Goal: Communication & Community: Answer question/provide support

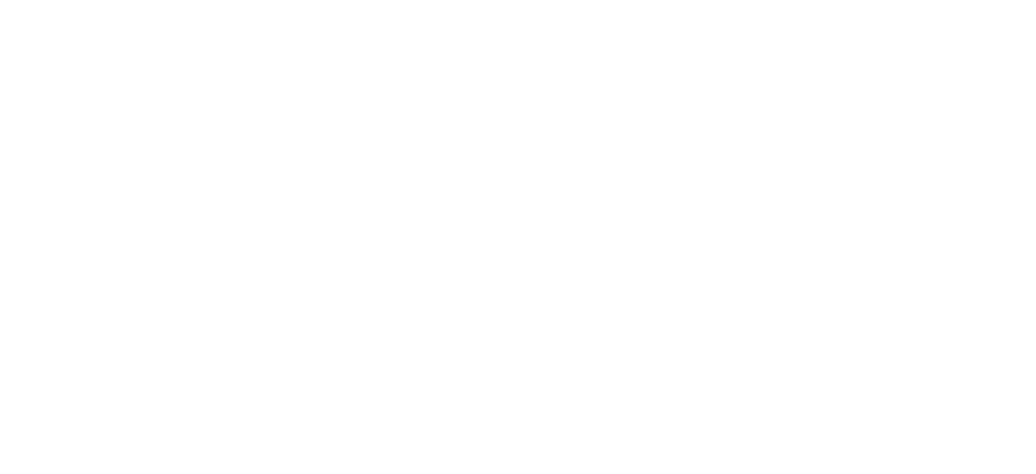
click at [962, 0] on html at bounding box center [518, 0] width 1036 height 0
click at [961, 0] on html at bounding box center [518, 0] width 1036 height 0
click at [966, 0] on html at bounding box center [518, 0] width 1036 height 0
click at [964, 0] on html at bounding box center [518, 0] width 1036 height 0
click at [963, 0] on html at bounding box center [518, 0] width 1036 height 0
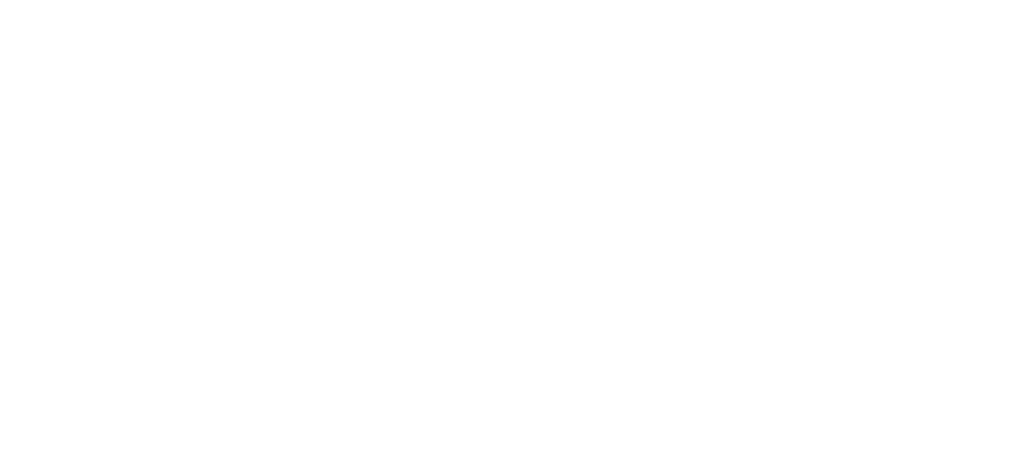
click at [962, 0] on html at bounding box center [518, 0] width 1036 height 0
click at [963, 0] on html at bounding box center [518, 0] width 1036 height 0
click at [965, 0] on html at bounding box center [518, 0] width 1036 height 0
click at [960, 0] on html at bounding box center [518, 0] width 1036 height 0
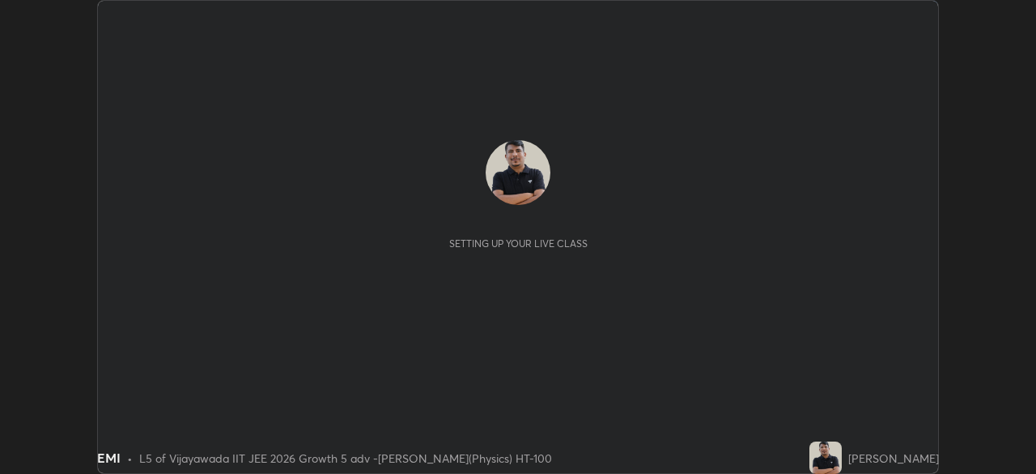
scroll to position [474, 1035]
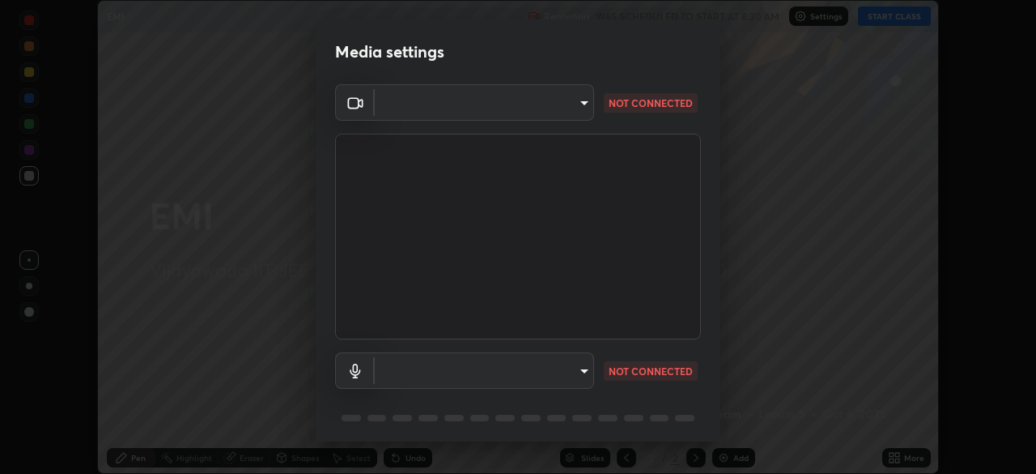
type input "4b07550f10a59a7173657f9d6ee7a44ffe01d6d7b1bc446bebceededd52016b0"
type input "default"
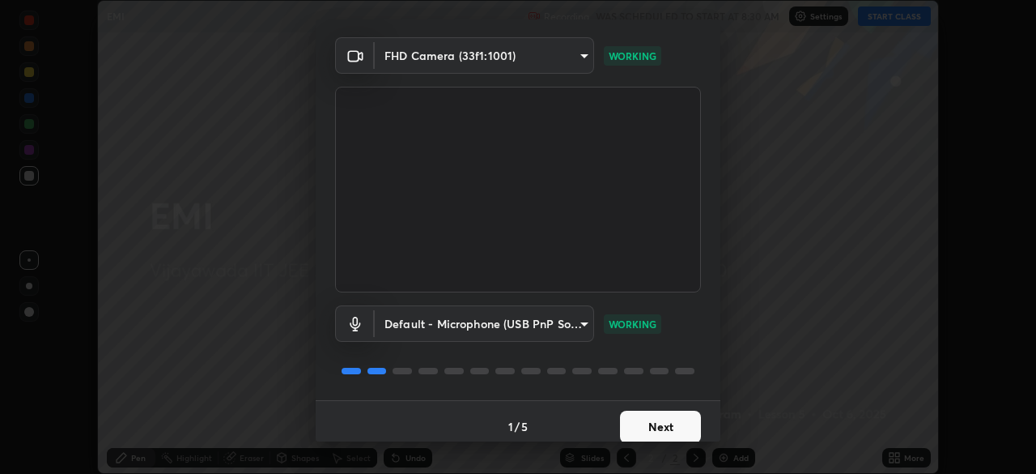
scroll to position [49, 0]
click at [670, 429] on button "Next" at bounding box center [660, 425] width 81 height 32
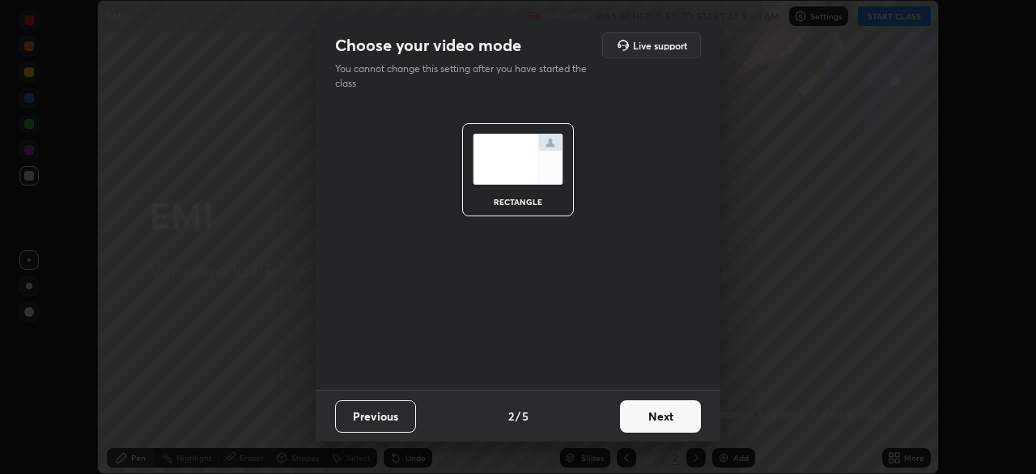
scroll to position [0, 0]
click at [673, 423] on button "Next" at bounding box center [660, 416] width 81 height 32
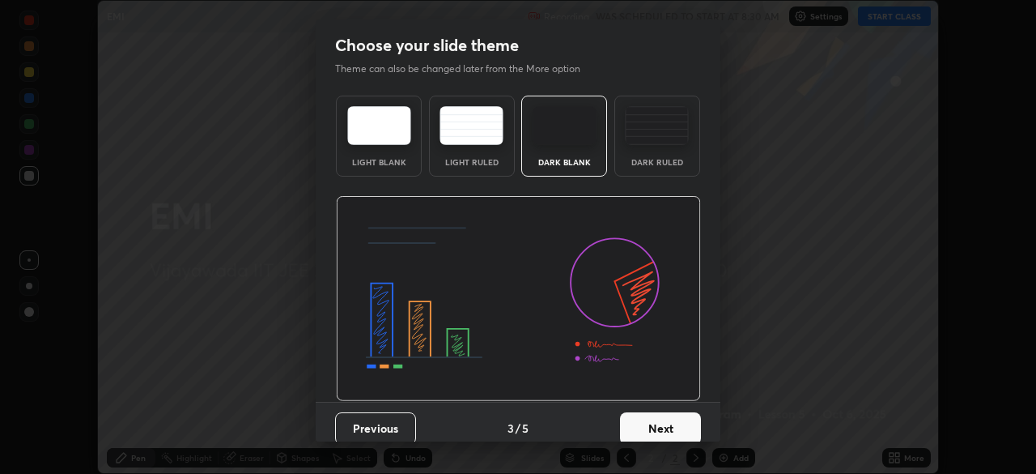
click at [682, 427] on button "Next" at bounding box center [660, 428] width 81 height 32
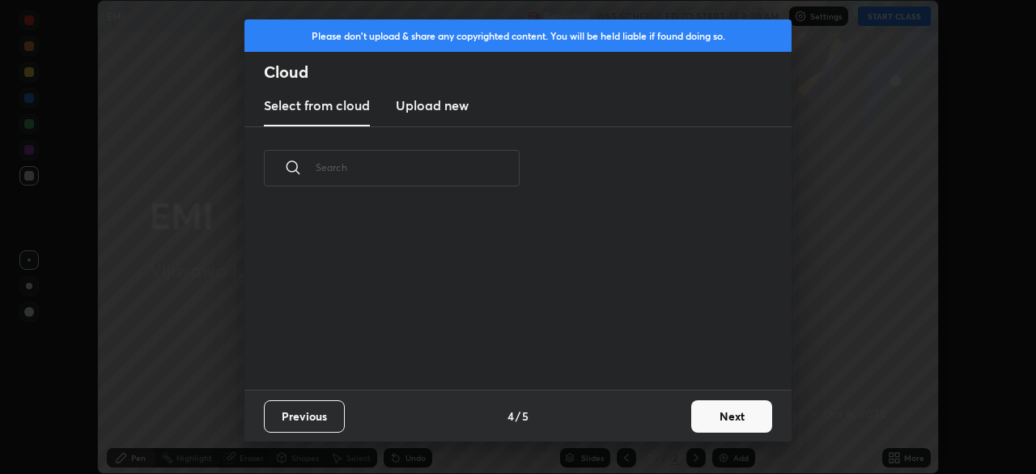
click at [728, 423] on button "Next" at bounding box center [731, 416] width 81 height 32
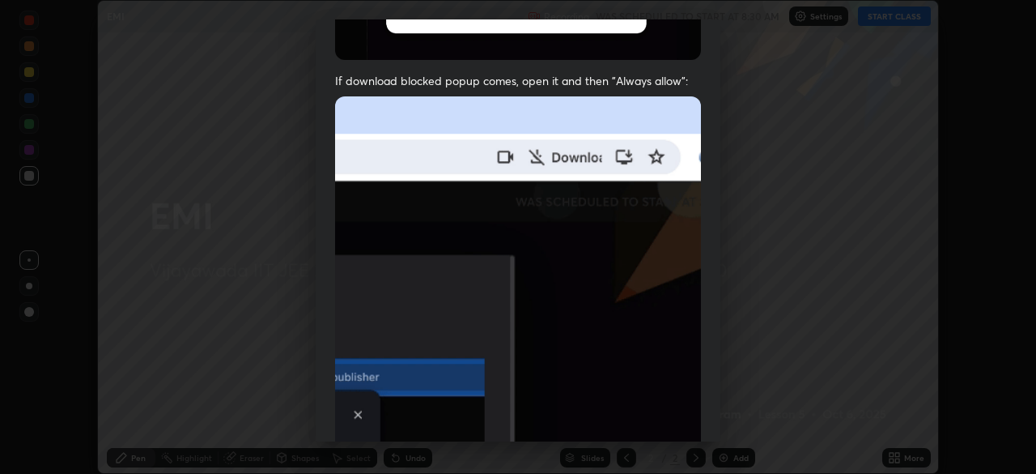
scroll to position [388, 0]
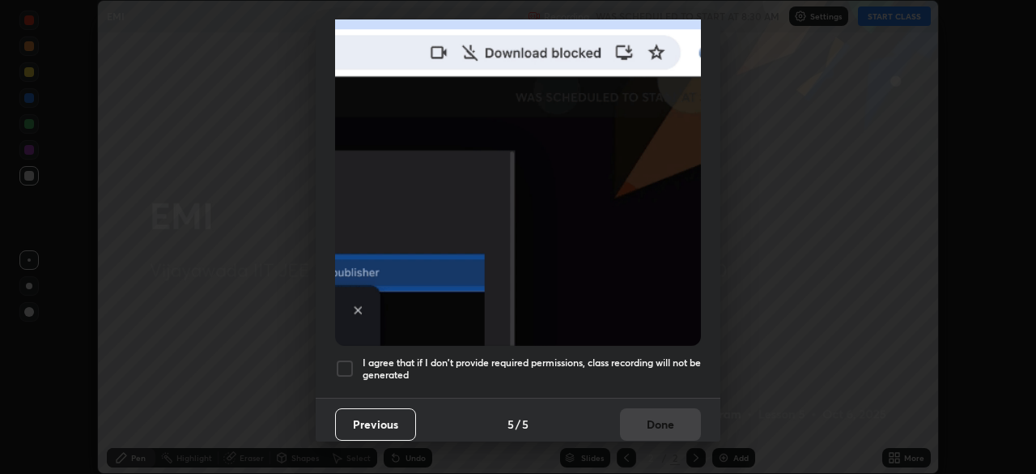
click at [348, 359] on div at bounding box center [344, 368] width 19 height 19
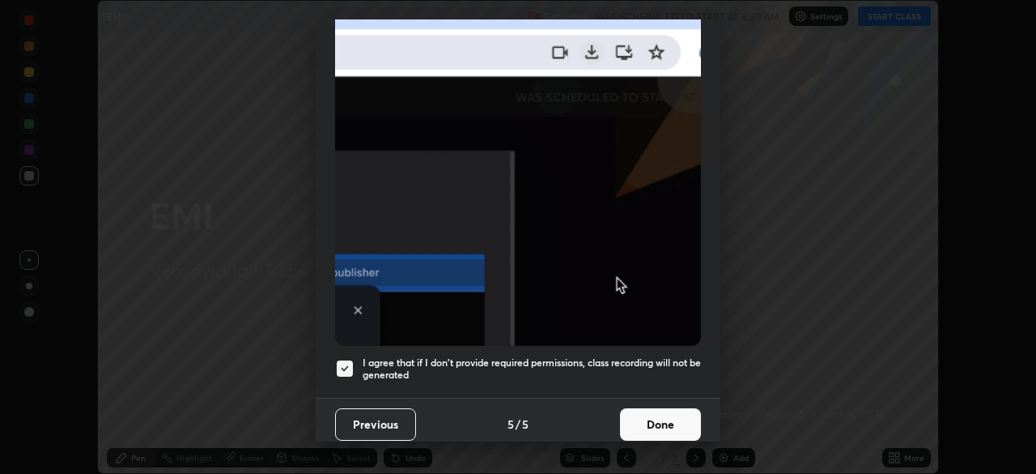
click at [657, 423] on button "Done" at bounding box center [660, 424] width 81 height 32
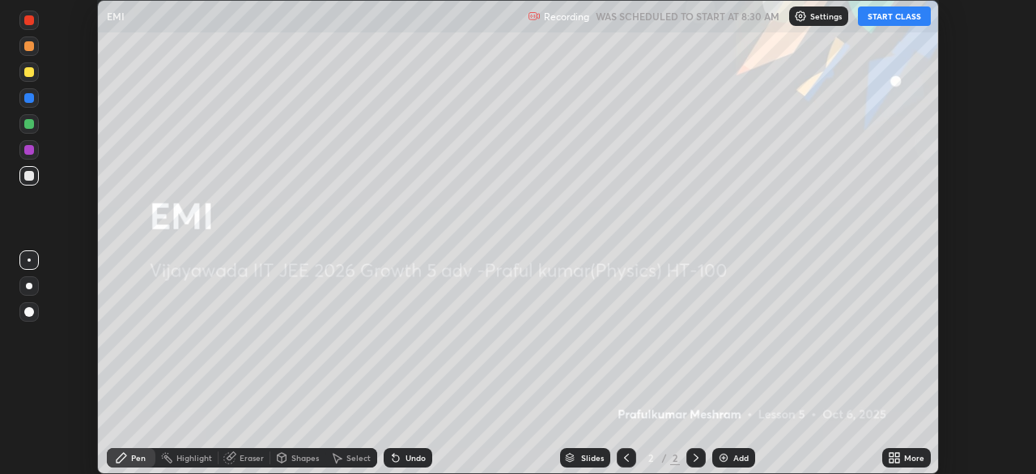
click at [741, 454] on div "Add" at bounding box center [740, 457] width 15 height 8
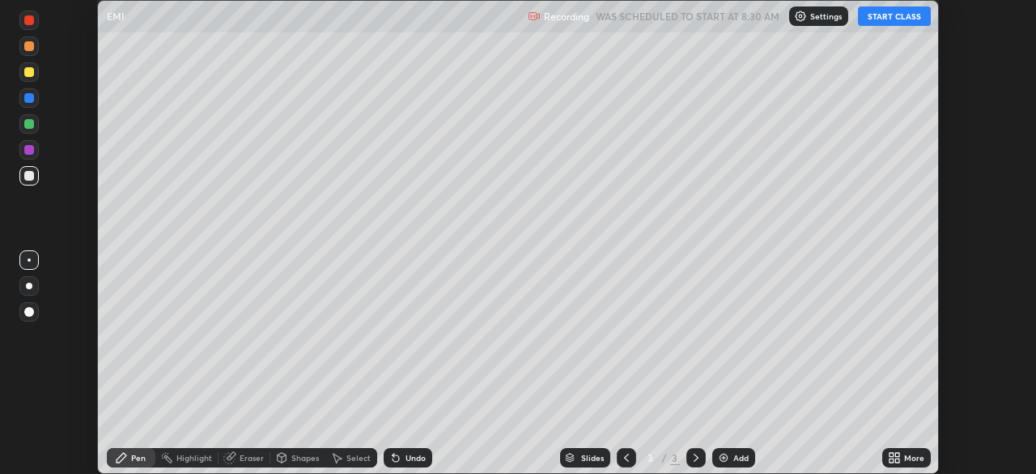
click at [893, 19] on button "START CLASS" at bounding box center [894, 15] width 73 height 19
click at [30, 176] on div at bounding box center [29, 176] width 10 height 10
click at [30, 73] on div at bounding box center [29, 72] width 10 height 10
click at [29, 282] on div at bounding box center [29, 285] width 6 height 6
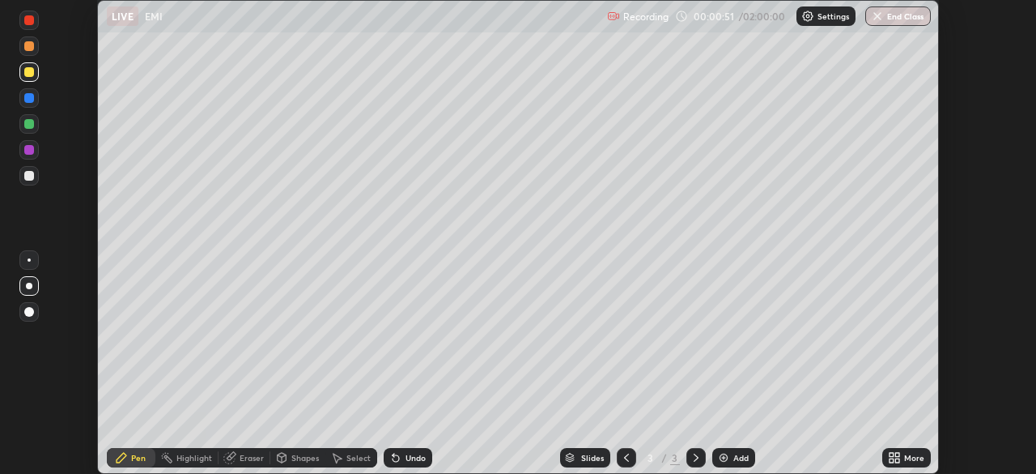
click at [29, 176] on div at bounding box center [29, 176] width 10 height 10
click at [32, 75] on div at bounding box center [29, 72] width 10 height 10
click at [31, 148] on div at bounding box center [29, 150] width 10 height 10
click at [24, 176] on div at bounding box center [29, 176] width 10 height 10
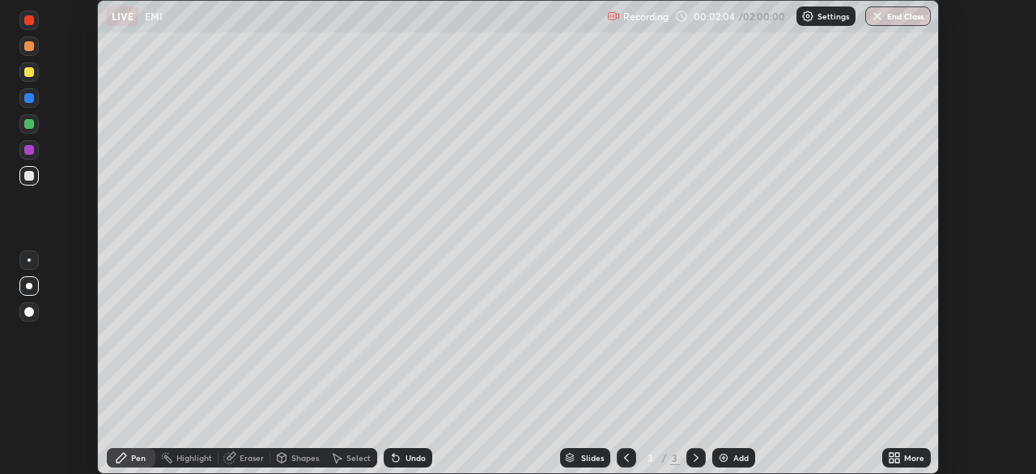
click at [299, 464] on div "Shapes" at bounding box center [297, 457] width 55 height 19
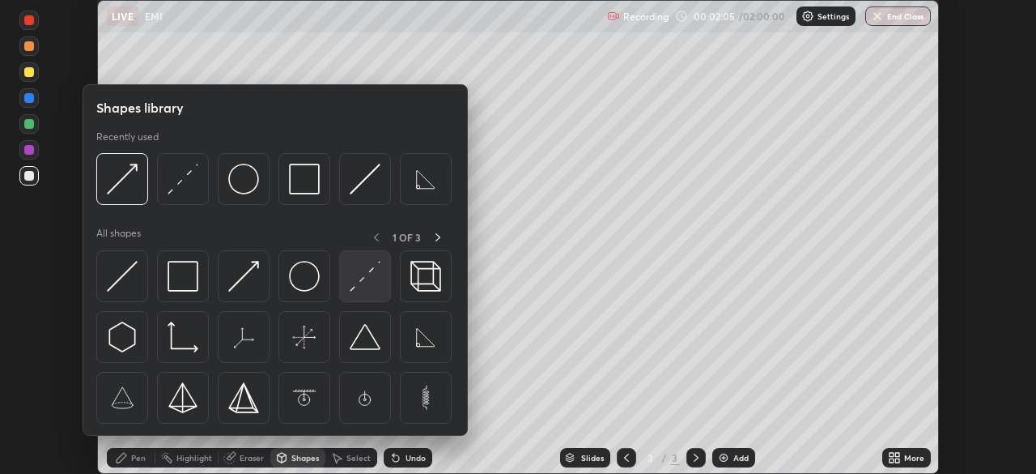
click at [376, 275] on img at bounding box center [365, 276] width 31 height 31
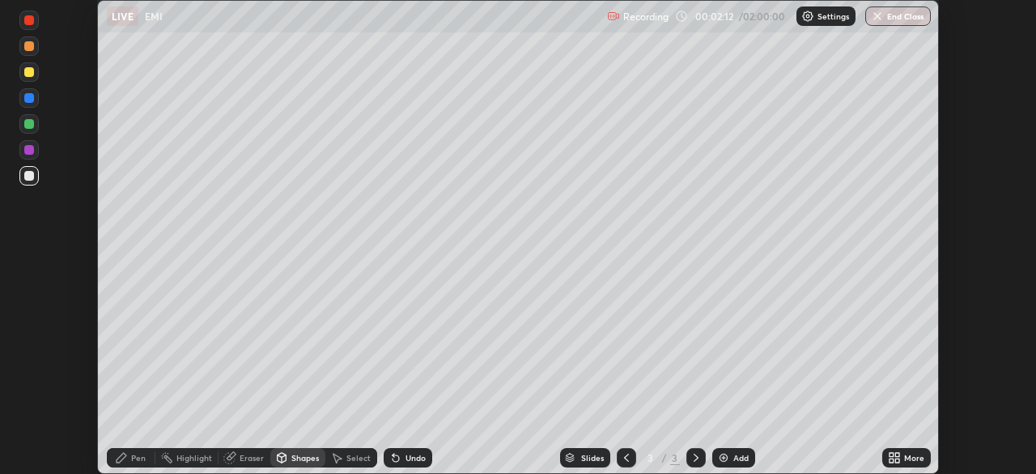
click at [123, 457] on icon at bounding box center [122, 457] width 10 height 10
click at [29, 124] on div at bounding box center [29, 124] width 10 height 10
click at [28, 172] on div at bounding box center [29, 176] width 10 height 10
click at [24, 151] on div at bounding box center [29, 150] width 10 height 10
click at [29, 175] on div at bounding box center [29, 176] width 10 height 10
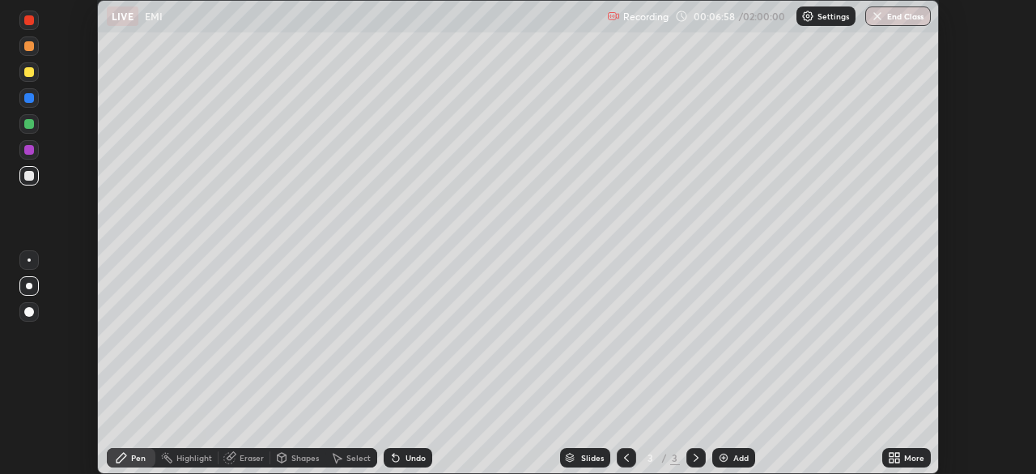
click at [733, 463] on div "Add" at bounding box center [733, 457] width 43 height 19
click at [29, 176] on div at bounding box center [29, 176] width 10 height 10
click at [32, 294] on div at bounding box center [28, 285] width 19 height 19
click at [291, 465] on div "Shapes" at bounding box center [297, 457] width 55 height 19
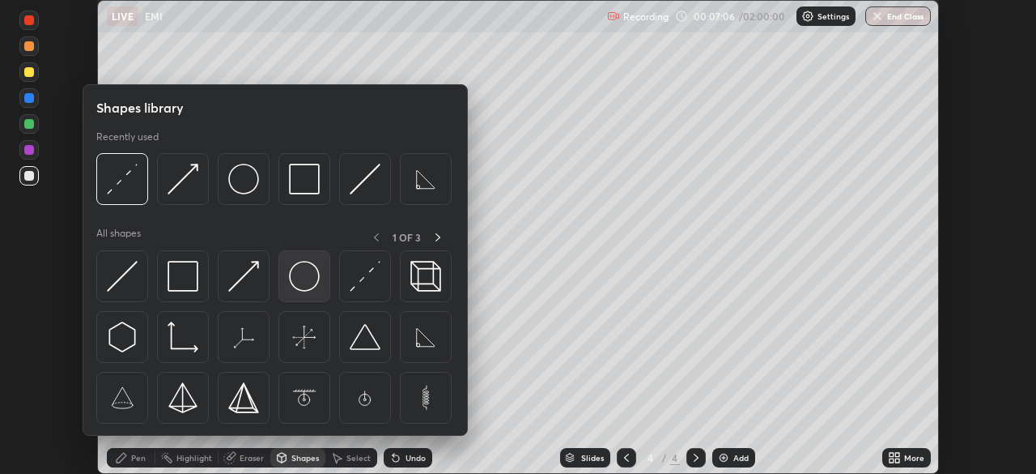
click at [304, 284] on img at bounding box center [304, 276] width 31 height 31
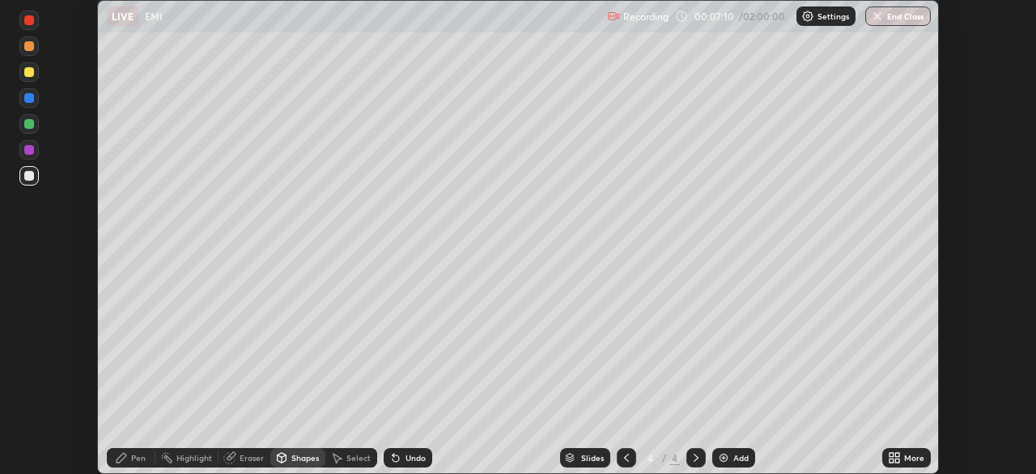
click at [131, 456] on div "Pen" at bounding box center [138, 457] width 15 height 8
click at [301, 460] on div "Shapes" at bounding box center [305, 457] width 28 height 8
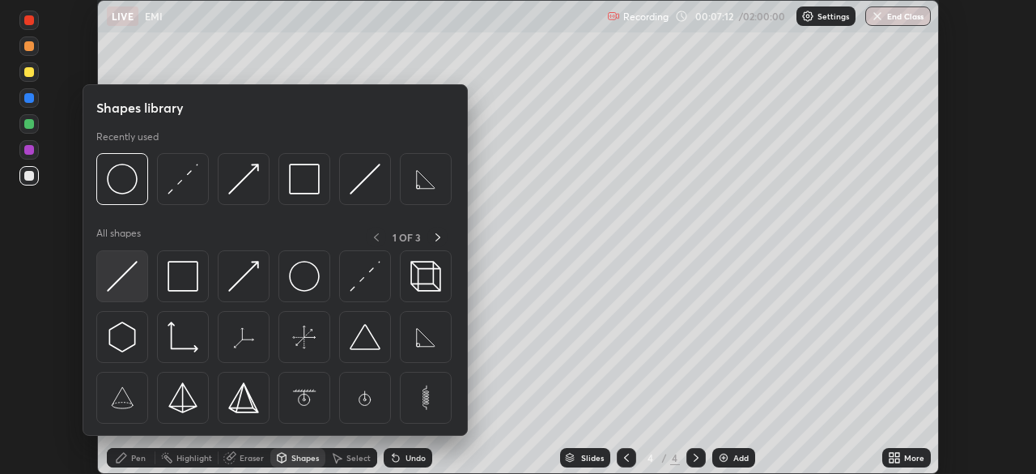
click at [128, 272] on img at bounding box center [122, 276] width 31 height 31
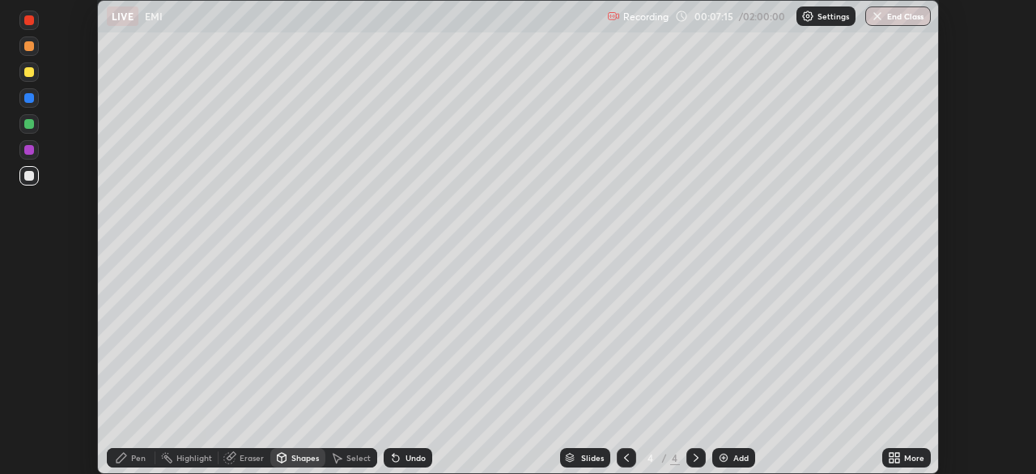
click at [134, 460] on div "Pen" at bounding box center [138, 457] width 15 height 8
click at [138, 458] on div "Pen" at bounding box center [138, 457] width 15 height 8
click at [28, 73] on div at bounding box center [29, 72] width 10 height 10
click at [33, 173] on div at bounding box center [29, 176] width 10 height 10
click at [32, 76] on div at bounding box center [29, 72] width 10 height 10
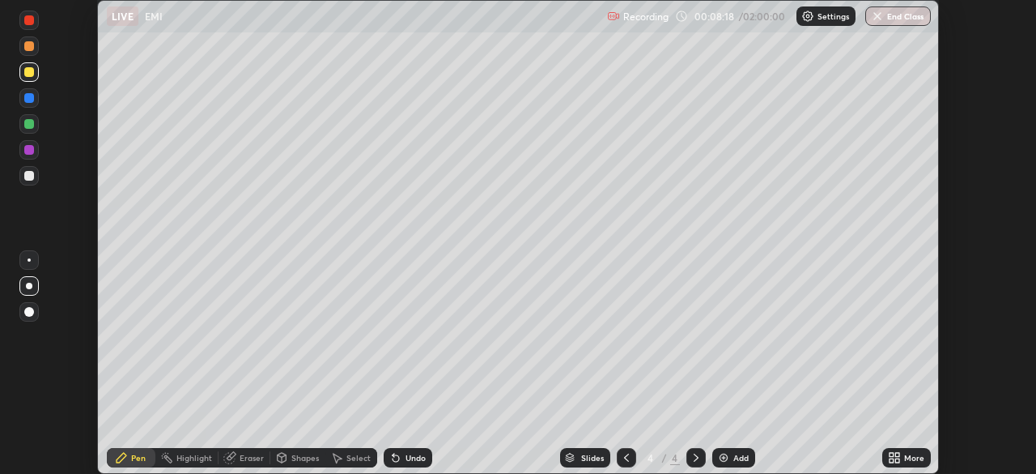
click at [25, 176] on div at bounding box center [29, 176] width 10 height 10
click at [297, 462] on div "Shapes" at bounding box center [297, 457] width 55 height 19
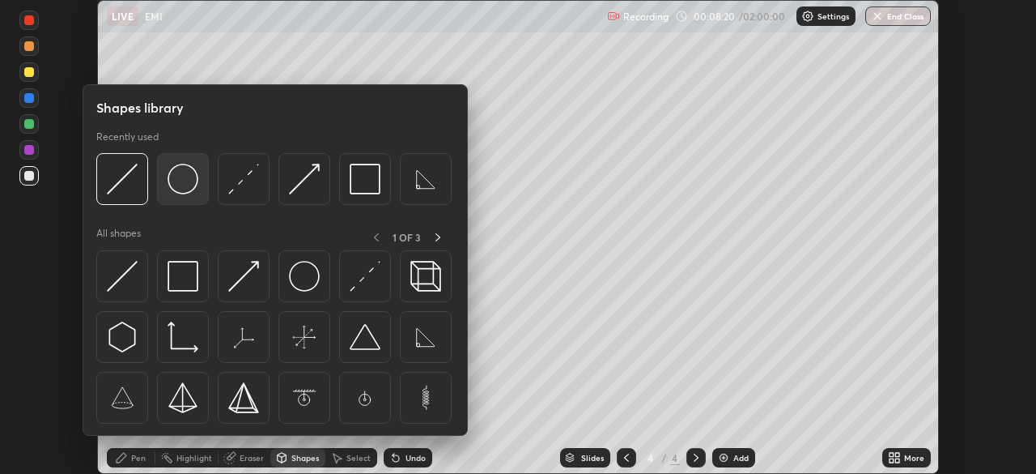
click at [187, 177] on img at bounding box center [183, 179] width 31 height 31
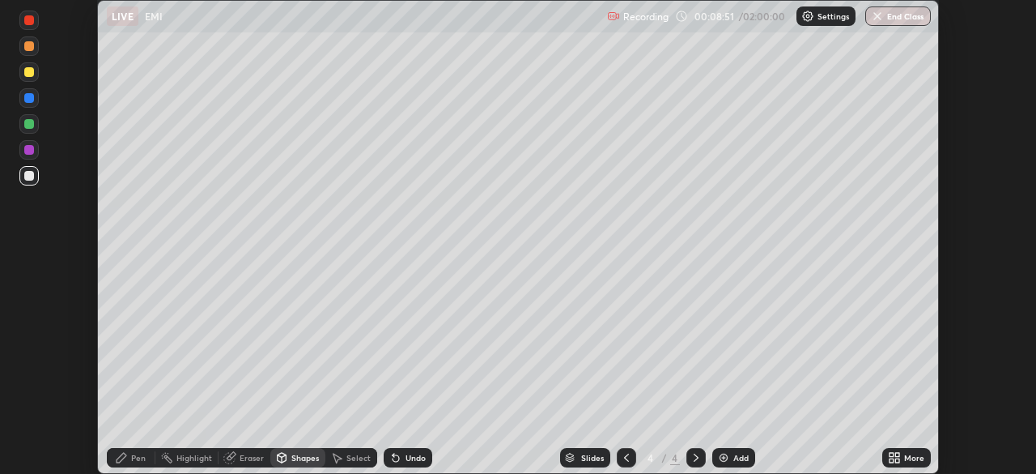
click at [299, 457] on div "Shapes" at bounding box center [305, 457] width 28 height 8
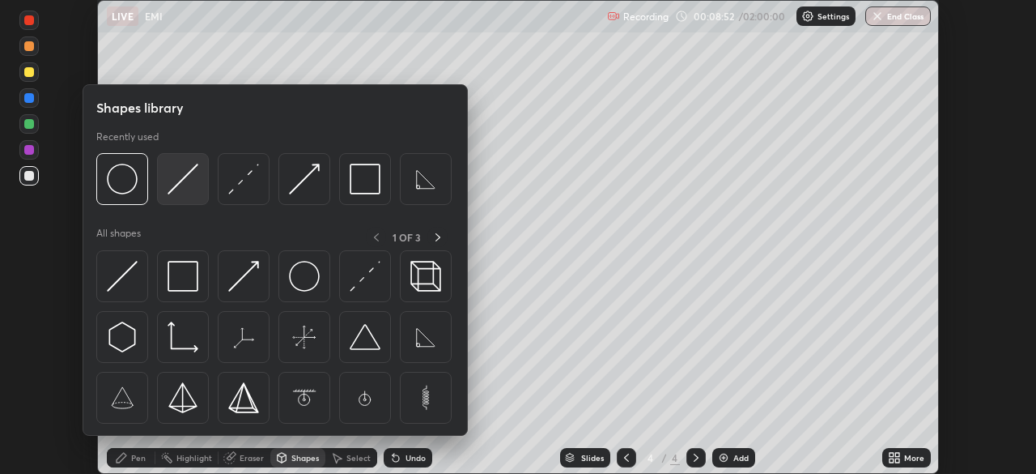
click at [184, 172] on img at bounding box center [183, 179] width 31 height 31
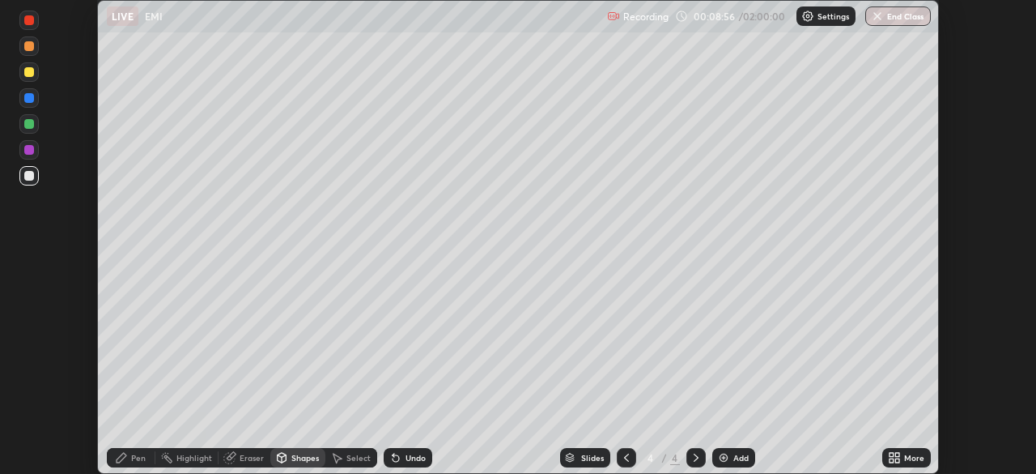
click at [113, 457] on div "Pen" at bounding box center [131, 457] width 49 height 19
click at [30, 171] on div at bounding box center [29, 176] width 10 height 10
click at [36, 149] on div at bounding box center [28, 149] width 19 height 19
click at [26, 177] on div at bounding box center [29, 176] width 10 height 10
click at [400, 457] on div "Undo" at bounding box center [408, 457] width 49 height 19
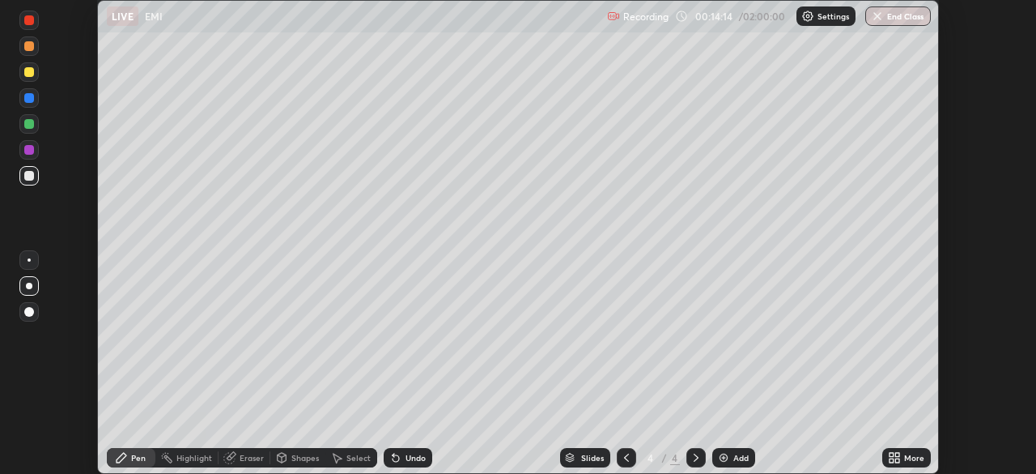
click at [737, 462] on div "Add" at bounding box center [733, 457] width 43 height 19
click at [318, 461] on div "Shapes" at bounding box center [297, 457] width 55 height 19
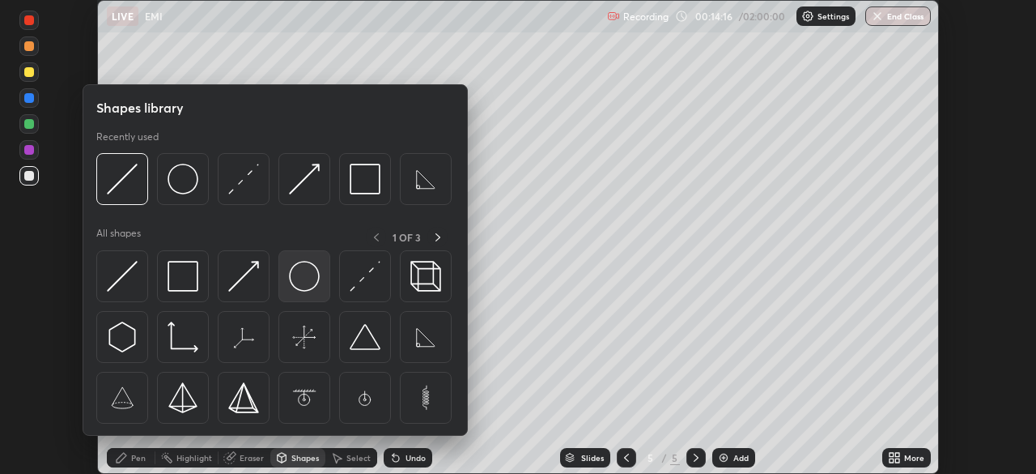
click at [307, 278] on img at bounding box center [304, 276] width 31 height 31
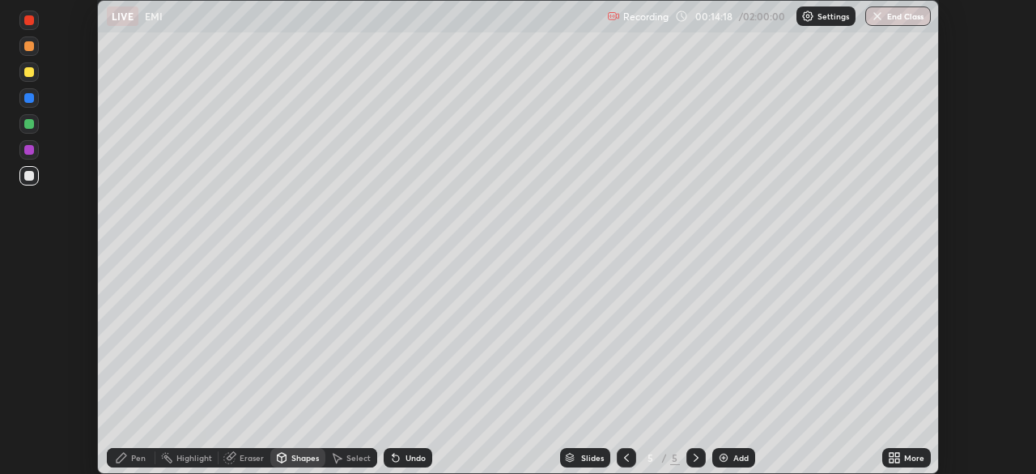
click at [134, 453] on div "Pen" at bounding box center [138, 457] width 15 height 8
click at [308, 457] on div "Shapes" at bounding box center [305, 457] width 28 height 8
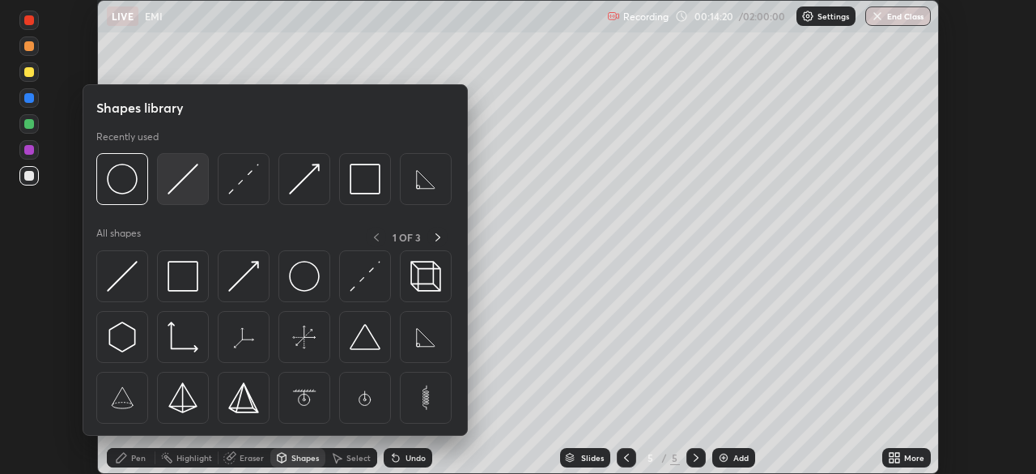
click at [191, 183] on img at bounding box center [183, 179] width 31 height 31
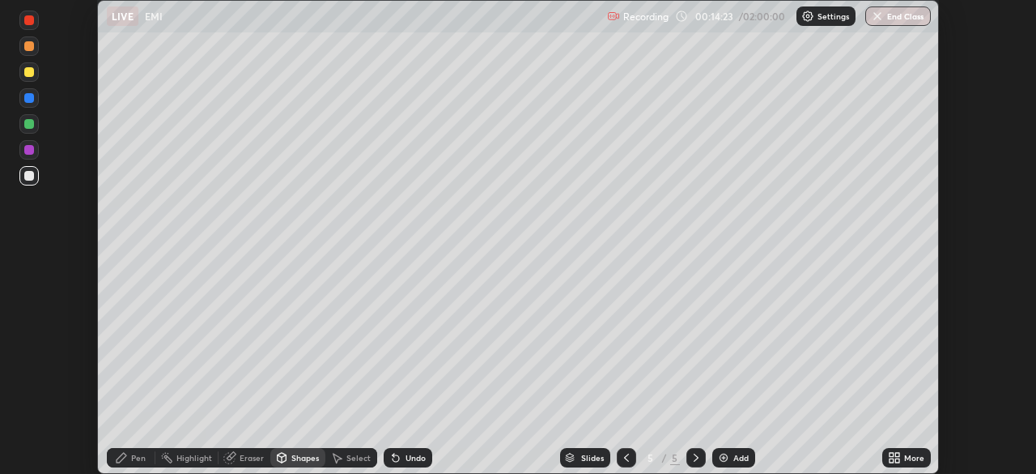
click at [128, 464] on div "Pen" at bounding box center [131, 457] width 49 height 19
click at [30, 73] on div at bounding box center [29, 72] width 10 height 10
click at [24, 176] on div at bounding box center [29, 176] width 10 height 10
click at [290, 450] on div "Shapes" at bounding box center [297, 457] width 55 height 19
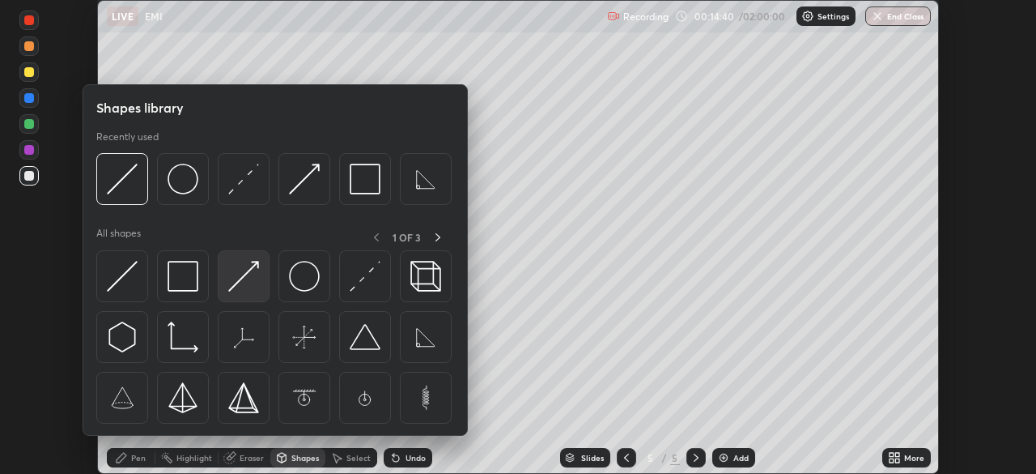
click at [260, 270] on div at bounding box center [244, 276] width 52 height 52
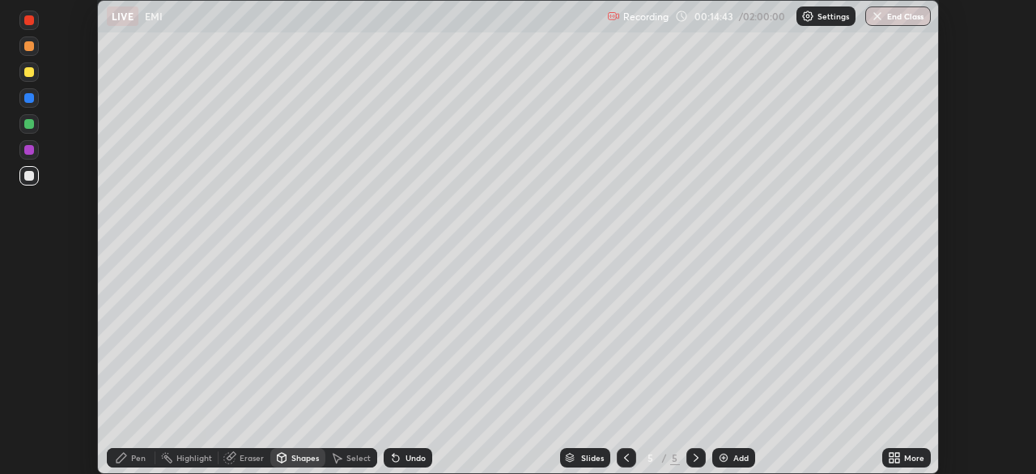
click at [128, 460] on div "Pen" at bounding box center [131, 457] width 49 height 19
click at [31, 121] on div at bounding box center [29, 124] width 10 height 10
click at [304, 464] on div "Shapes" at bounding box center [297, 457] width 55 height 19
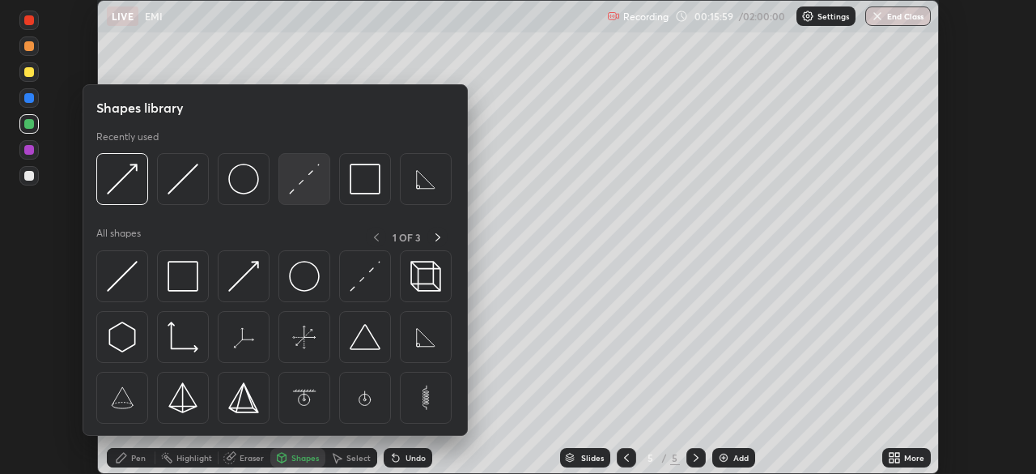
click at [301, 185] on img at bounding box center [304, 179] width 31 height 31
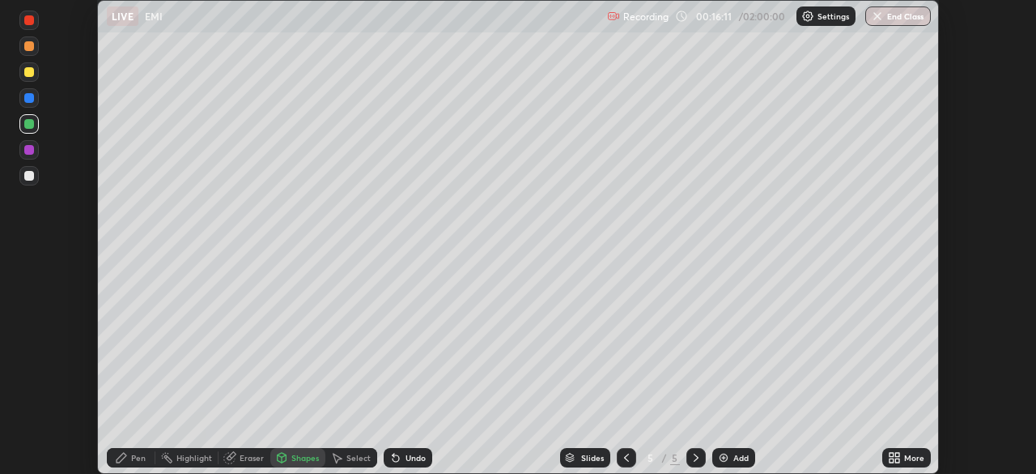
click at [30, 151] on div at bounding box center [29, 150] width 10 height 10
click at [304, 460] on div "Shapes" at bounding box center [305, 457] width 28 height 8
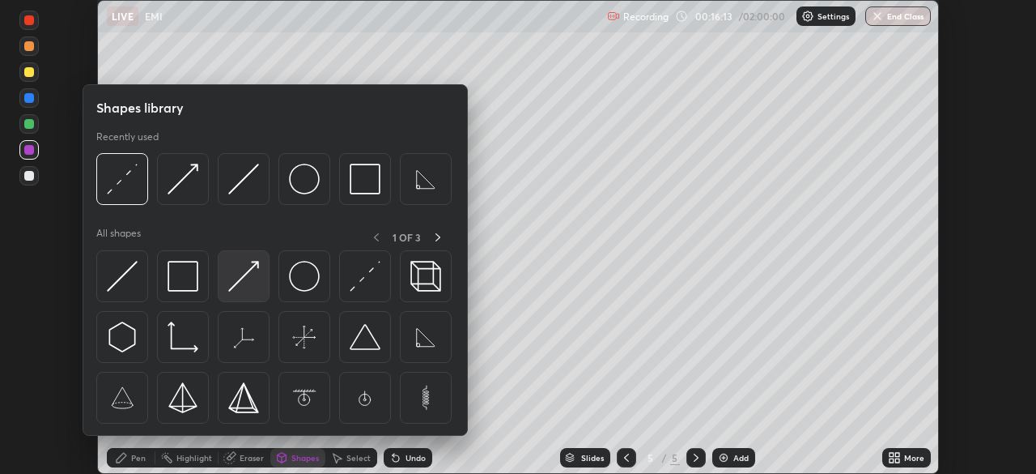
click at [257, 268] on img at bounding box center [243, 276] width 31 height 31
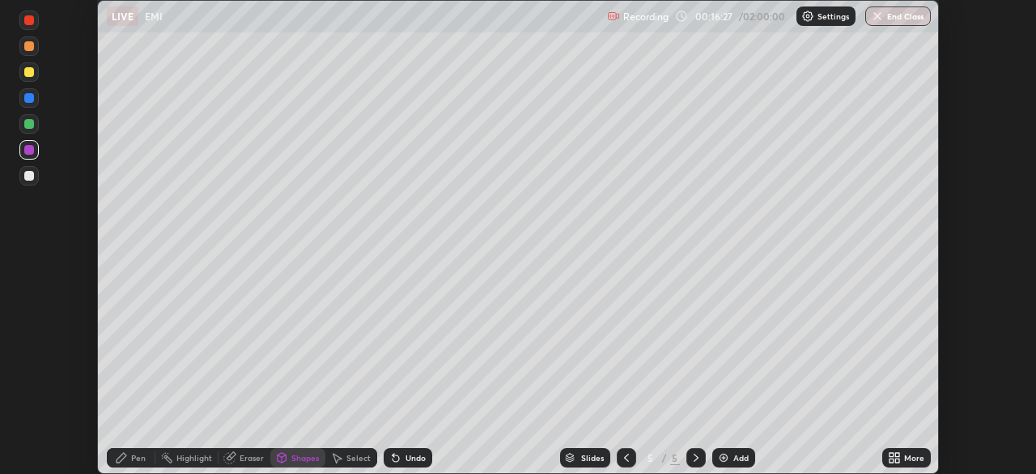
click at [127, 448] on div "Pen" at bounding box center [131, 457] width 49 height 19
click at [31, 173] on div at bounding box center [29, 176] width 10 height 10
click at [730, 456] on div "Add" at bounding box center [733, 457] width 43 height 19
click at [31, 178] on div at bounding box center [29, 176] width 10 height 10
click at [305, 457] on div "Shapes" at bounding box center [305, 457] width 28 height 8
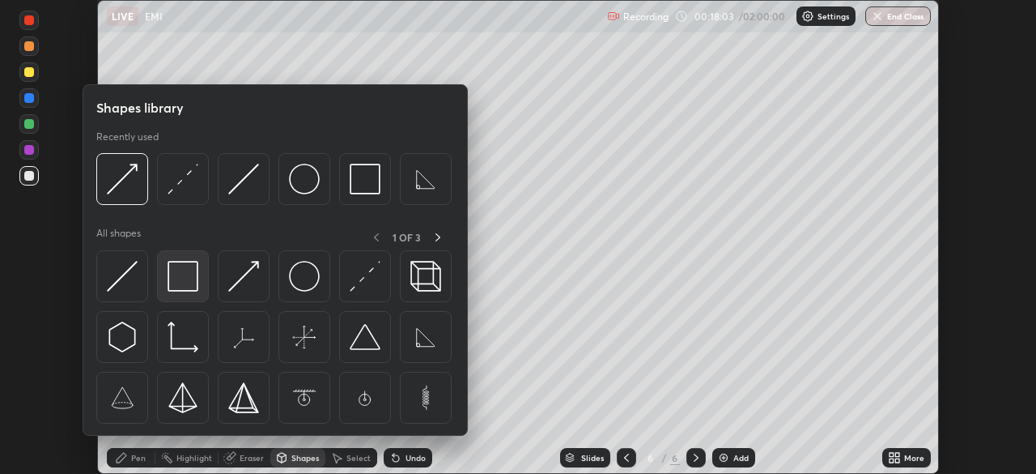
click at [197, 278] on img at bounding box center [183, 276] width 31 height 31
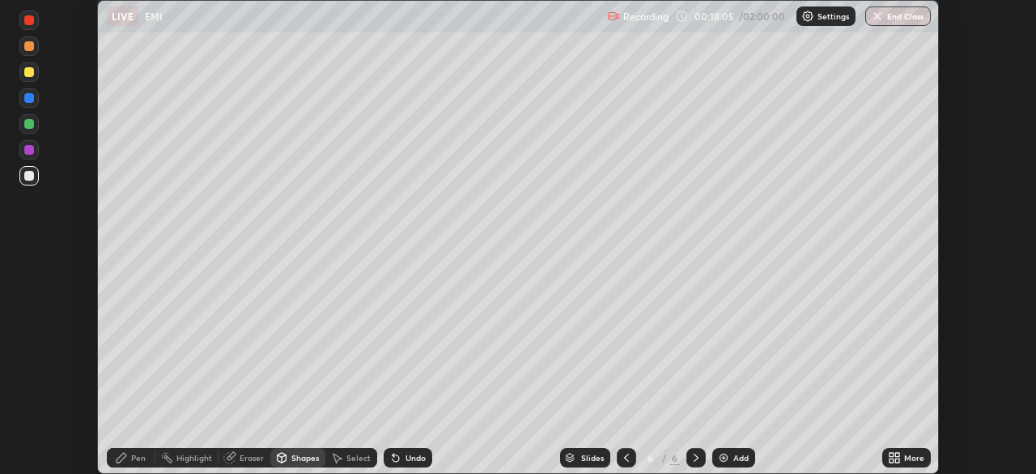
click at [126, 448] on div "Pen" at bounding box center [131, 457] width 49 height 19
click at [28, 176] on div at bounding box center [29, 176] width 10 height 10
click at [297, 464] on div "Shapes" at bounding box center [297, 457] width 55 height 19
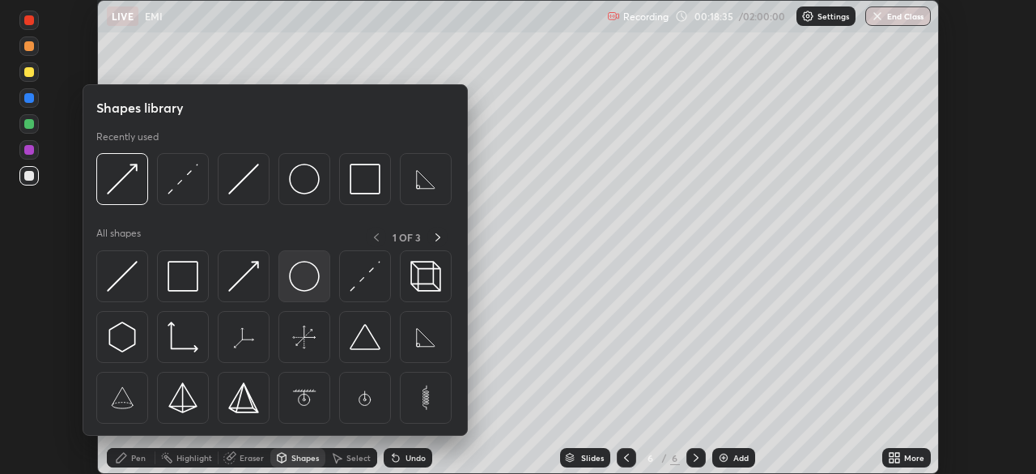
click at [309, 291] on img at bounding box center [304, 276] width 31 height 31
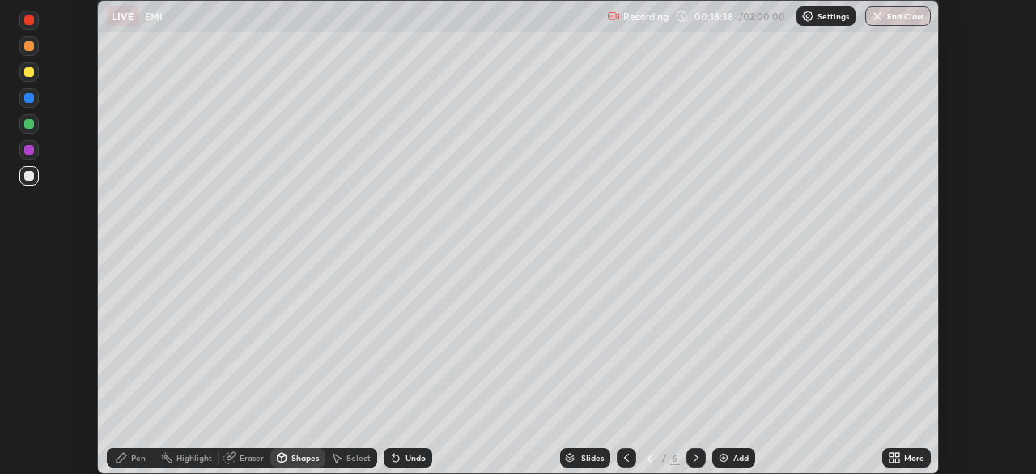
click at [142, 463] on div "Pen" at bounding box center [131, 457] width 49 height 19
click at [36, 151] on div at bounding box center [28, 149] width 19 height 19
click at [29, 176] on div at bounding box center [29, 176] width 10 height 10
click at [733, 461] on div "Add" at bounding box center [740, 457] width 15 height 8
click at [302, 457] on div "Shapes" at bounding box center [305, 457] width 28 height 8
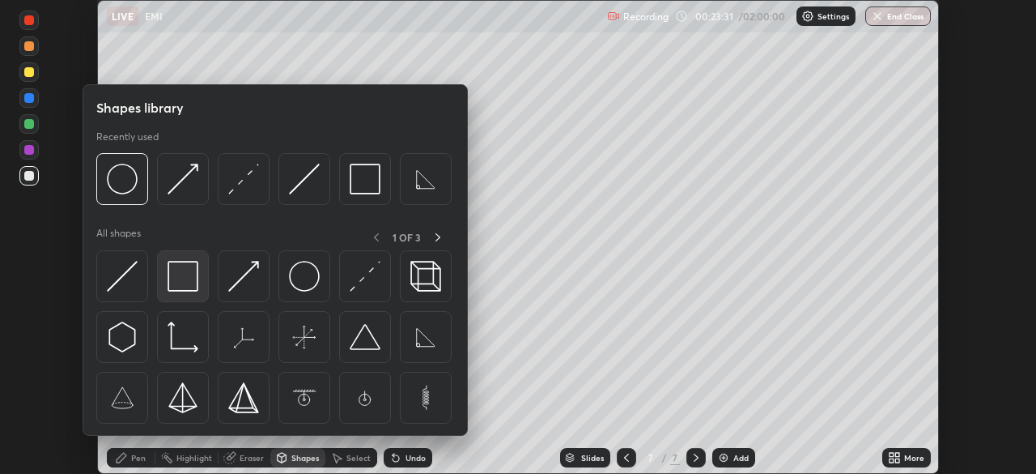
click at [189, 280] on img at bounding box center [183, 276] width 31 height 31
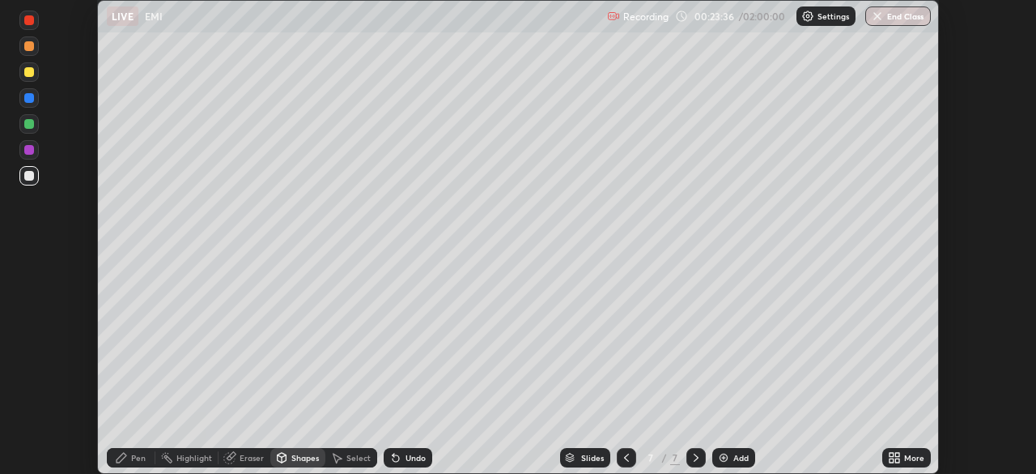
click at [126, 463] on icon at bounding box center [121, 457] width 13 height 13
click at [23, 73] on div at bounding box center [28, 71] width 19 height 19
click at [27, 174] on div at bounding box center [29, 176] width 10 height 10
click at [35, 147] on div at bounding box center [28, 149] width 19 height 19
click at [249, 457] on div "Eraser" at bounding box center [252, 457] width 24 height 8
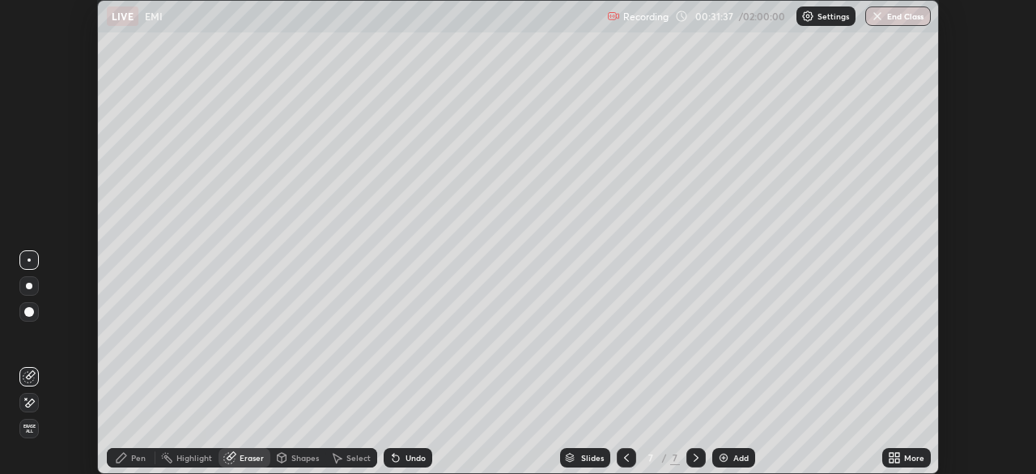
click at [26, 398] on icon at bounding box center [26, 398] width 2 height 2
click at [131, 457] on div "Pen" at bounding box center [138, 457] width 15 height 8
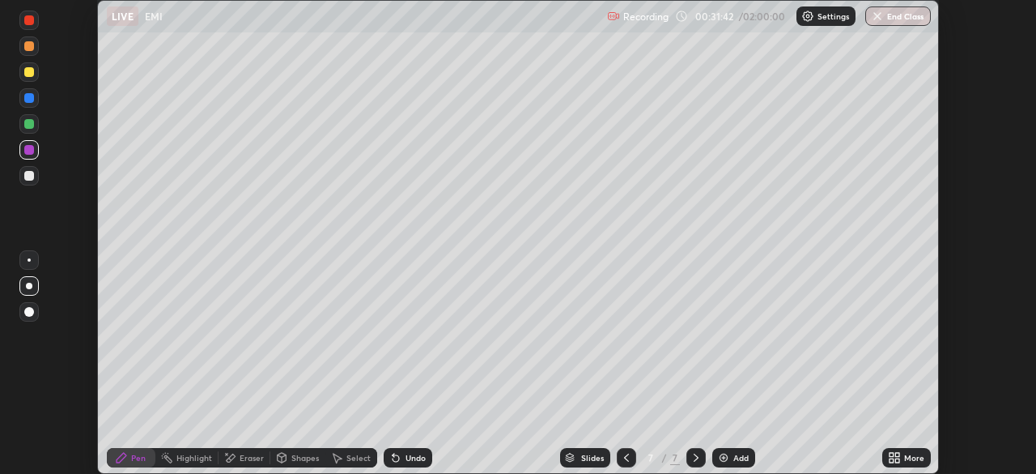
click at [27, 175] on div at bounding box center [29, 176] width 10 height 10
click at [294, 459] on div "Shapes" at bounding box center [305, 457] width 28 height 8
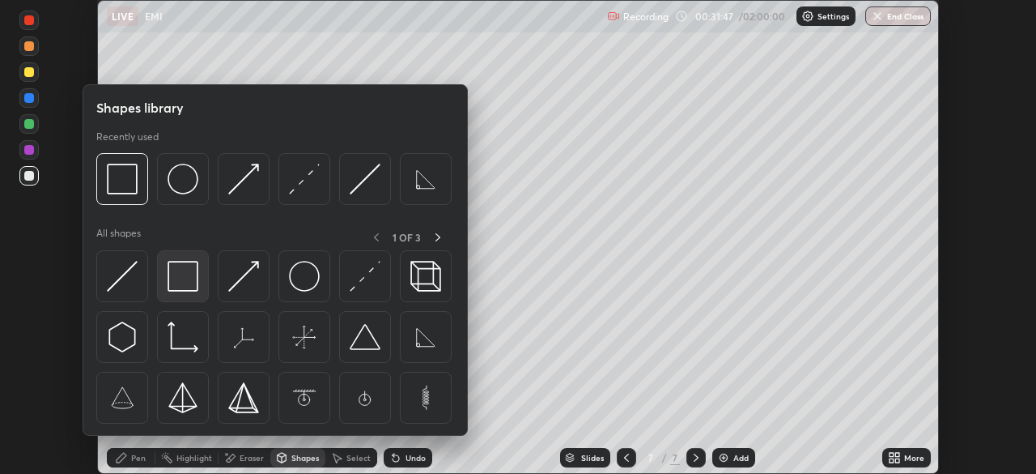
click at [191, 282] on img at bounding box center [183, 276] width 31 height 31
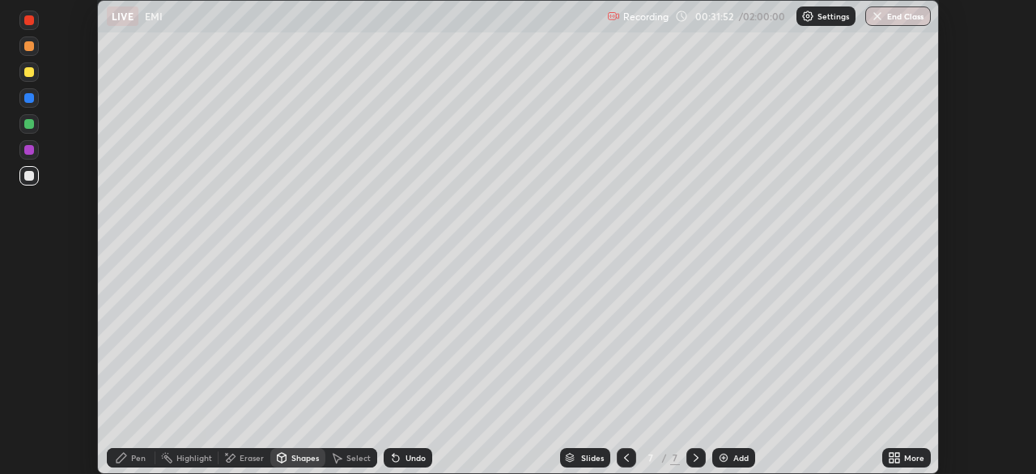
click at [135, 460] on div "Pen" at bounding box center [138, 457] width 15 height 8
click at [27, 69] on div at bounding box center [29, 72] width 10 height 10
click at [24, 171] on div at bounding box center [28, 175] width 19 height 19
click at [30, 151] on div at bounding box center [29, 150] width 10 height 10
click at [31, 176] on div at bounding box center [29, 176] width 10 height 10
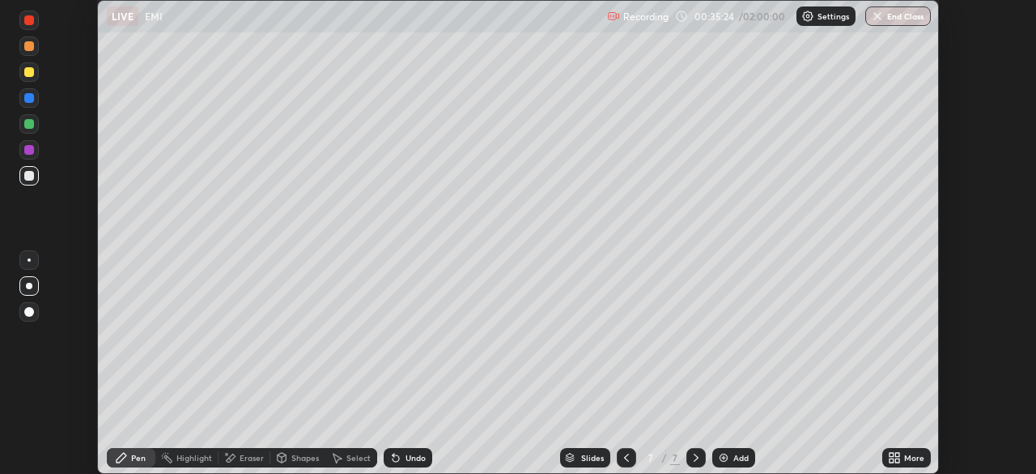
click at [237, 453] on div "Eraser" at bounding box center [245, 457] width 52 height 19
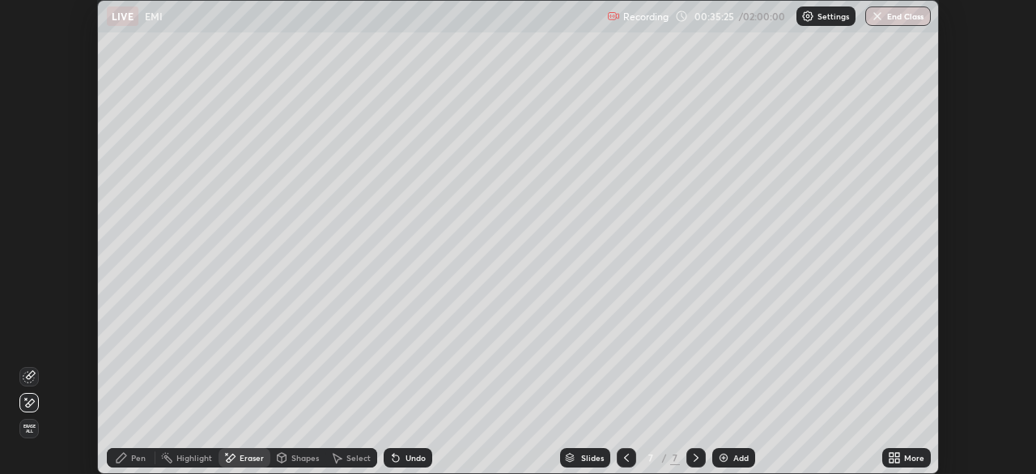
click at [35, 378] on icon at bounding box center [29, 376] width 13 height 13
click at [122, 465] on div "Pen" at bounding box center [131, 457] width 49 height 19
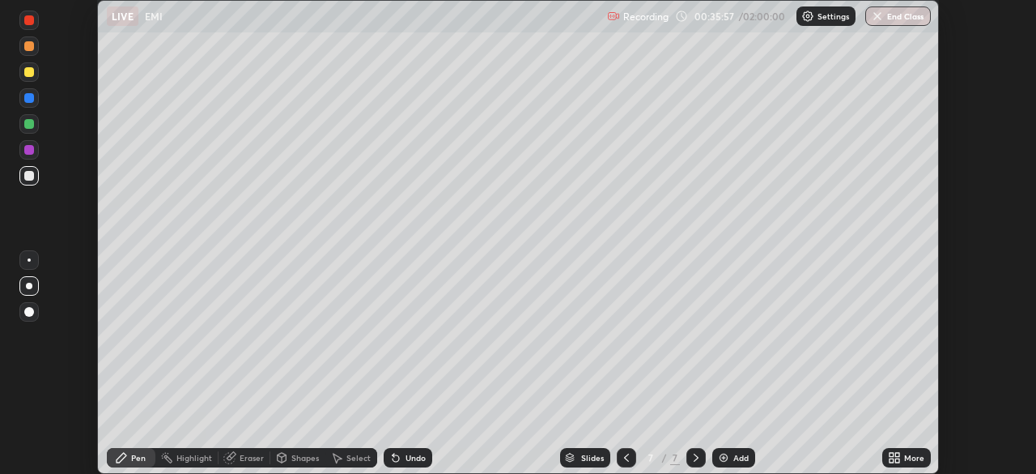
click at [354, 453] on div "Select" at bounding box center [358, 457] width 24 height 8
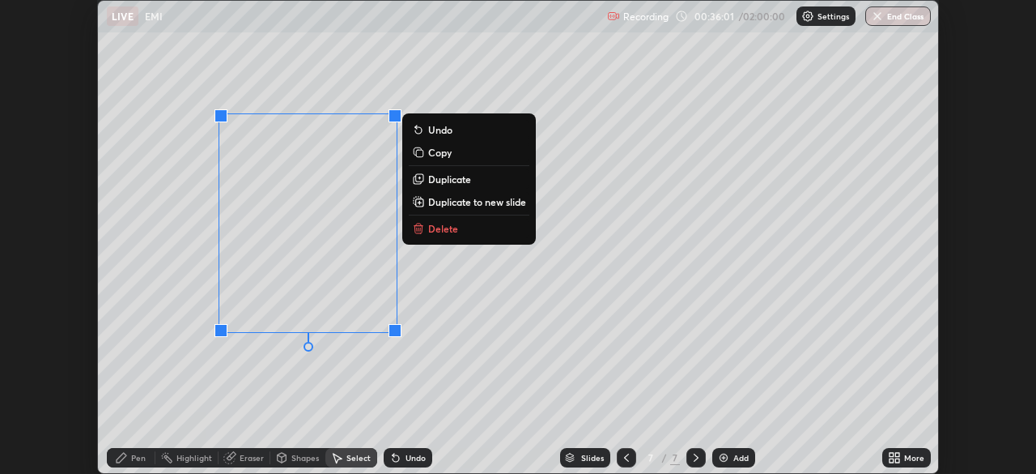
click at [471, 206] on p "Duplicate to new slide" at bounding box center [477, 201] width 98 height 13
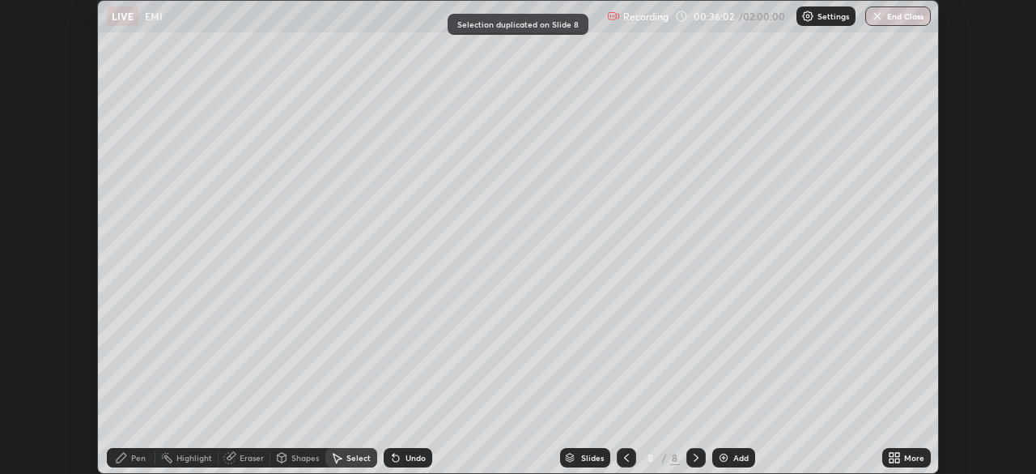
click at [625, 457] on icon at bounding box center [626, 457] width 13 height 13
click at [694, 454] on icon at bounding box center [696, 457] width 5 height 8
click at [284, 316] on div "0 ° Undo Copy Duplicate Duplicate to new slide Delete" at bounding box center [518, 237] width 840 height 472
click at [282, 325] on div "0 ° Undo Copy Duplicate Duplicate to new slide Delete" at bounding box center [518, 237] width 840 height 472
click at [281, 345] on div "0 ° Undo Copy Duplicate Duplicate to new slide Delete" at bounding box center [518, 237] width 840 height 472
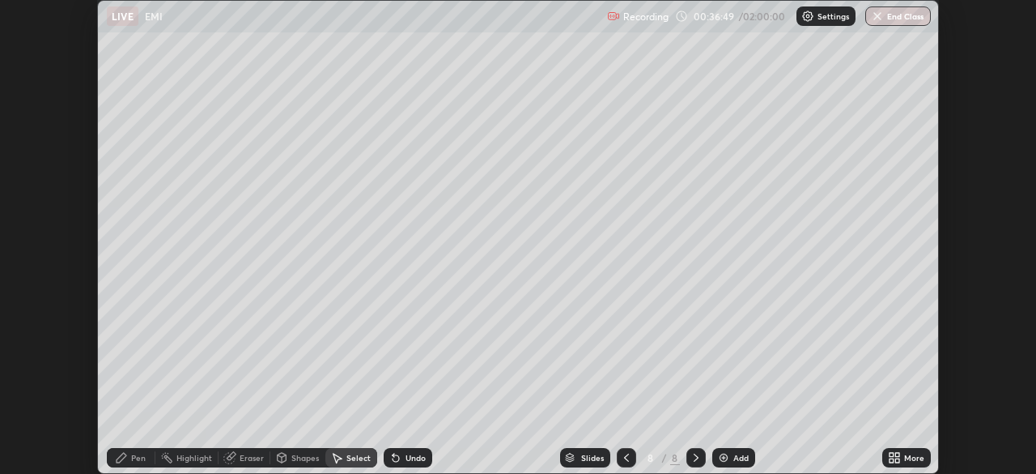
click at [138, 457] on div "Pen" at bounding box center [138, 457] width 15 height 8
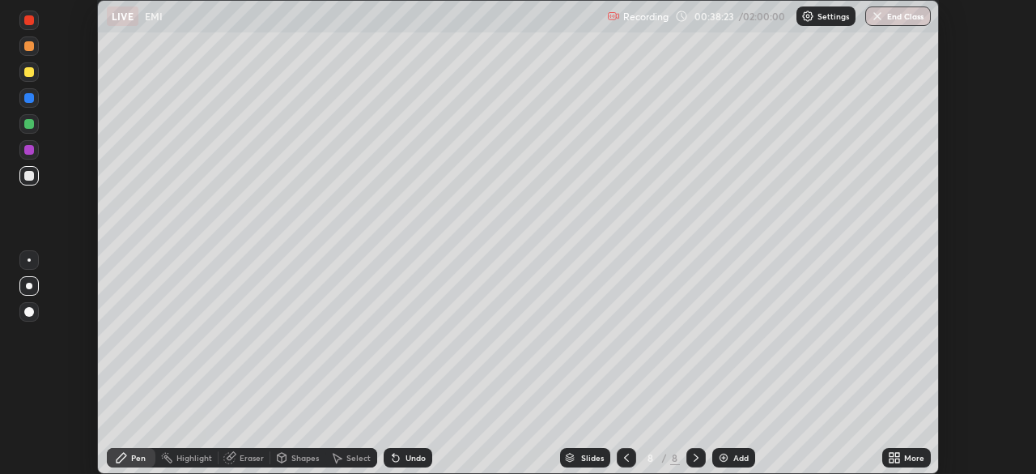
click at [32, 123] on div at bounding box center [29, 124] width 10 height 10
click at [29, 180] on div at bounding box center [29, 176] width 10 height 10
click at [307, 465] on div "Shapes" at bounding box center [297, 457] width 55 height 19
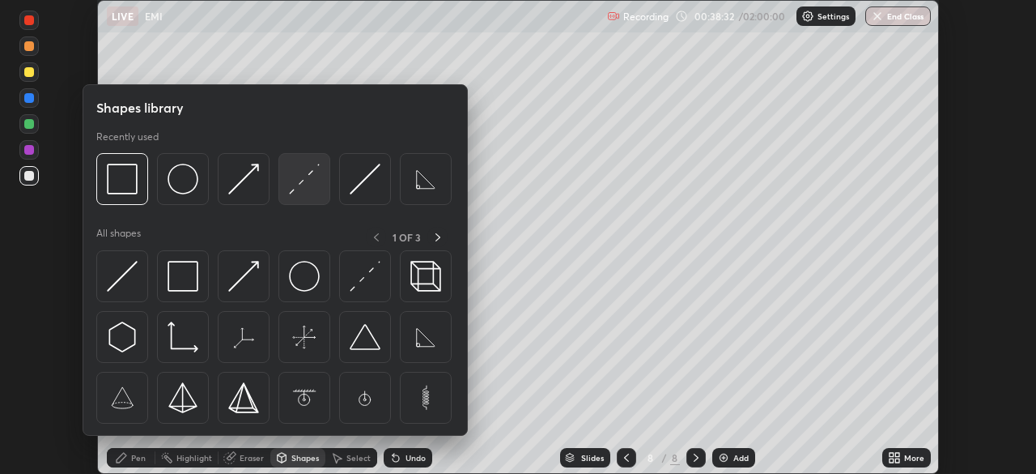
click at [304, 185] on img at bounding box center [304, 179] width 31 height 31
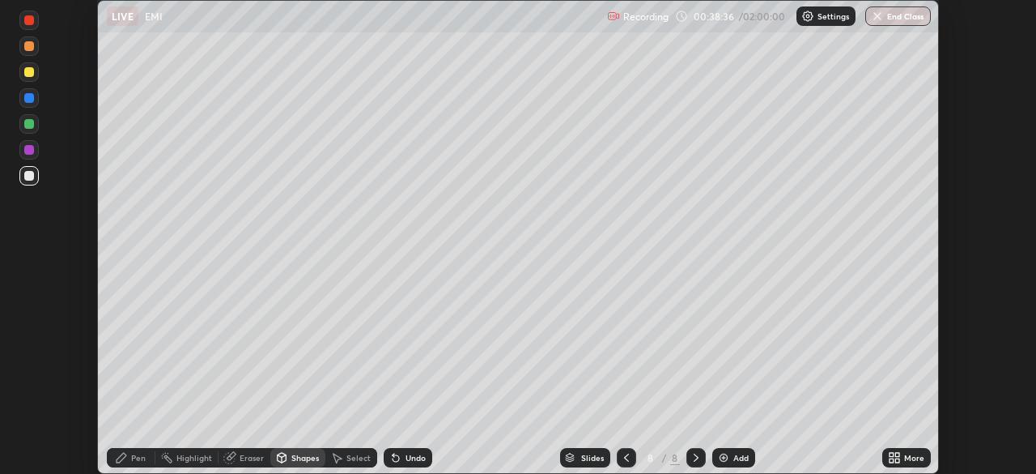
click at [126, 465] on div "Pen" at bounding box center [131, 457] width 49 height 19
click at [733, 461] on div "Add" at bounding box center [740, 457] width 15 height 8
click at [299, 458] on div "Shapes" at bounding box center [305, 457] width 28 height 8
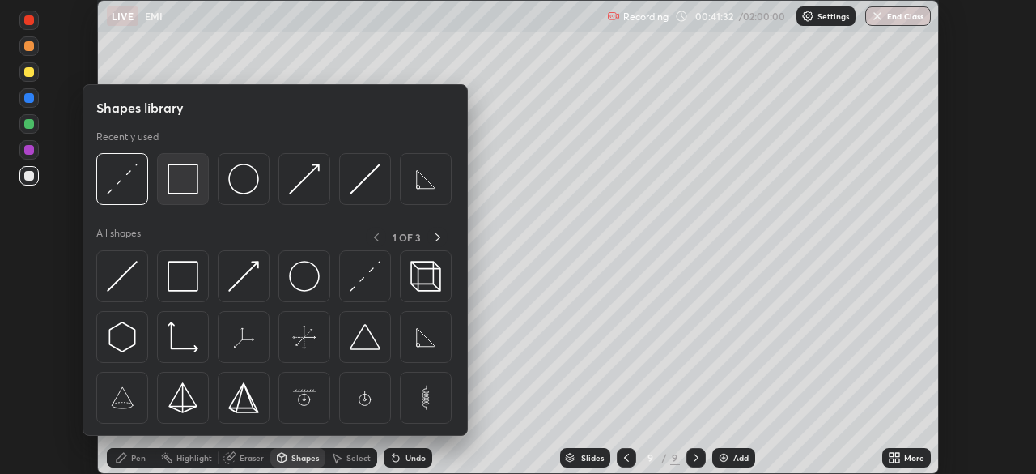
click at [196, 188] on img at bounding box center [183, 179] width 31 height 31
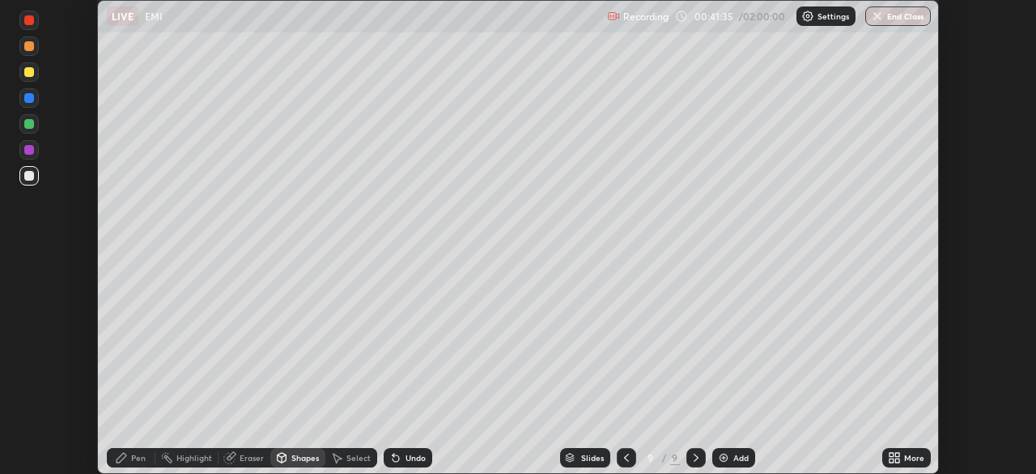
click at [128, 459] on div "Pen" at bounding box center [131, 457] width 49 height 19
click at [28, 70] on div at bounding box center [29, 72] width 10 height 10
click at [30, 177] on div at bounding box center [29, 176] width 10 height 10
click at [32, 73] on div at bounding box center [29, 72] width 10 height 10
click at [729, 461] on div "Add" at bounding box center [733, 457] width 43 height 19
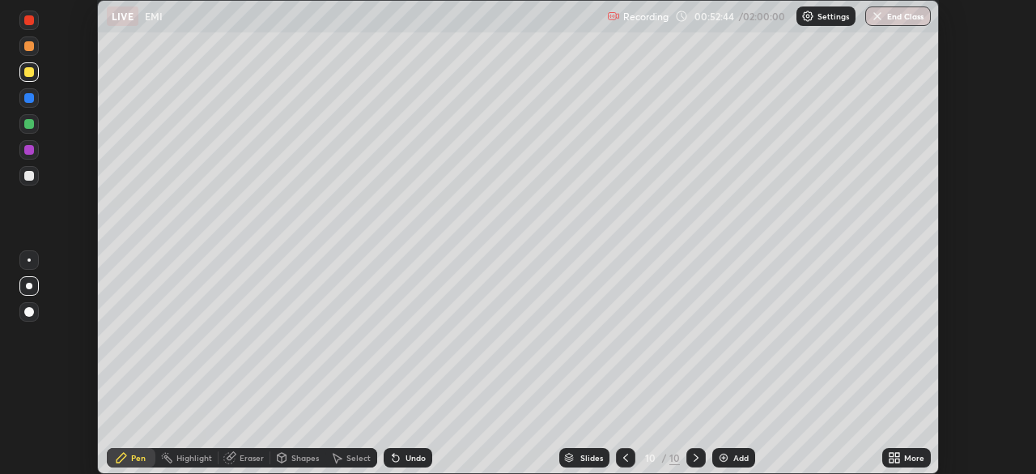
click at [30, 176] on div at bounding box center [29, 176] width 10 height 10
click at [317, 465] on div "Shapes" at bounding box center [297, 457] width 55 height 19
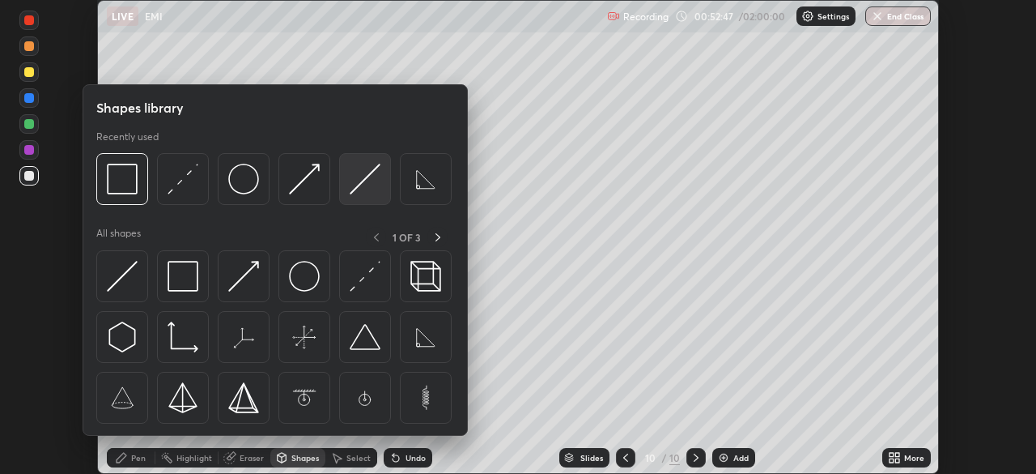
click at [360, 184] on img at bounding box center [365, 179] width 31 height 31
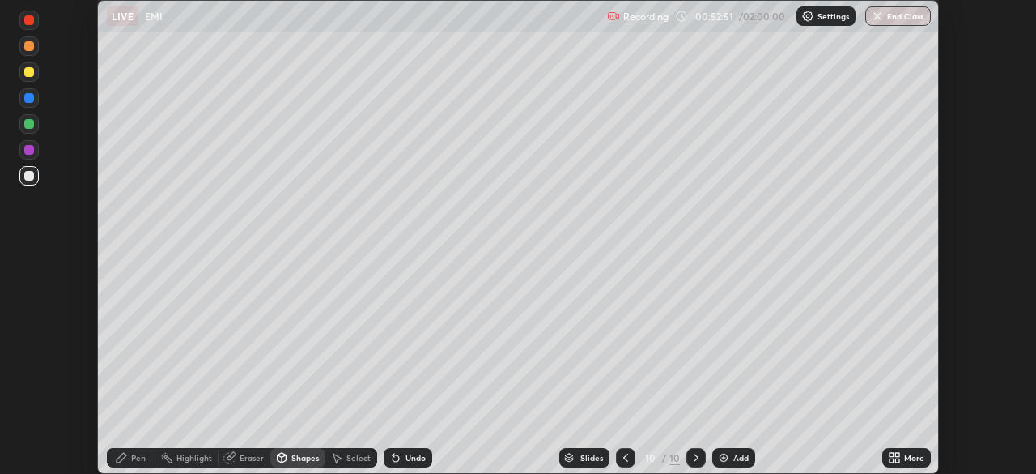
click at [418, 453] on div "Undo" at bounding box center [416, 457] width 20 height 8
click at [309, 451] on div "Shapes" at bounding box center [297, 457] width 55 height 19
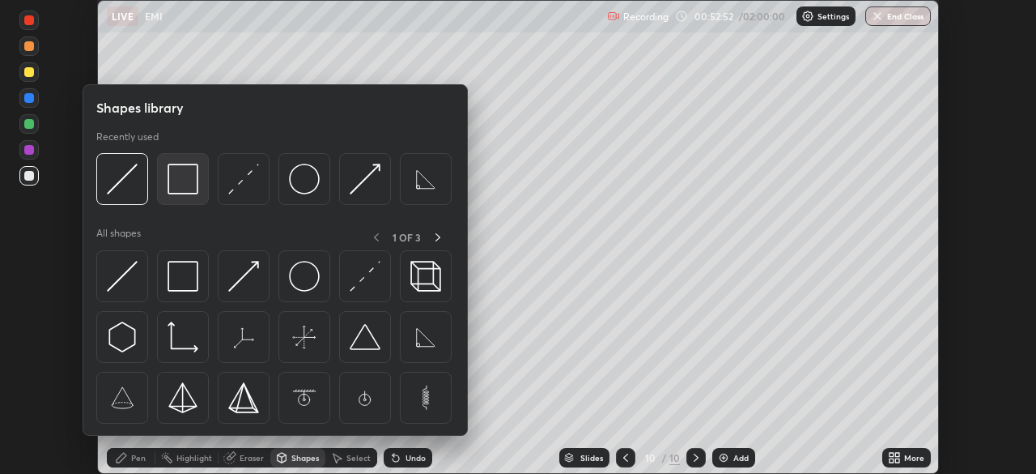
click at [189, 181] on img at bounding box center [183, 179] width 31 height 31
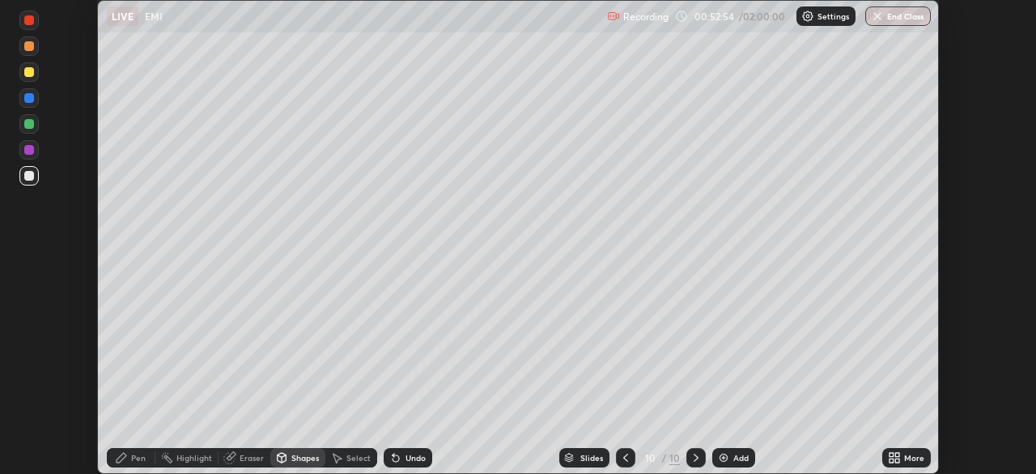
click at [125, 458] on icon at bounding box center [121, 457] width 13 height 13
click at [253, 459] on div "Eraser" at bounding box center [252, 457] width 24 height 8
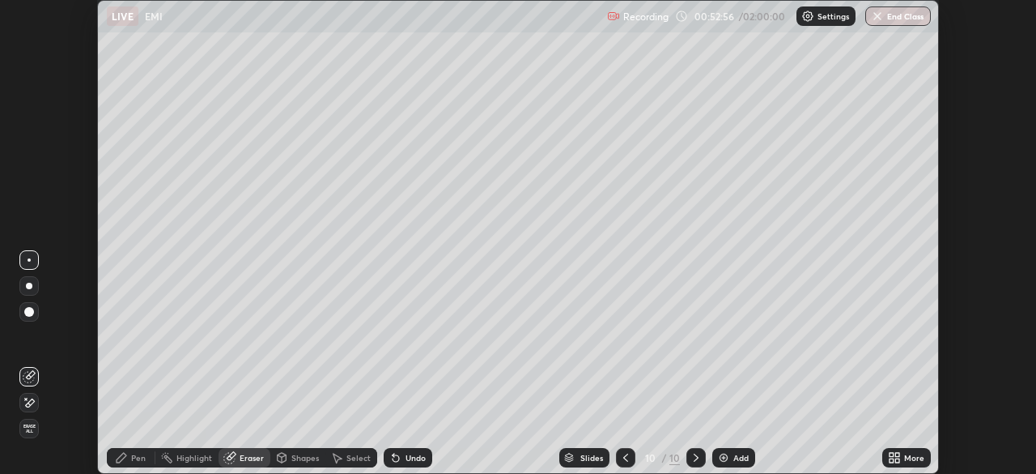
click at [29, 374] on icon at bounding box center [30, 375] width 9 height 8
click at [131, 460] on div "Pen" at bounding box center [138, 457] width 15 height 8
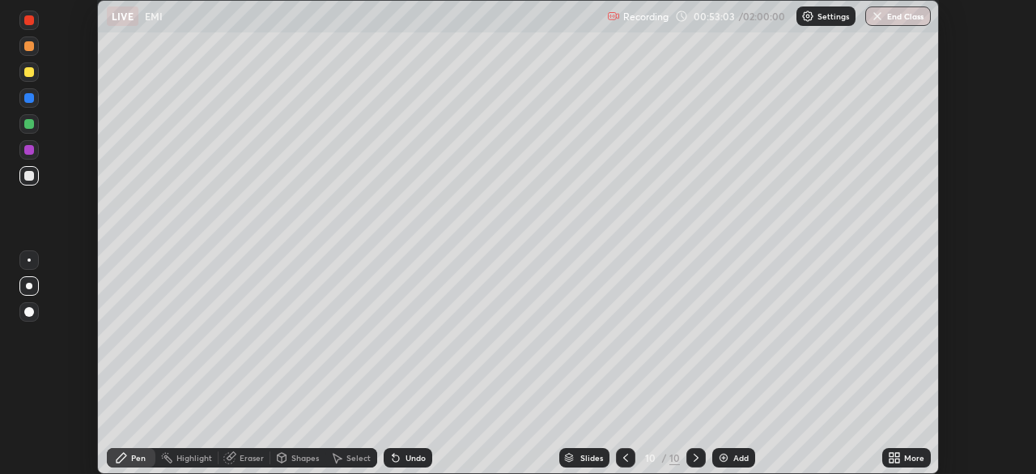
click at [32, 177] on div at bounding box center [29, 176] width 10 height 10
click at [29, 72] on div at bounding box center [29, 72] width 10 height 10
click at [304, 458] on div "Shapes" at bounding box center [305, 457] width 28 height 8
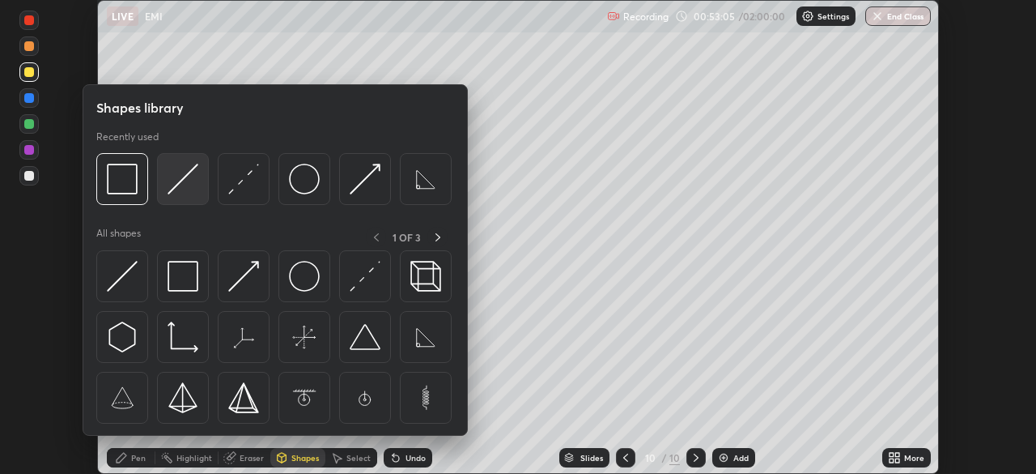
click at [190, 176] on img at bounding box center [183, 179] width 31 height 31
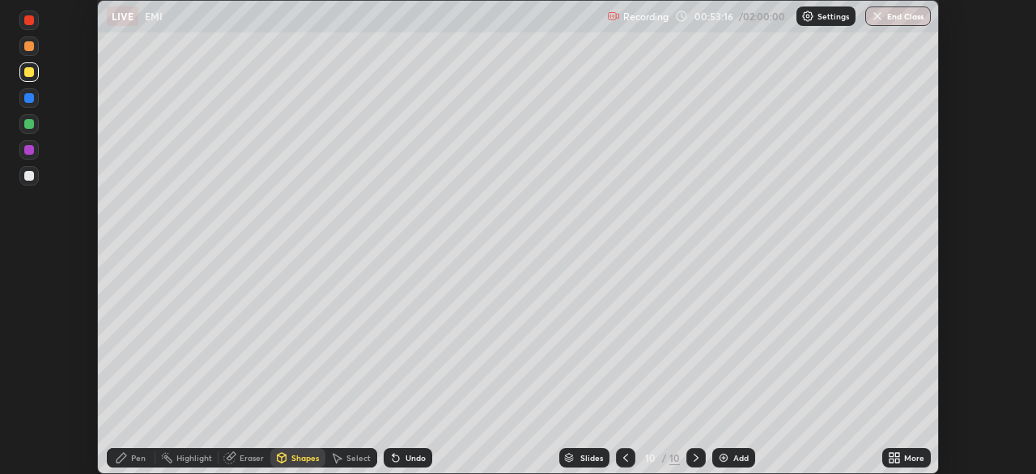
click at [121, 457] on icon at bounding box center [122, 457] width 10 height 10
click at [33, 176] on div at bounding box center [29, 176] width 10 height 10
click at [26, 70] on div at bounding box center [29, 72] width 10 height 10
click at [21, 151] on div at bounding box center [28, 149] width 19 height 19
click at [28, 125] on div at bounding box center [29, 124] width 10 height 10
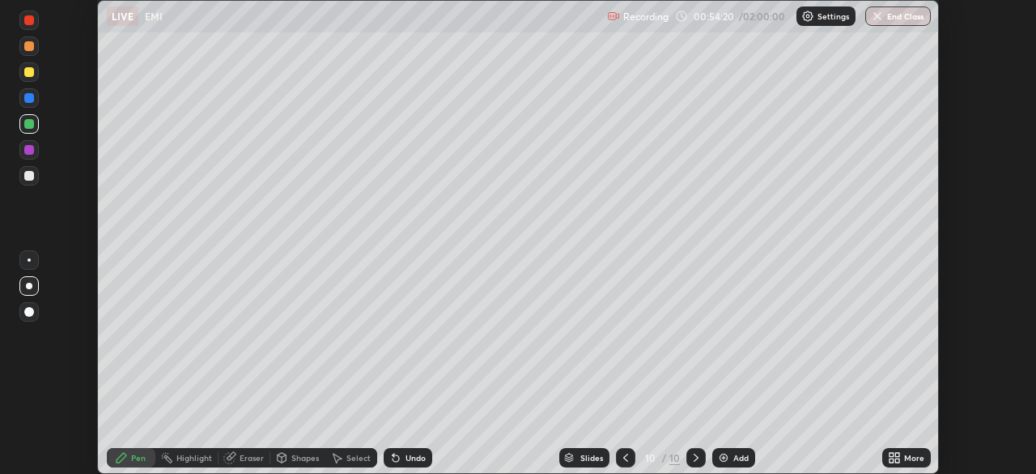
click at [31, 42] on div at bounding box center [29, 46] width 10 height 10
click at [30, 70] on div at bounding box center [29, 72] width 10 height 10
click at [28, 176] on div at bounding box center [29, 176] width 10 height 10
click at [412, 457] on div "Undo" at bounding box center [416, 457] width 20 height 8
click at [31, 127] on div at bounding box center [29, 124] width 10 height 10
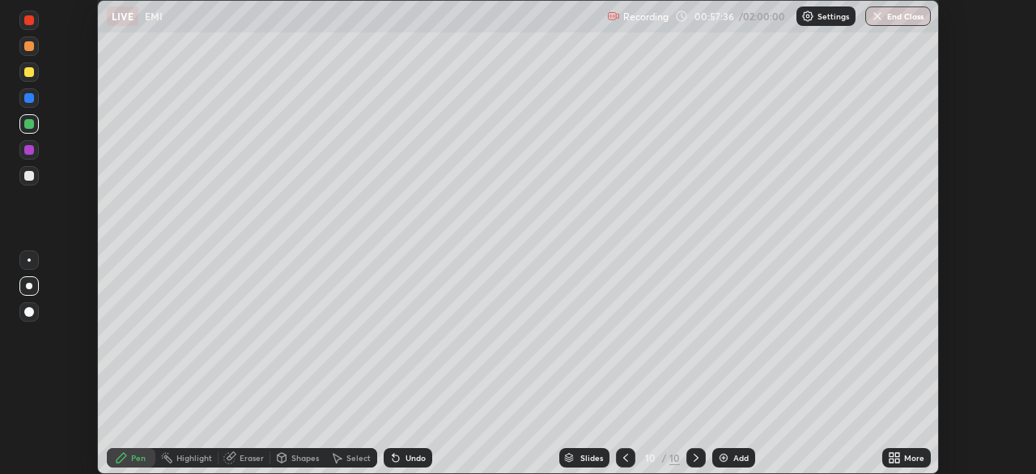
click at [27, 20] on div at bounding box center [29, 20] width 10 height 10
click at [397, 456] on icon at bounding box center [395, 457] width 13 height 13
click at [397, 457] on icon at bounding box center [396, 458] width 6 height 6
click at [31, 179] on div at bounding box center [29, 176] width 10 height 10
click at [28, 18] on div at bounding box center [29, 20] width 10 height 10
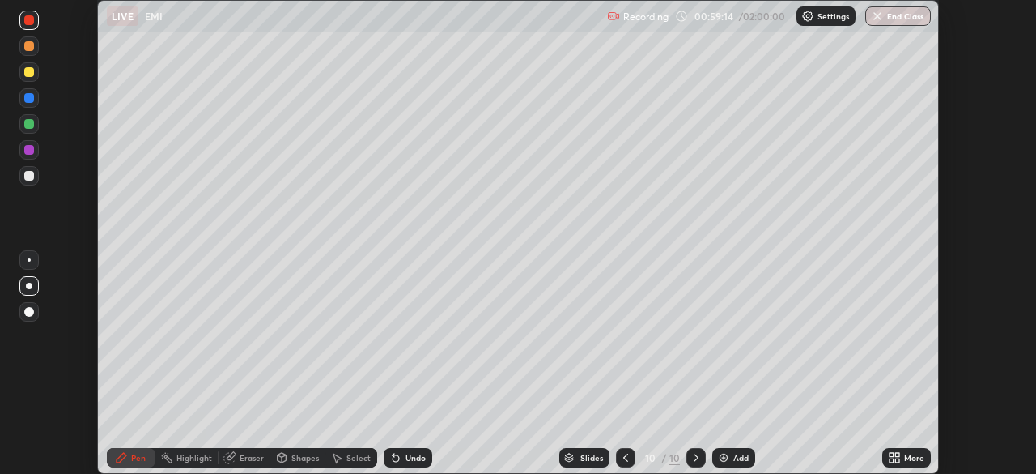
click at [31, 173] on div at bounding box center [29, 176] width 10 height 10
click at [35, 151] on div at bounding box center [28, 149] width 19 height 19
click at [30, 176] on div at bounding box center [29, 176] width 10 height 10
click at [403, 464] on div "Undo" at bounding box center [408, 457] width 49 height 19
click at [404, 465] on div "Undo" at bounding box center [408, 457] width 49 height 19
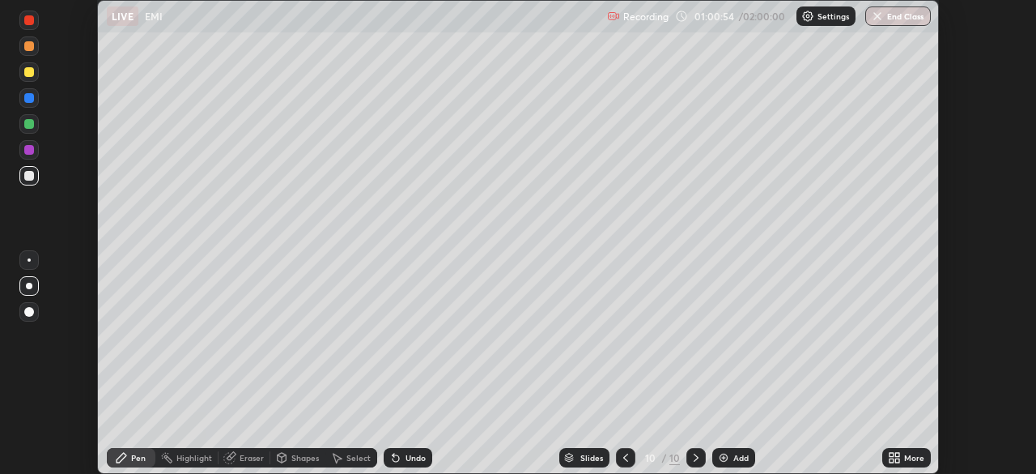
click at [404, 464] on div "Undo" at bounding box center [408, 457] width 49 height 19
click at [253, 457] on div "Eraser" at bounding box center [252, 457] width 24 height 8
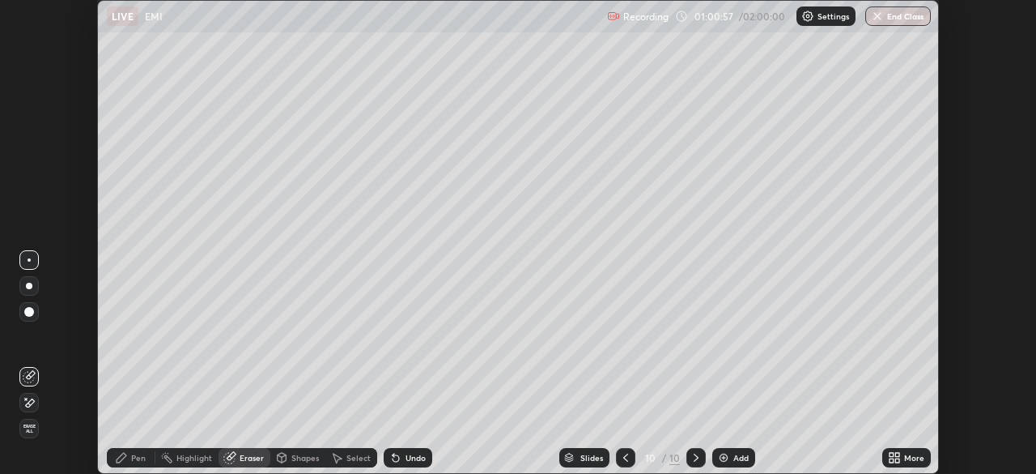
click at [27, 378] on icon at bounding box center [30, 375] width 9 height 8
click at [122, 459] on icon at bounding box center [122, 457] width 10 height 10
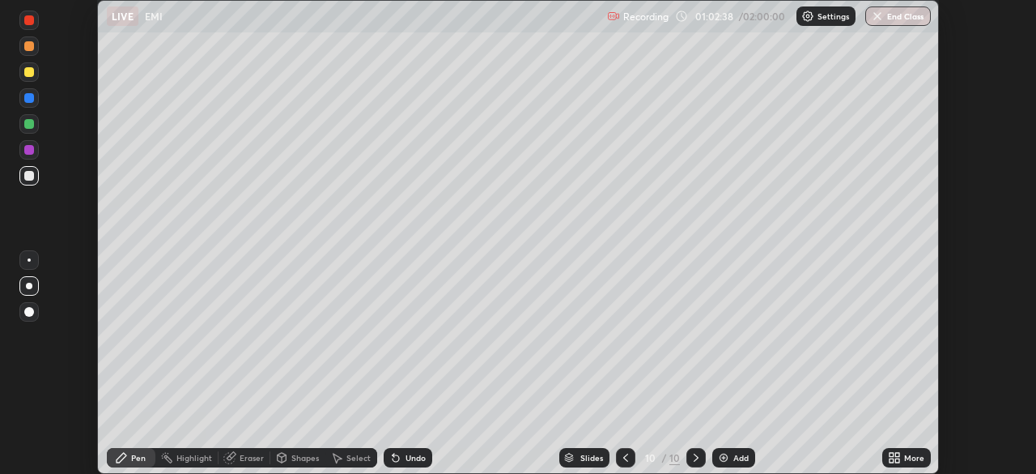
click at [418, 457] on div "Undo" at bounding box center [416, 457] width 20 height 8
click at [415, 460] on div "Undo" at bounding box center [416, 457] width 20 height 8
click at [353, 455] on div "Select" at bounding box center [358, 457] width 24 height 8
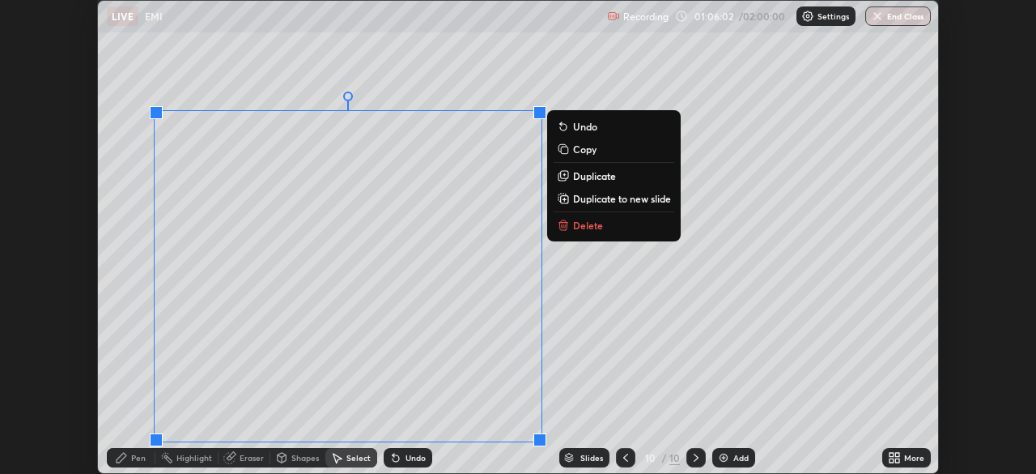
click at [584, 198] on p "Duplicate to new slide" at bounding box center [622, 198] width 98 height 13
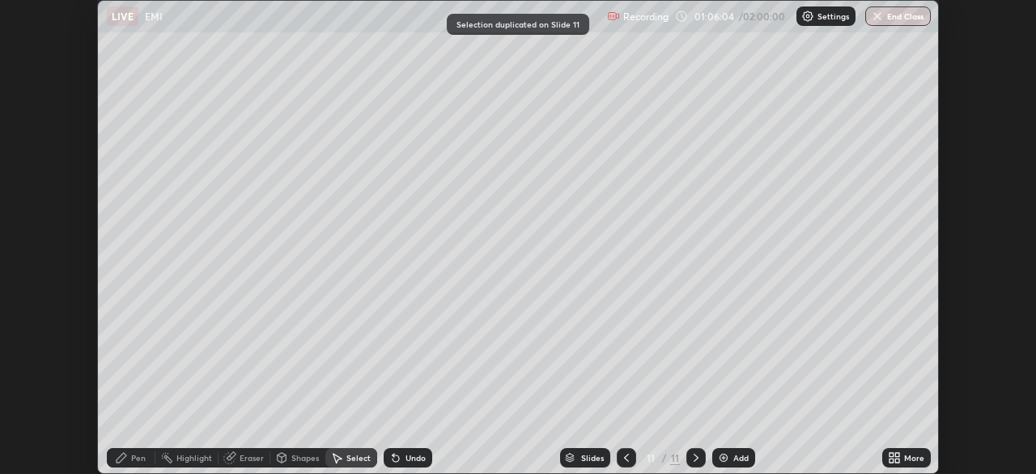
click at [626, 457] on icon at bounding box center [626, 457] width 13 height 13
click at [694, 455] on icon at bounding box center [696, 457] width 5 height 8
click at [361, 465] on div "Select" at bounding box center [351, 457] width 52 height 19
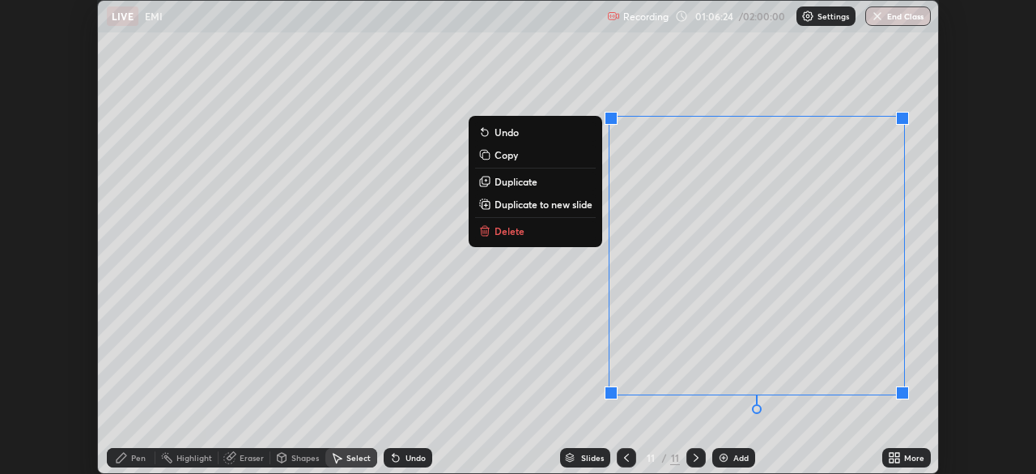
click at [417, 177] on div "0 ° Undo Copy Duplicate Duplicate to new slide Delete" at bounding box center [518, 237] width 840 height 472
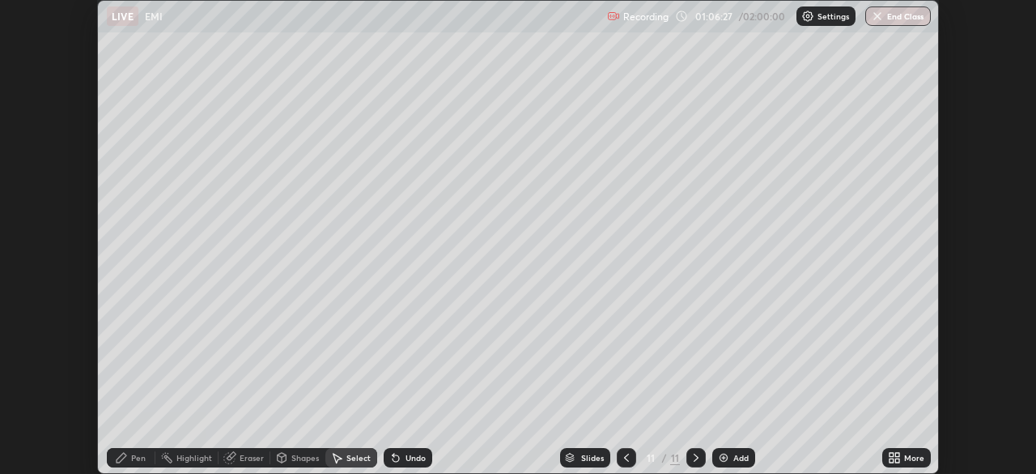
click at [348, 457] on div "Select" at bounding box center [358, 457] width 24 height 8
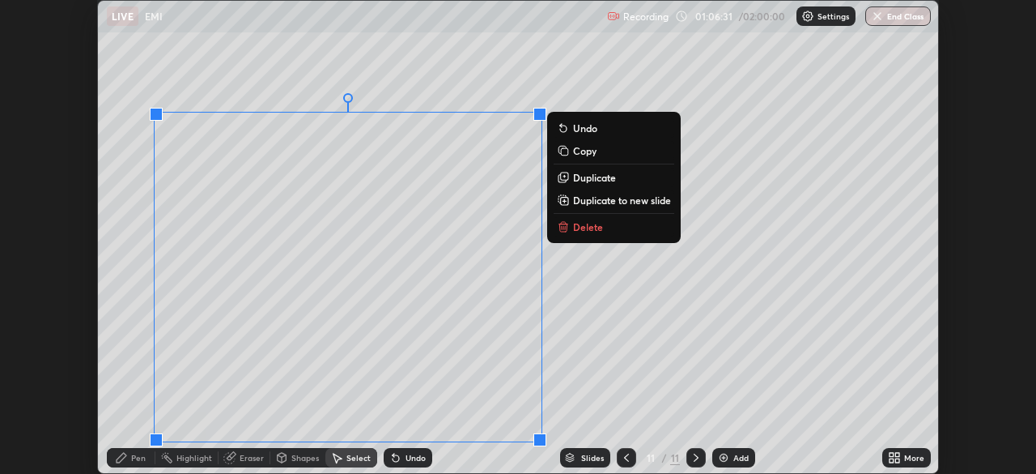
click at [588, 229] on p "Delete" at bounding box center [588, 226] width 30 height 13
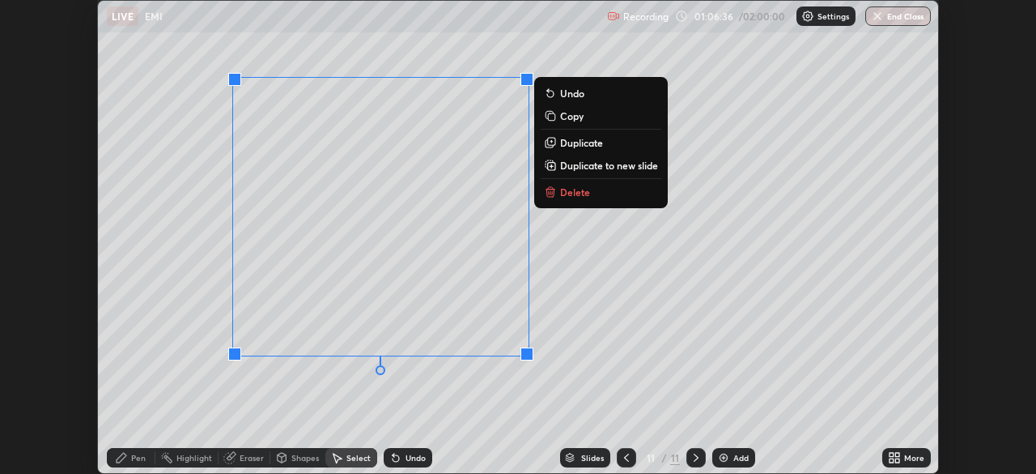
click at [132, 461] on div "Pen" at bounding box center [138, 457] width 15 height 8
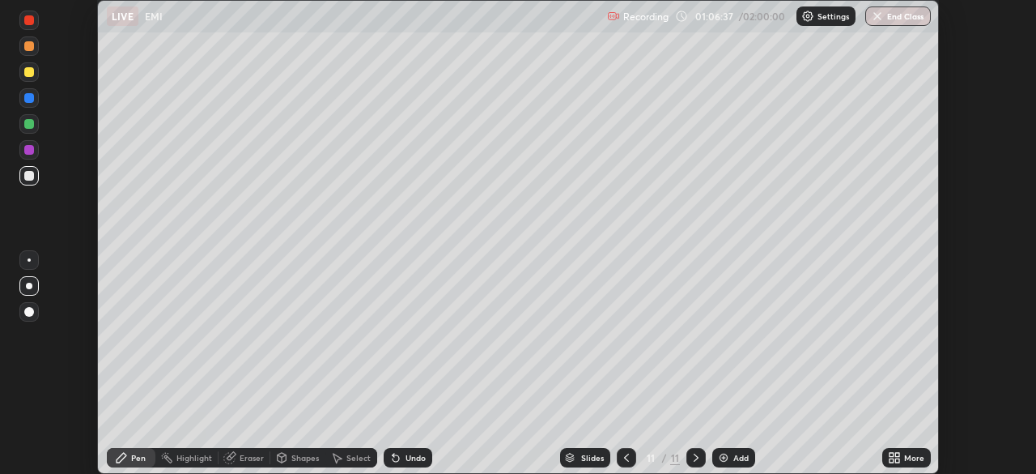
click at [29, 72] on div at bounding box center [29, 72] width 10 height 10
click at [136, 455] on div "Pen" at bounding box center [138, 457] width 15 height 8
click at [29, 125] on div at bounding box center [29, 124] width 10 height 10
click at [29, 21] on div at bounding box center [29, 20] width 10 height 10
click at [32, 176] on div at bounding box center [29, 176] width 10 height 10
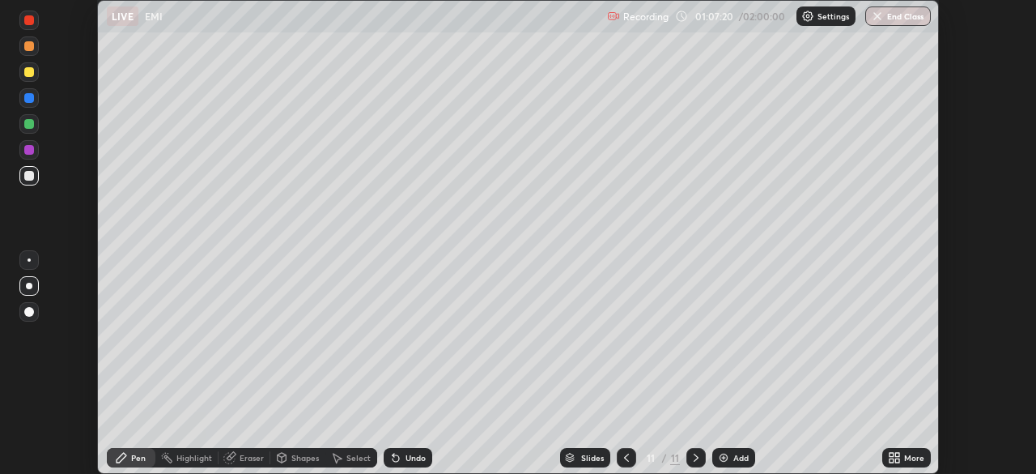
click at [299, 457] on div "Shapes" at bounding box center [305, 457] width 28 height 8
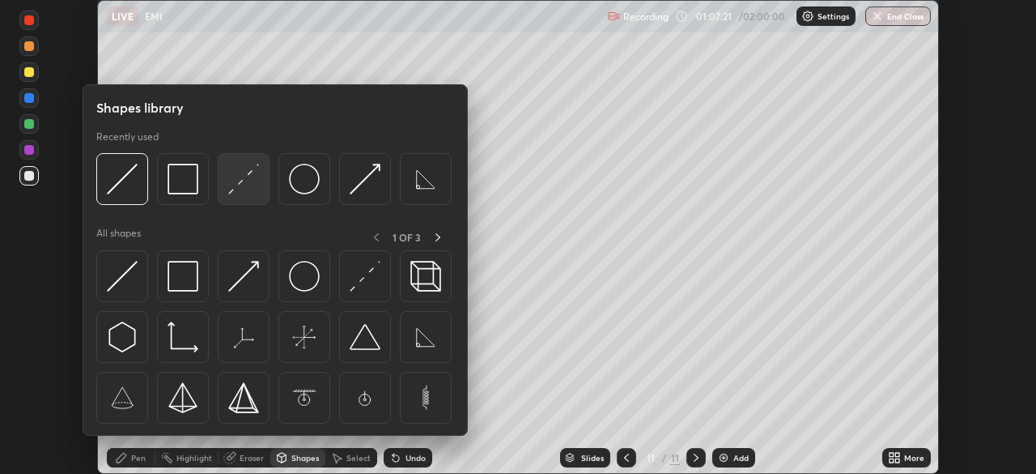
click at [238, 183] on img at bounding box center [243, 179] width 31 height 31
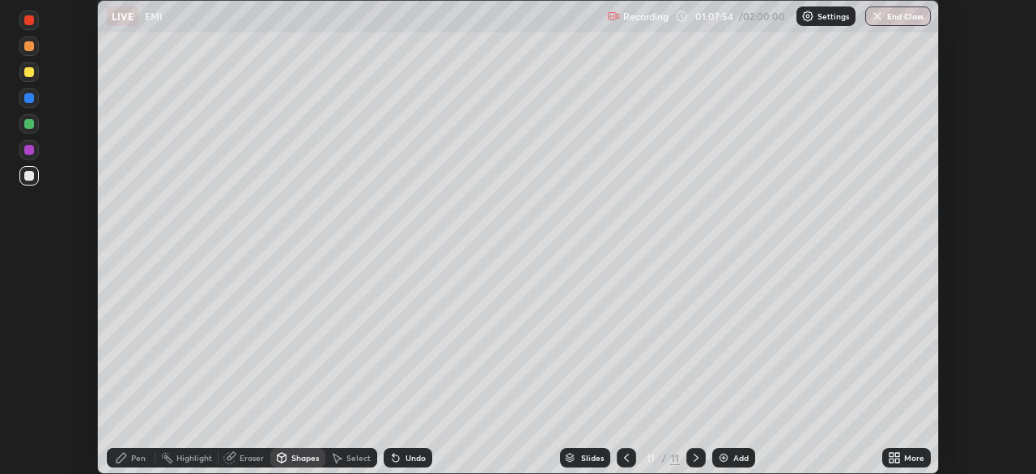
click at [417, 458] on div "Undo" at bounding box center [416, 457] width 20 height 8
click at [406, 461] on div "Undo" at bounding box center [416, 457] width 20 height 8
click at [125, 461] on icon at bounding box center [121, 457] width 13 height 13
click at [30, 146] on div at bounding box center [29, 150] width 10 height 10
click at [24, 172] on div at bounding box center [29, 176] width 10 height 10
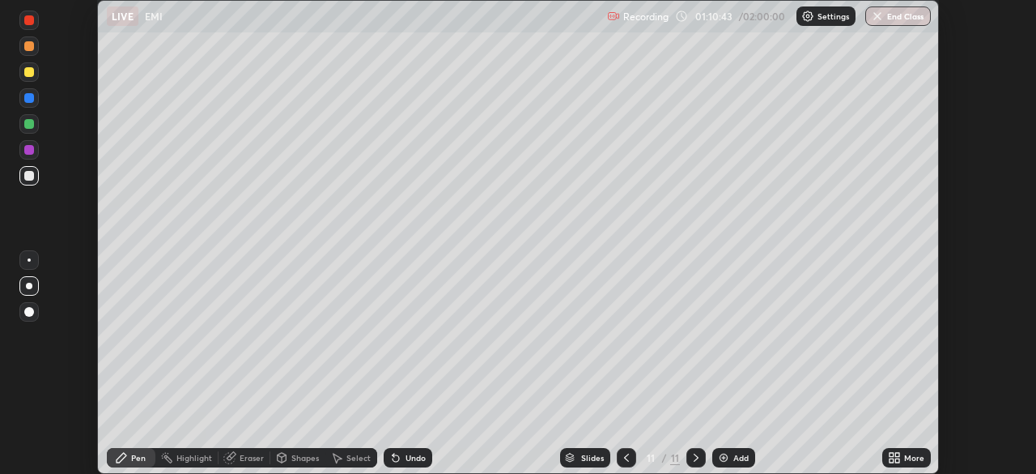
click at [347, 455] on div "Select" at bounding box center [358, 457] width 24 height 8
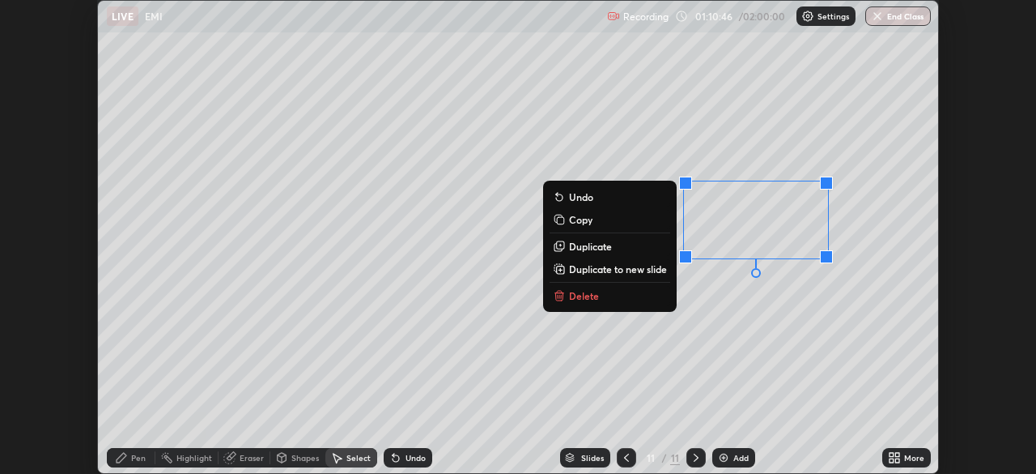
click at [600, 299] on button "Delete" at bounding box center [610, 295] width 121 height 19
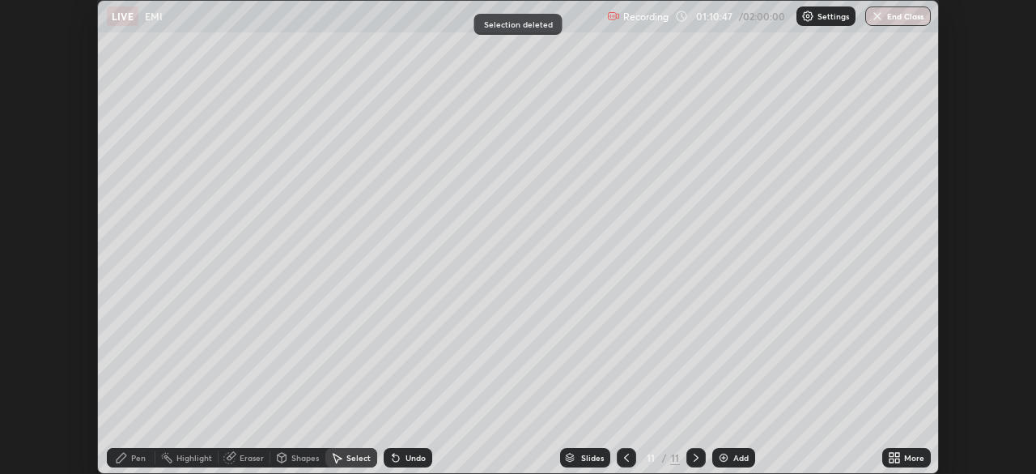
click at [131, 465] on div "Pen" at bounding box center [131, 457] width 49 height 19
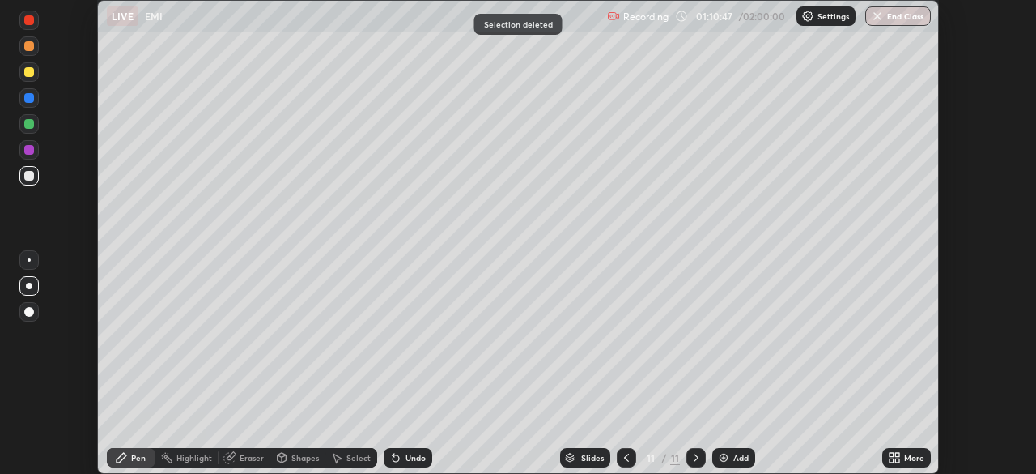
click at [24, 174] on div at bounding box center [29, 176] width 10 height 10
click at [739, 458] on div "Add" at bounding box center [740, 457] width 15 height 8
click at [36, 74] on div at bounding box center [28, 71] width 19 height 19
click at [303, 457] on div "Shapes" at bounding box center [305, 457] width 28 height 8
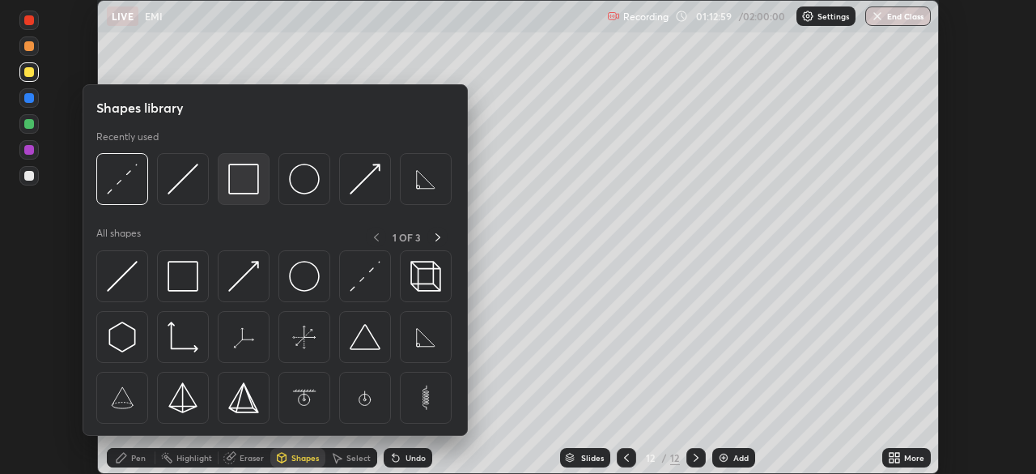
click at [244, 181] on img at bounding box center [243, 179] width 31 height 31
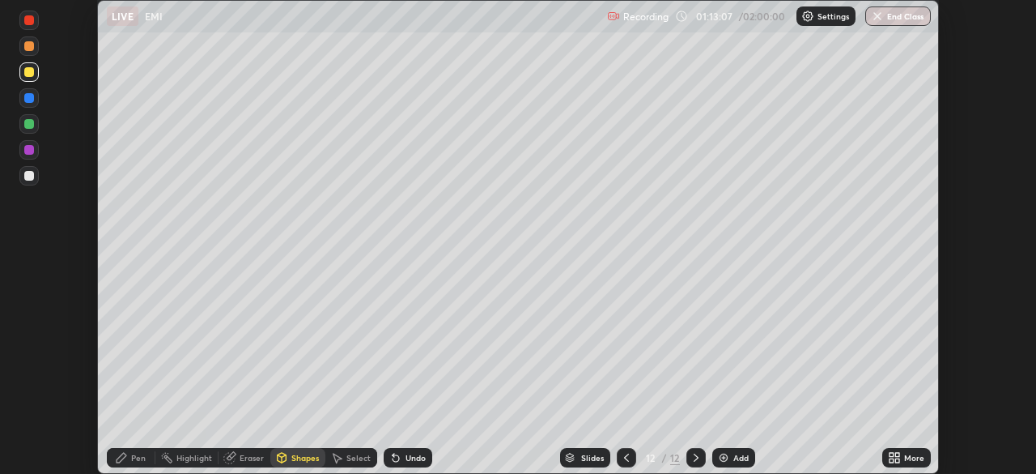
click at [124, 461] on icon at bounding box center [121, 457] width 13 height 13
click at [304, 459] on div "Shapes" at bounding box center [305, 457] width 28 height 8
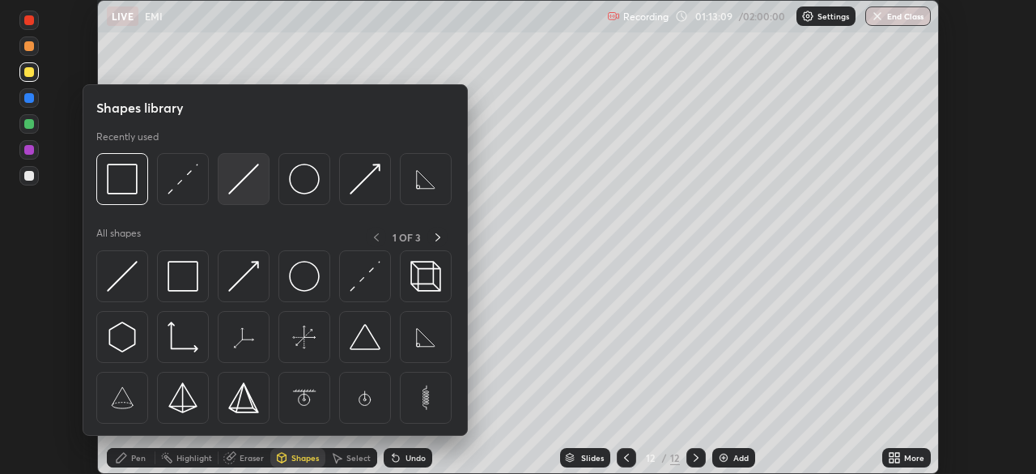
click at [244, 176] on img at bounding box center [243, 179] width 31 height 31
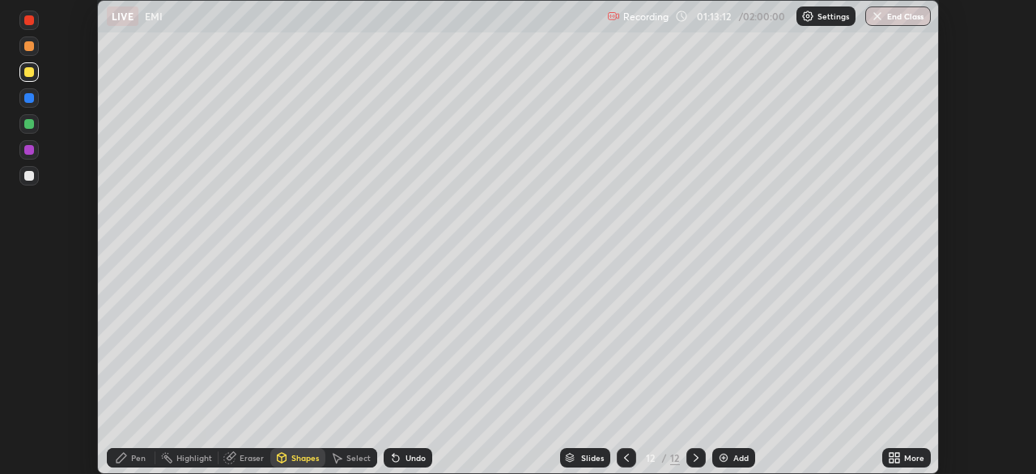
click at [406, 461] on div "Undo" at bounding box center [416, 457] width 20 height 8
click at [31, 177] on div at bounding box center [29, 176] width 10 height 10
click at [291, 461] on div "Shapes" at bounding box center [305, 457] width 28 height 8
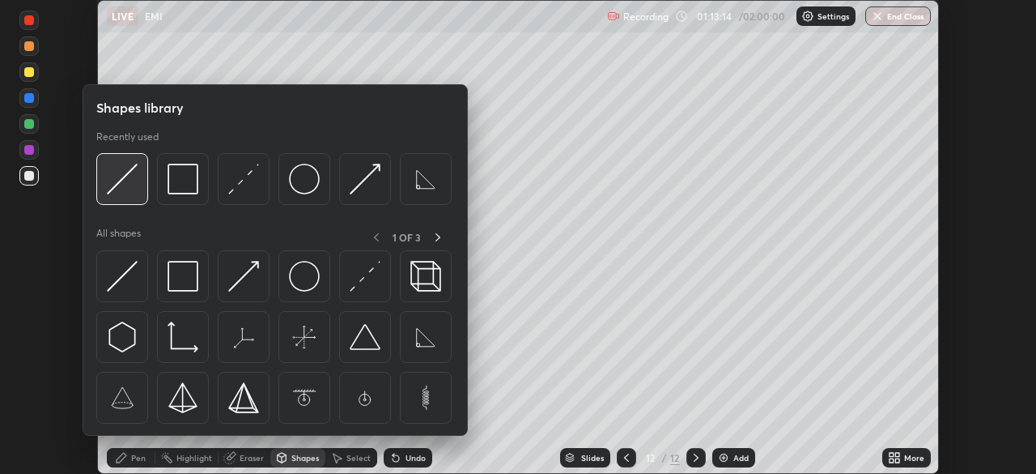
click at [133, 176] on img at bounding box center [122, 179] width 31 height 31
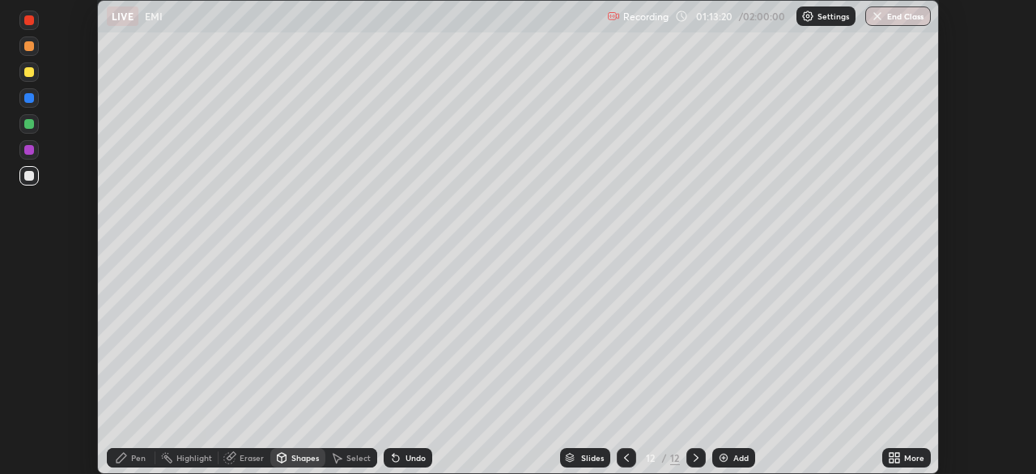
click at [132, 457] on div "Pen" at bounding box center [138, 457] width 15 height 8
click at [134, 455] on div "Pen" at bounding box center [138, 457] width 15 height 8
click at [31, 22] on div at bounding box center [29, 20] width 10 height 10
click at [355, 459] on div "Select" at bounding box center [358, 457] width 24 height 8
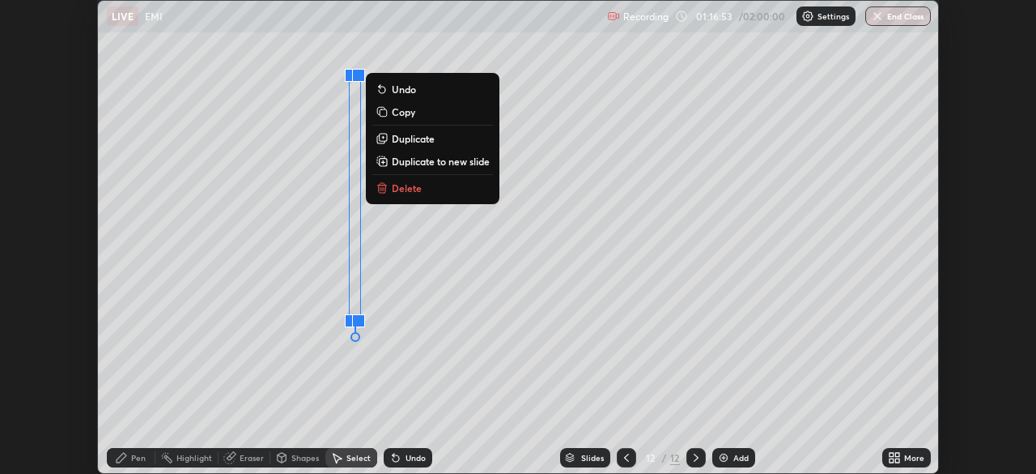
click at [418, 138] on p "Duplicate" at bounding box center [413, 138] width 43 height 13
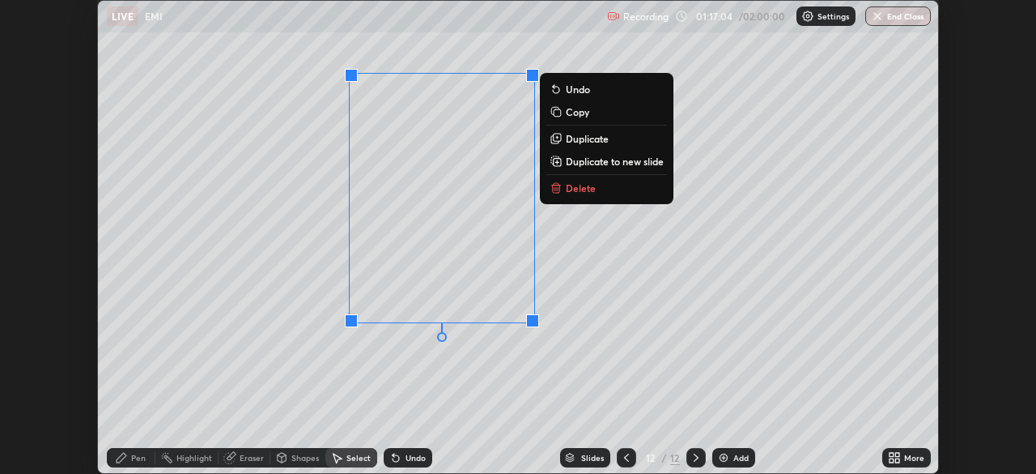
click at [479, 397] on div "0 ° Undo Copy Duplicate Duplicate to new slide Delete" at bounding box center [518, 237] width 840 height 472
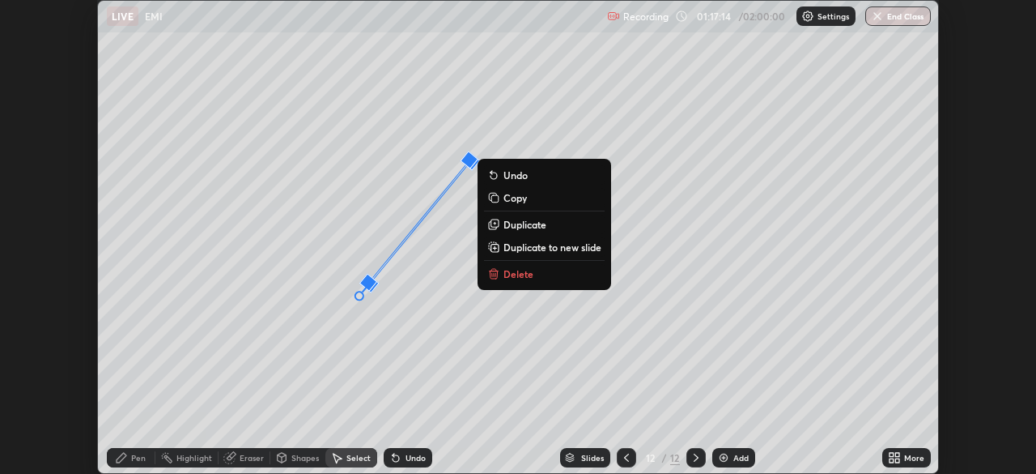
click at [418, 456] on div "Undo" at bounding box center [416, 457] width 20 height 8
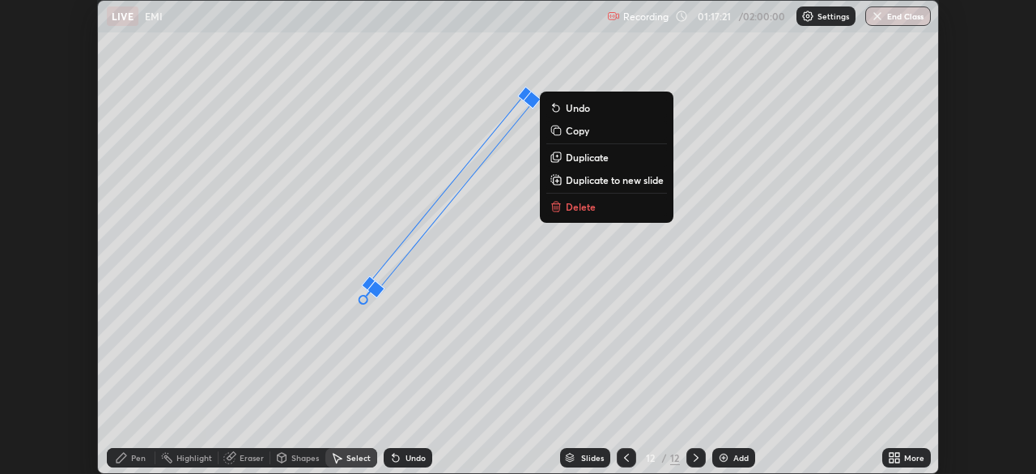
click at [576, 272] on div "40 ° Undo Copy Duplicate Duplicate to new slide Delete" at bounding box center [518, 237] width 840 height 472
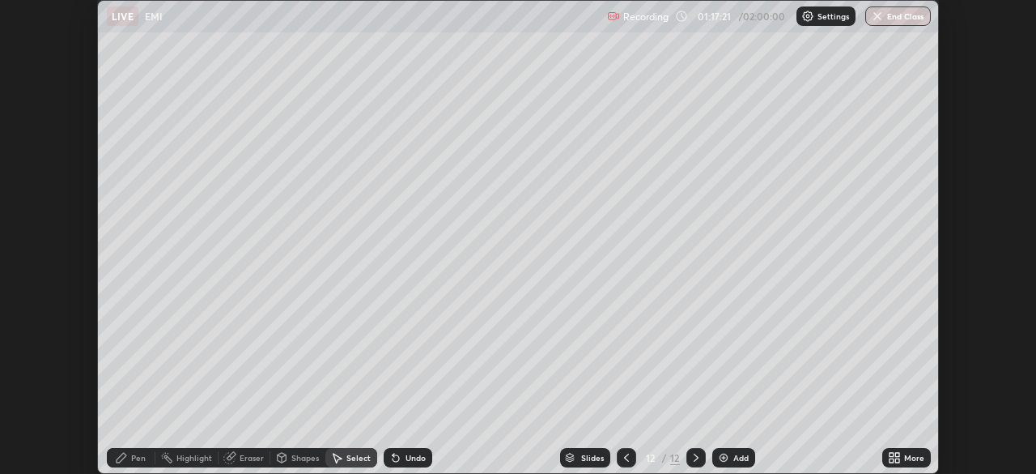
click at [414, 457] on div "Undo" at bounding box center [416, 457] width 20 height 8
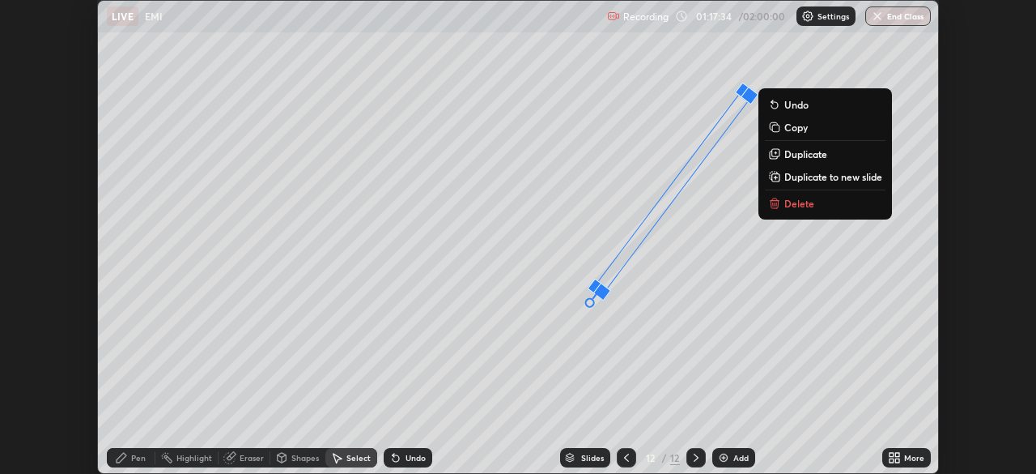
click at [743, 278] on div "37 ° Undo Copy Duplicate Duplicate to new slide Delete" at bounding box center [518, 237] width 840 height 472
click at [414, 459] on div "Undo" at bounding box center [416, 457] width 20 height 8
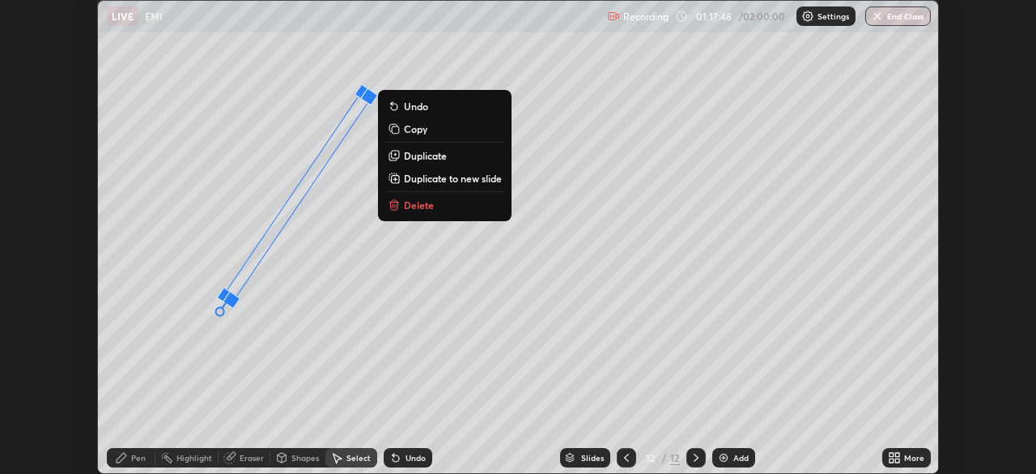
click at [406, 460] on div "Undo" at bounding box center [416, 457] width 20 height 8
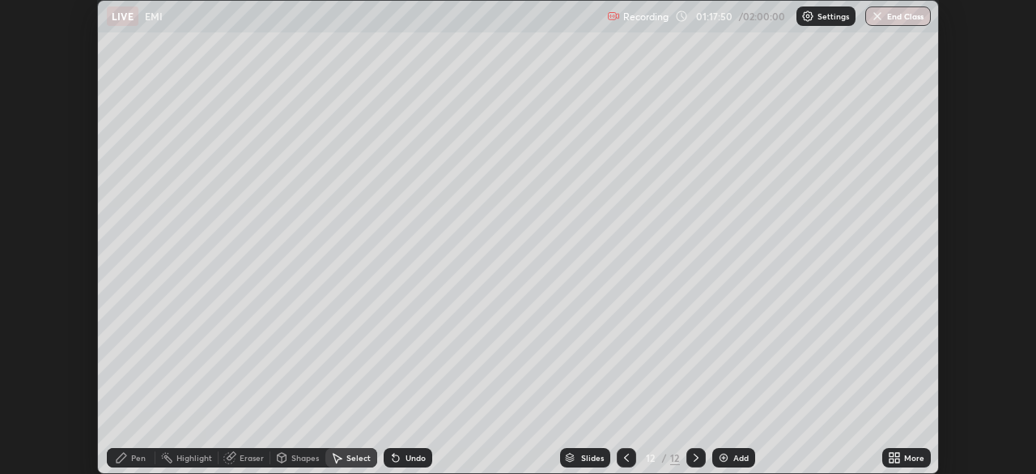
click at [407, 461] on div "Undo" at bounding box center [416, 457] width 20 height 8
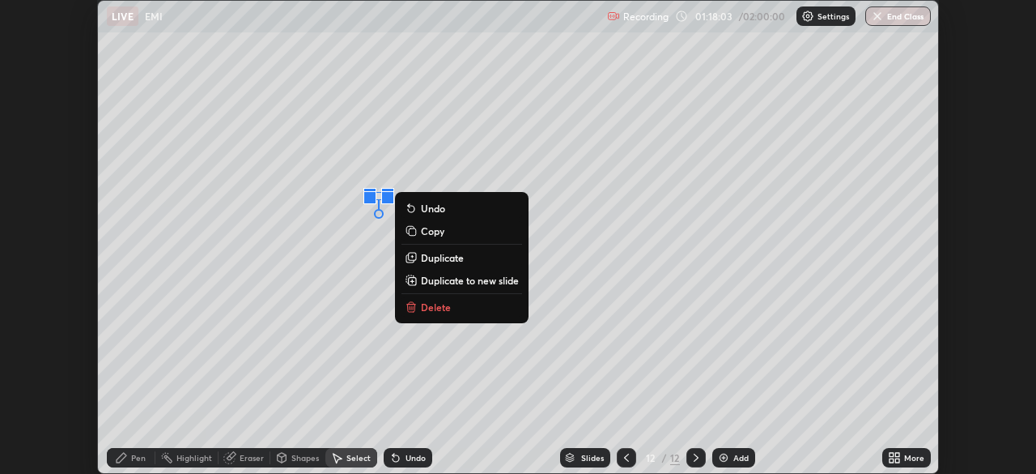
click at [420, 455] on div "Undo" at bounding box center [416, 457] width 20 height 8
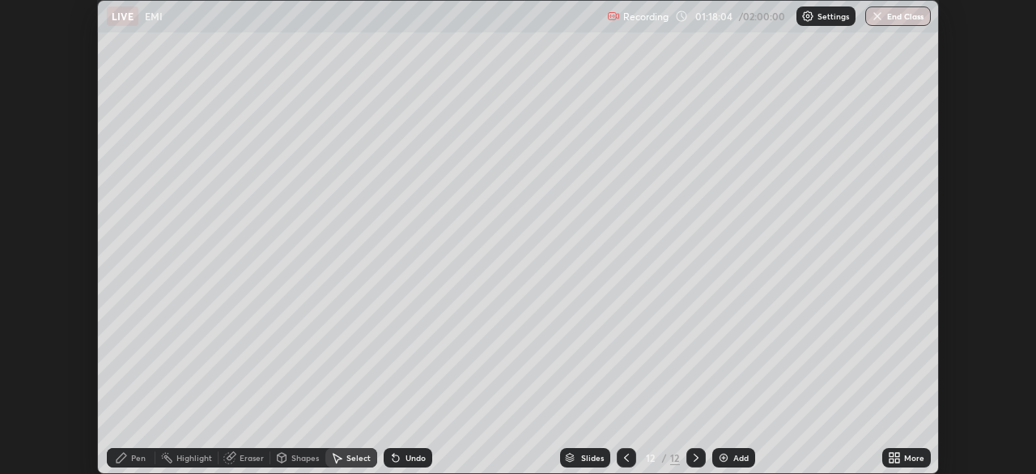
click at [419, 457] on div "Undo" at bounding box center [416, 457] width 20 height 8
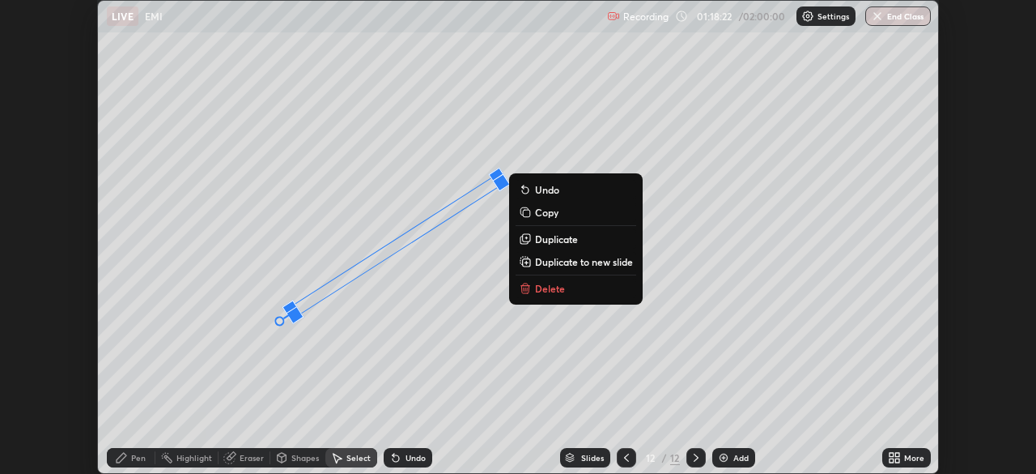
click at [315, 381] on div "57 ° Undo Copy Duplicate Duplicate to new slide Delete" at bounding box center [518, 237] width 840 height 472
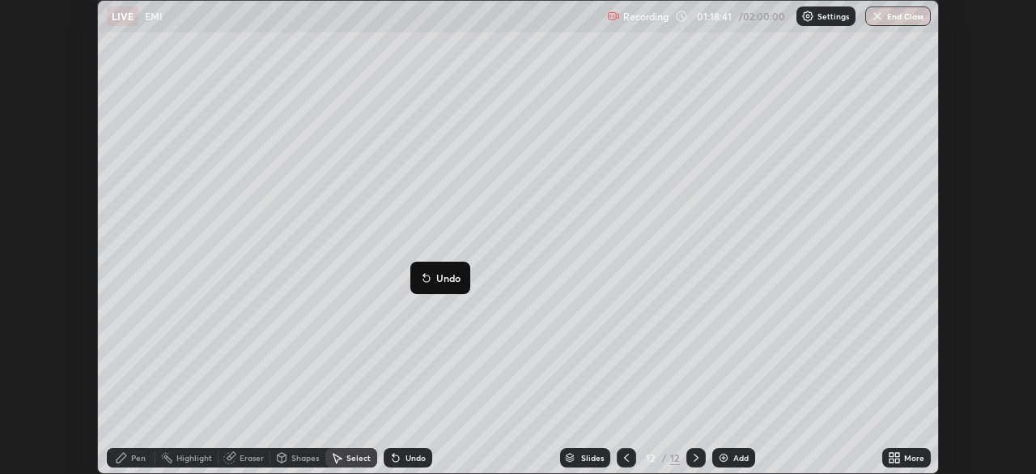
click at [372, 377] on div "56 ° Undo Copy Duplicate Duplicate to new slide Delete" at bounding box center [518, 237] width 840 height 472
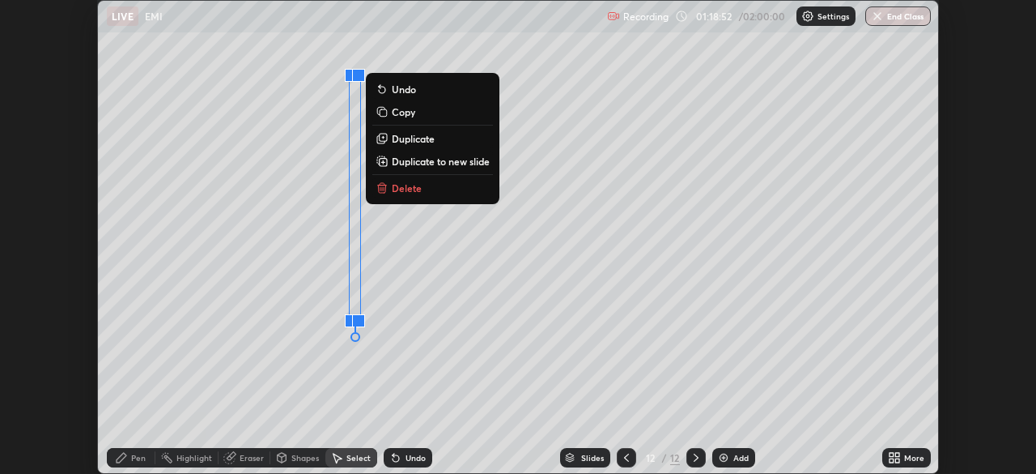
click at [467, 272] on div "0 ° Undo Copy Duplicate Duplicate to new slide Delete" at bounding box center [518, 237] width 840 height 472
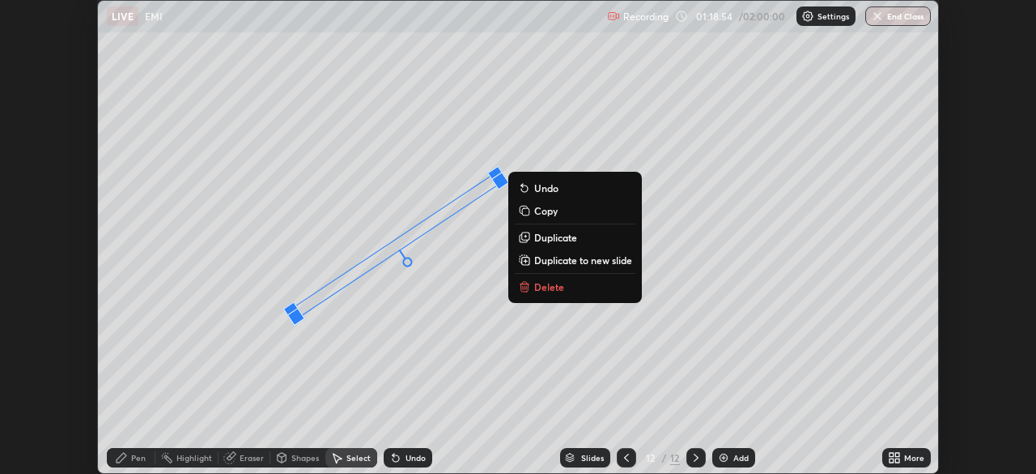
click at [411, 460] on div "Undo" at bounding box center [416, 457] width 20 height 8
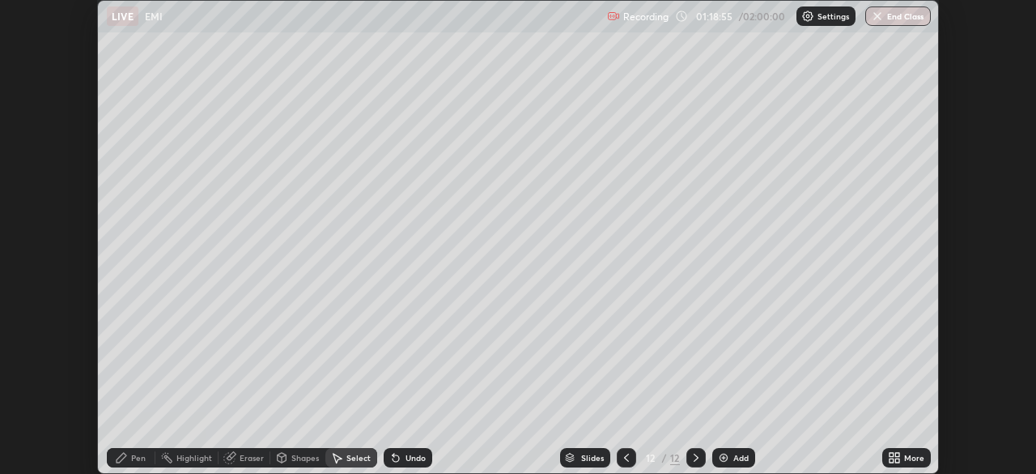
click at [413, 457] on div "Undo" at bounding box center [416, 457] width 20 height 8
click at [412, 458] on div "Undo" at bounding box center [416, 457] width 20 height 8
click at [418, 458] on div "Undo" at bounding box center [416, 457] width 20 height 8
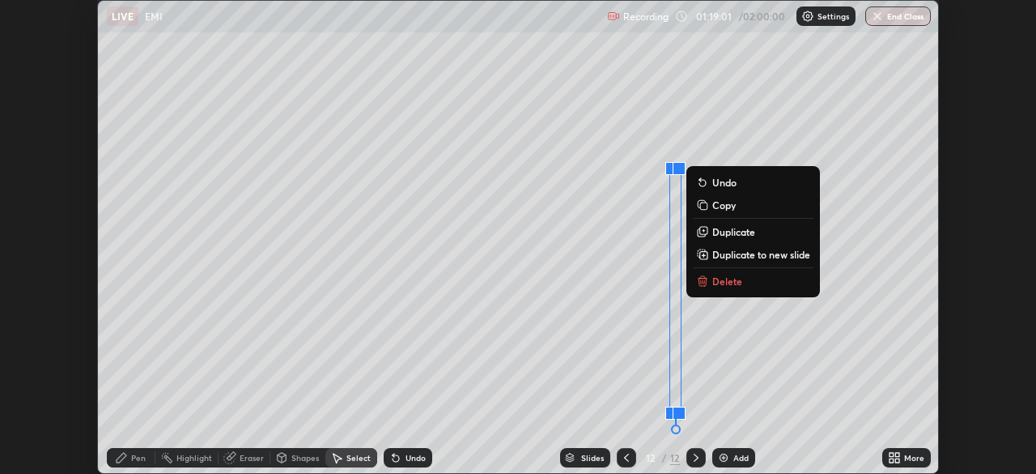
click at [724, 285] on p "Delete" at bounding box center [727, 280] width 30 height 13
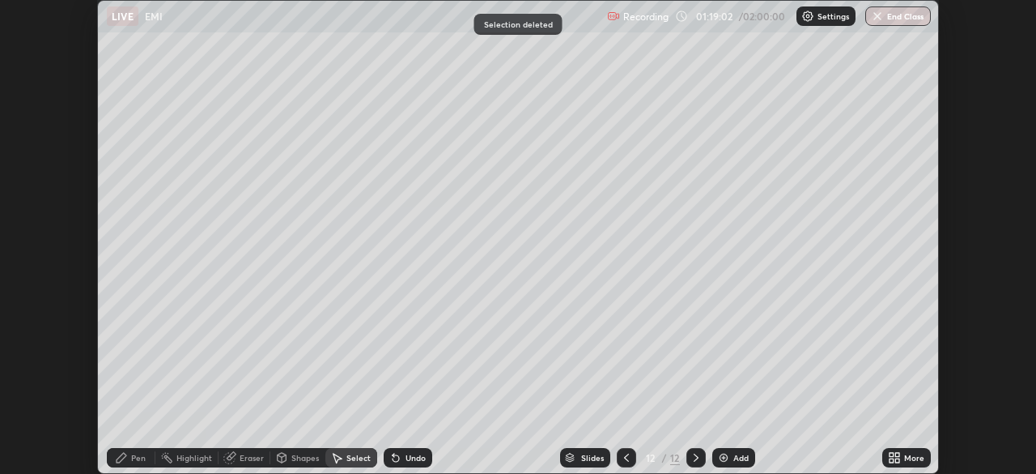
click at [135, 457] on div "Pen" at bounding box center [138, 457] width 15 height 8
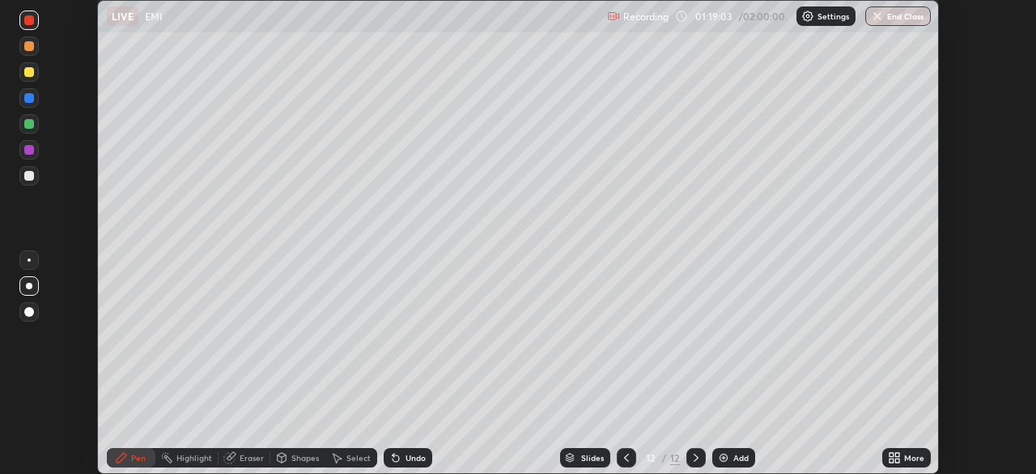
click at [27, 73] on div at bounding box center [29, 72] width 10 height 10
click at [32, 175] on div at bounding box center [29, 176] width 10 height 10
click at [352, 457] on div "Select" at bounding box center [358, 457] width 24 height 8
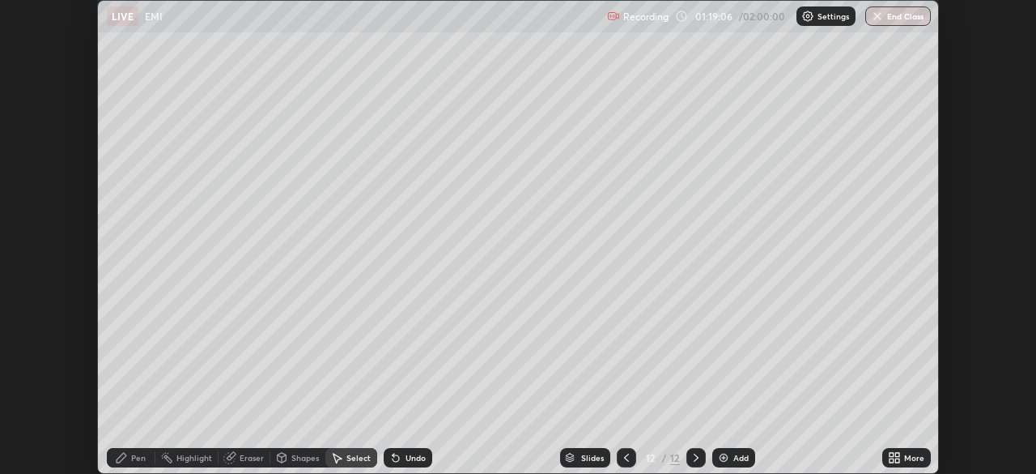
click at [297, 453] on div "Shapes" at bounding box center [305, 457] width 28 height 8
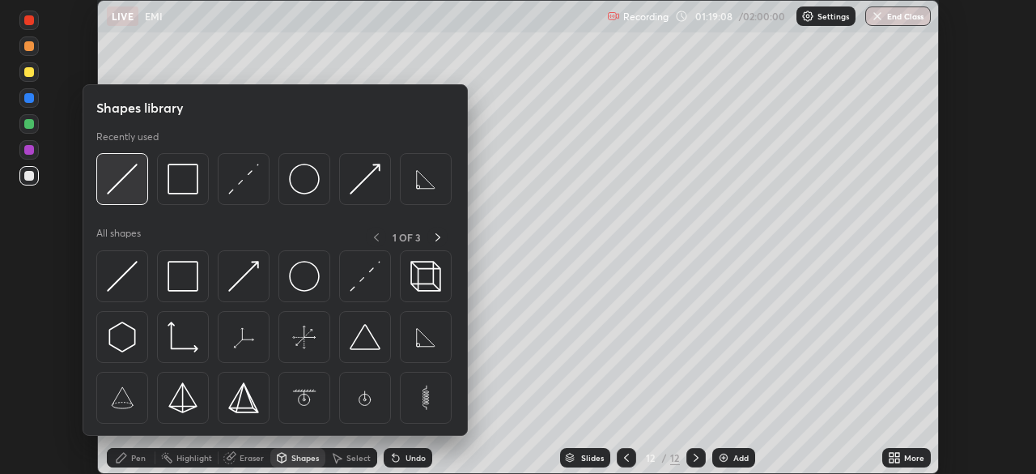
click at [132, 173] on img at bounding box center [122, 179] width 31 height 31
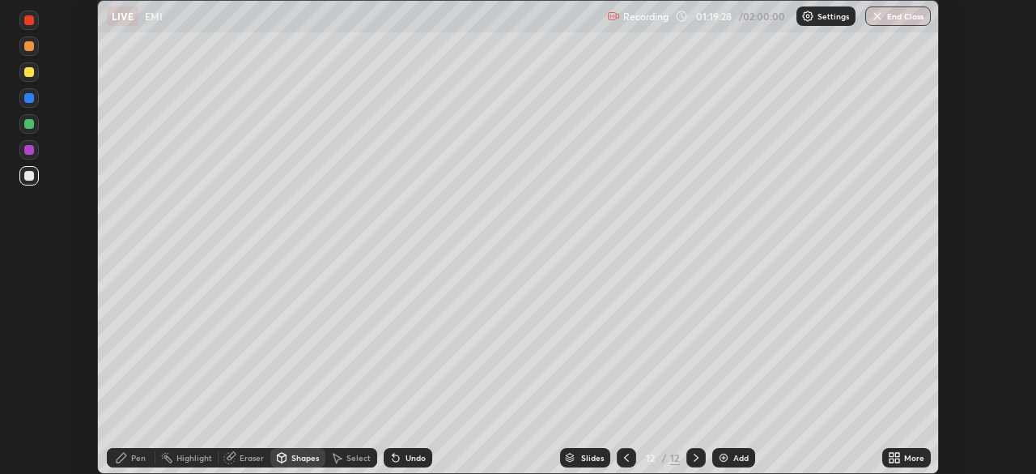
click at [133, 456] on div "Pen" at bounding box center [138, 457] width 15 height 8
click at [248, 459] on div "Eraser" at bounding box center [252, 457] width 24 height 8
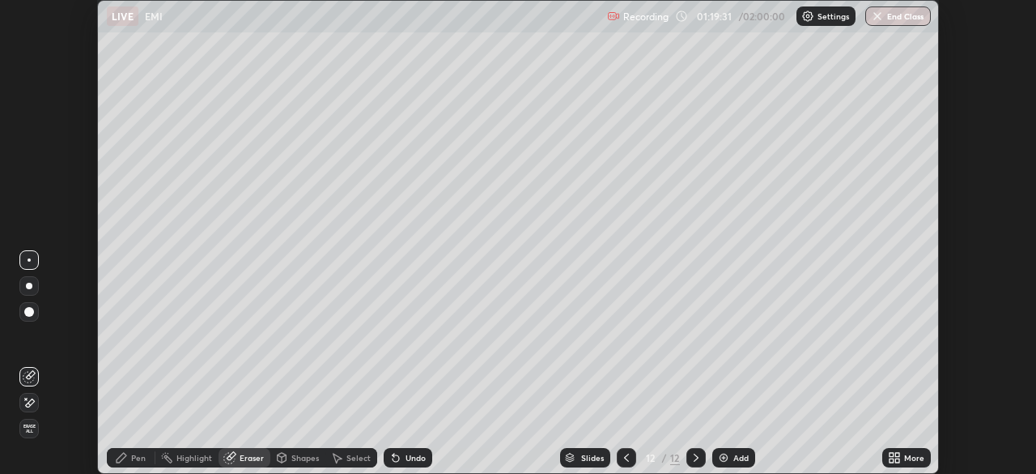
click at [32, 376] on icon at bounding box center [29, 376] width 13 height 13
click at [129, 455] on div "Pen" at bounding box center [131, 457] width 49 height 19
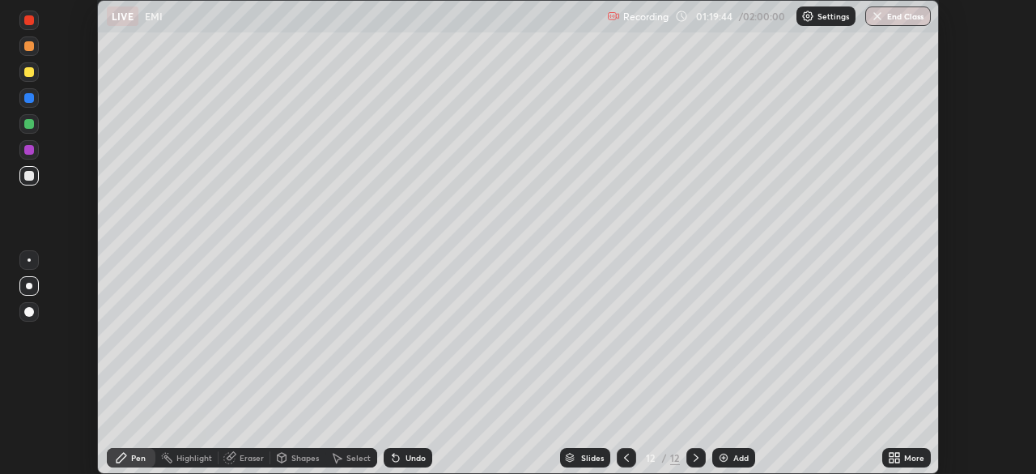
click at [31, 19] on div at bounding box center [29, 20] width 10 height 10
click at [305, 460] on div "Shapes" at bounding box center [305, 457] width 28 height 8
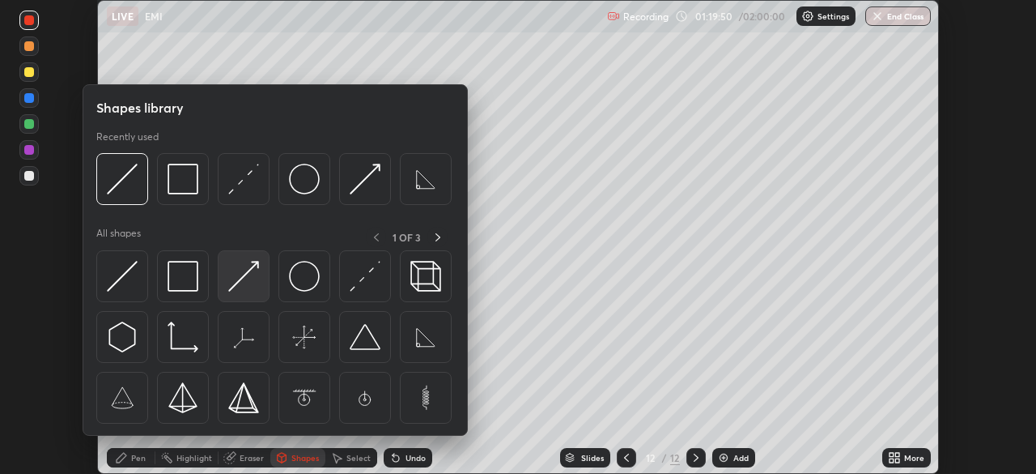
click at [248, 265] on img at bounding box center [243, 276] width 31 height 31
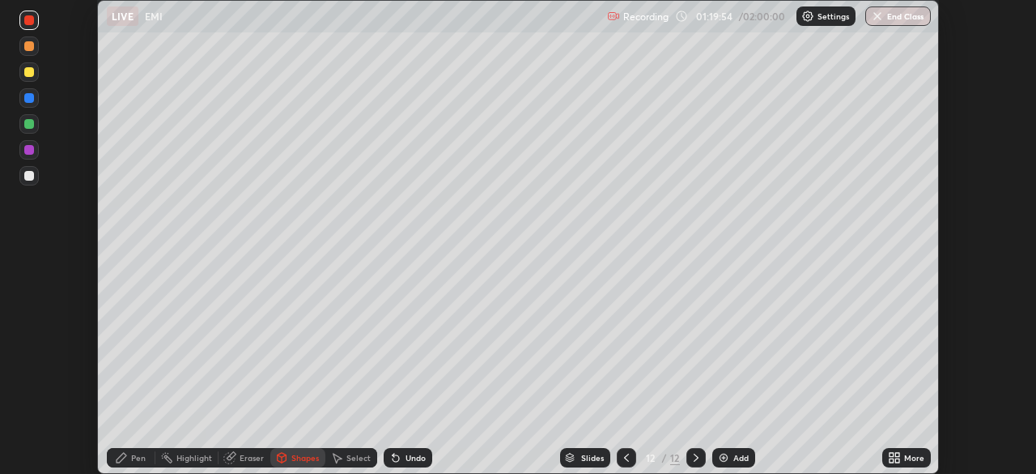
click at [126, 456] on icon at bounding box center [121, 457] width 13 height 13
click at [29, 172] on div at bounding box center [29, 176] width 10 height 10
click at [28, 96] on div at bounding box center [29, 98] width 10 height 10
click at [308, 457] on div "Shapes" at bounding box center [305, 457] width 28 height 8
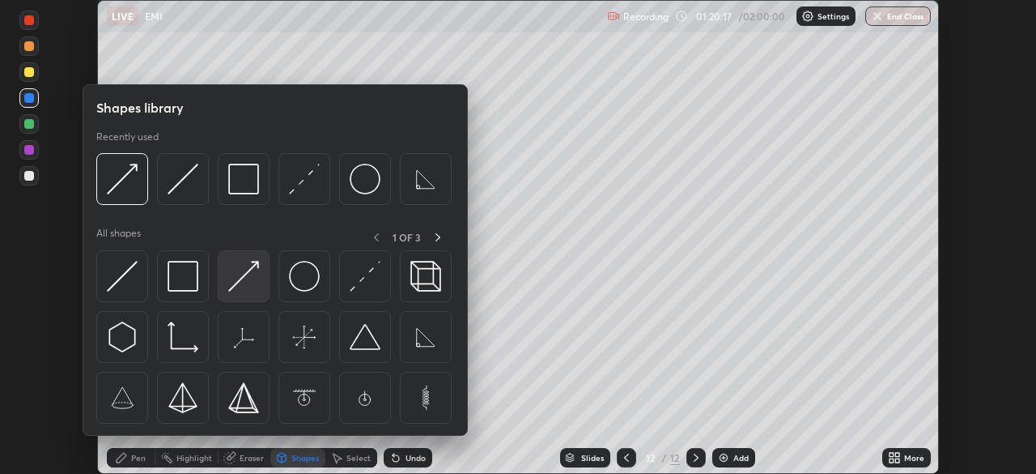
click at [249, 273] on img at bounding box center [243, 276] width 31 height 31
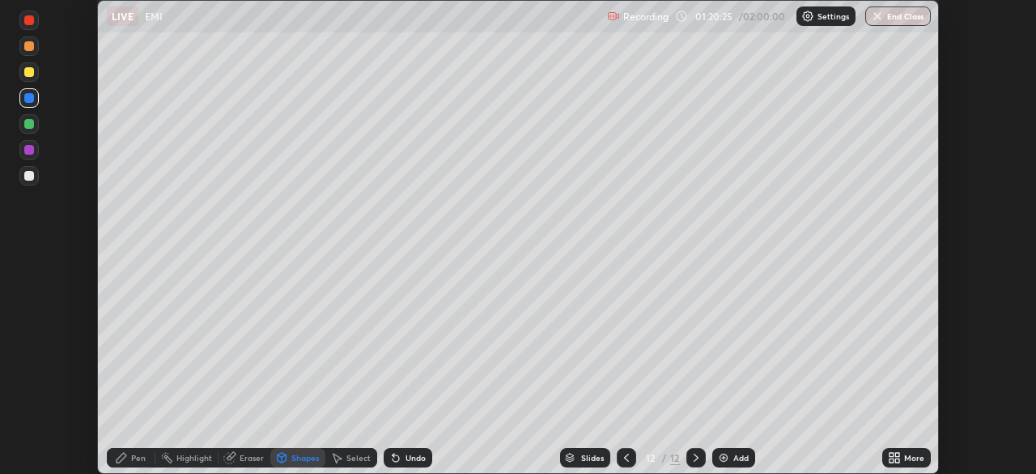
click at [121, 463] on icon at bounding box center [121, 457] width 13 height 13
click at [31, 15] on div at bounding box center [29, 20] width 10 height 10
click at [29, 70] on div at bounding box center [29, 72] width 10 height 10
click at [29, 176] on div at bounding box center [29, 176] width 10 height 10
click at [27, 123] on div at bounding box center [29, 124] width 10 height 10
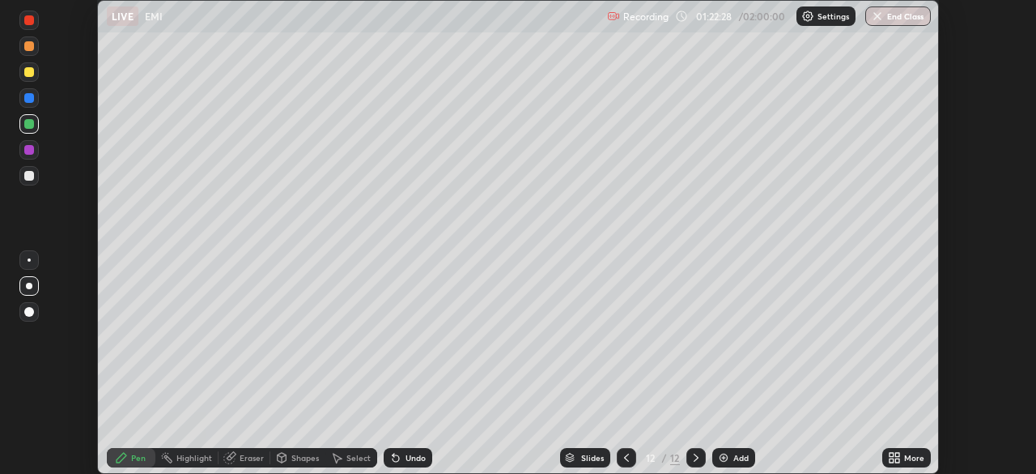
click at [32, 173] on div at bounding box center [29, 176] width 10 height 10
click at [29, 150] on div at bounding box center [29, 150] width 10 height 10
click at [32, 176] on div at bounding box center [29, 176] width 10 height 10
click at [24, 172] on div at bounding box center [29, 176] width 10 height 10
click at [29, 125] on div at bounding box center [29, 124] width 10 height 10
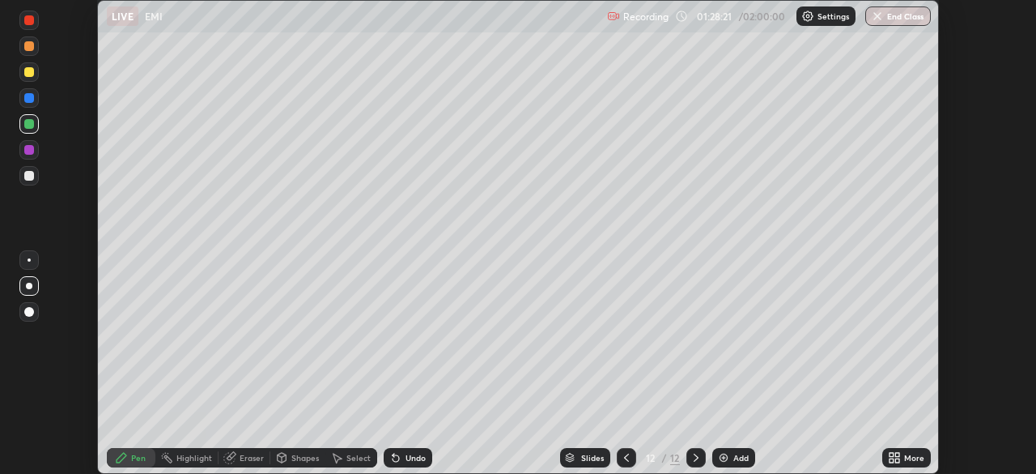
click at [32, 176] on div at bounding box center [29, 176] width 10 height 10
click at [299, 465] on div "Shapes" at bounding box center [297, 457] width 55 height 19
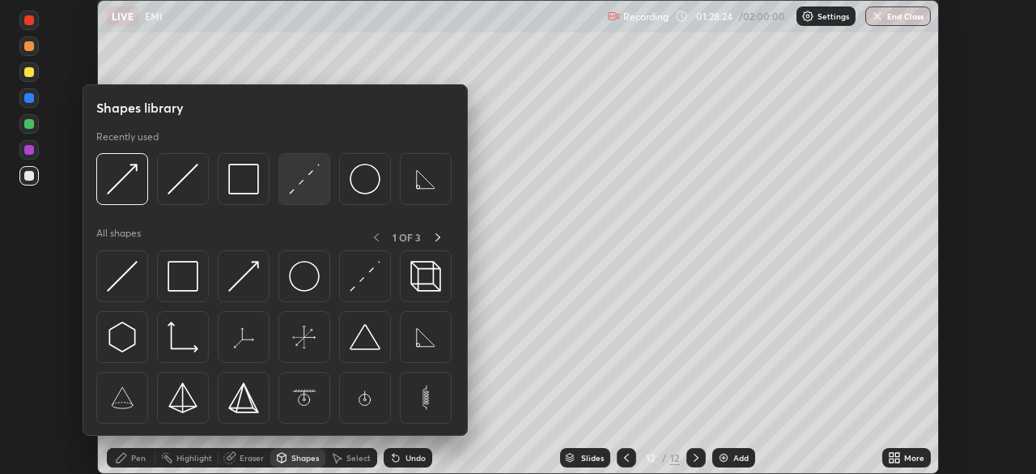
click at [298, 183] on img at bounding box center [304, 179] width 31 height 31
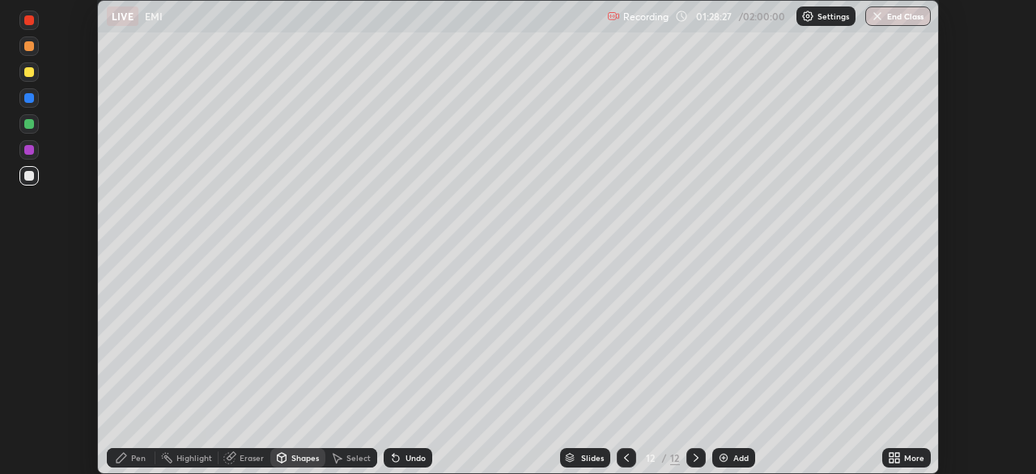
click at [409, 465] on div "Undo" at bounding box center [408, 457] width 49 height 19
click at [129, 455] on div "Pen" at bounding box center [131, 457] width 49 height 19
click at [28, 151] on div at bounding box center [29, 150] width 10 height 10
click at [29, 19] on div at bounding box center [29, 20] width 10 height 10
click at [26, 172] on div at bounding box center [29, 176] width 10 height 10
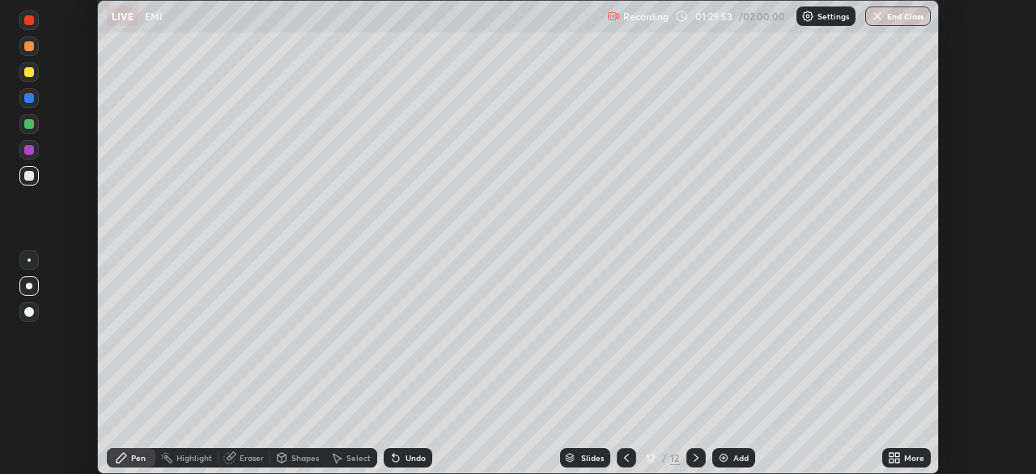
click at [406, 466] on div "Undo" at bounding box center [408, 457] width 49 height 19
click at [408, 465] on div "Undo" at bounding box center [408, 457] width 49 height 19
click at [400, 457] on icon at bounding box center [395, 457] width 13 height 13
click at [406, 458] on div "Undo" at bounding box center [416, 457] width 20 height 8
click at [727, 463] on img at bounding box center [723, 457] width 13 height 13
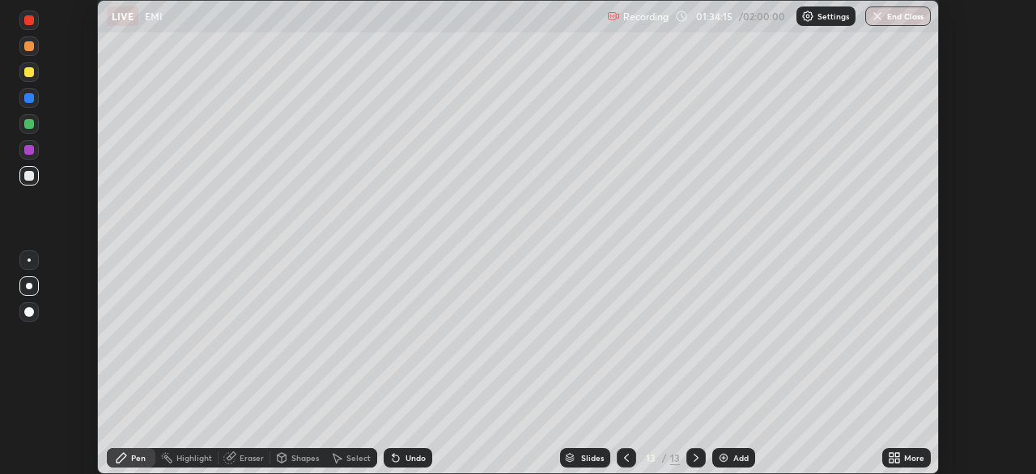
click at [302, 457] on div "Shapes" at bounding box center [305, 457] width 28 height 8
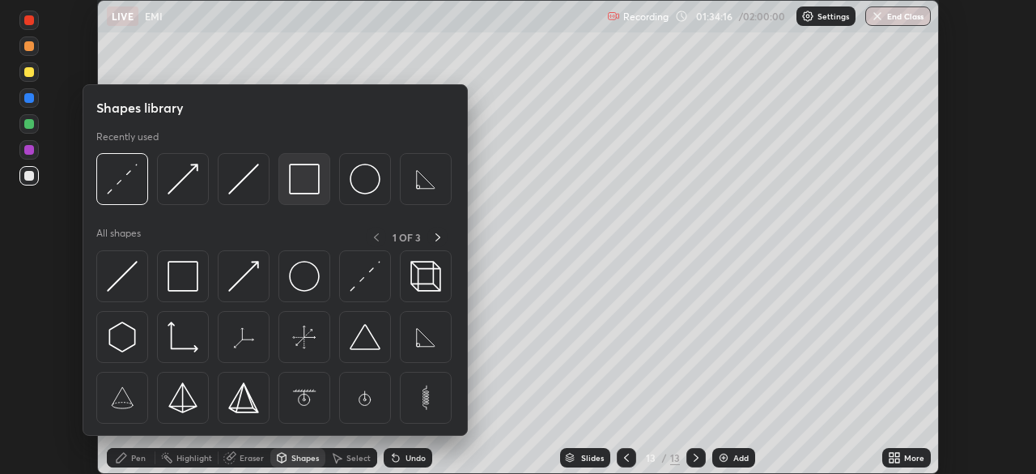
click at [306, 190] on img at bounding box center [304, 179] width 31 height 31
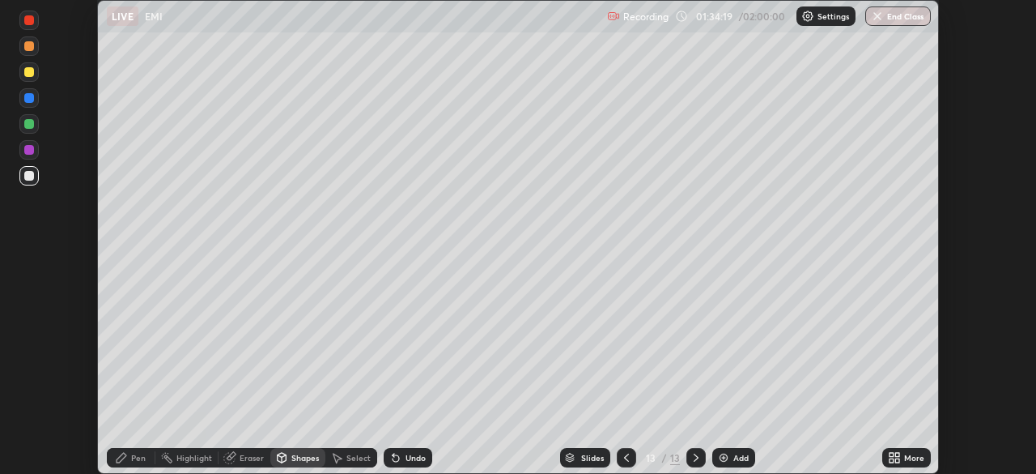
click at [128, 455] on div "Pen" at bounding box center [131, 457] width 49 height 19
click at [244, 460] on div "Eraser" at bounding box center [252, 457] width 24 height 8
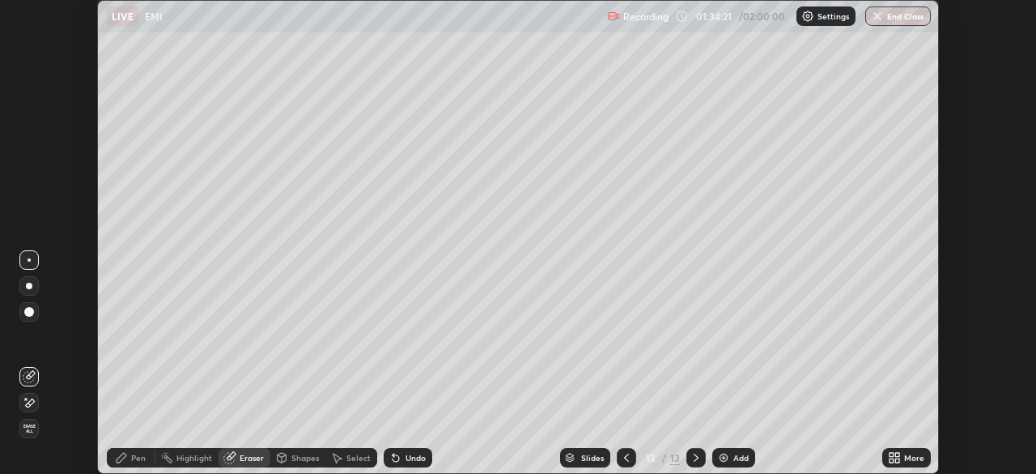
click at [32, 375] on icon at bounding box center [30, 375] width 9 height 8
click at [118, 457] on icon at bounding box center [122, 457] width 10 height 10
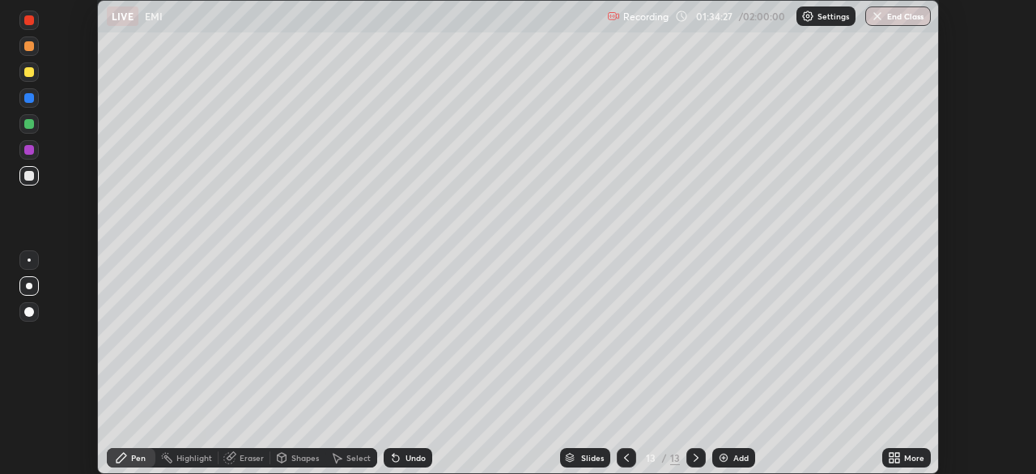
click at [29, 69] on div at bounding box center [29, 72] width 10 height 10
click at [305, 461] on div "Shapes" at bounding box center [305, 457] width 28 height 8
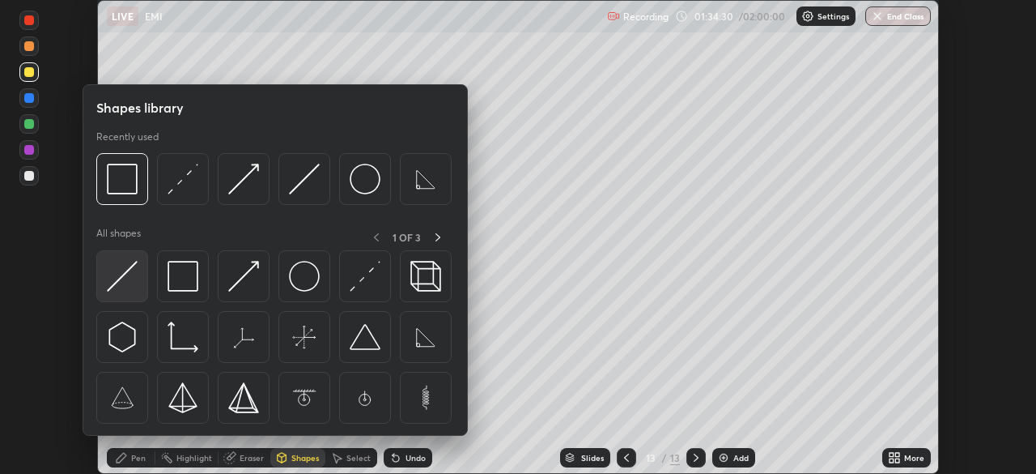
click at [129, 270] on img at bounding box center [122, 276] width 31 height 31
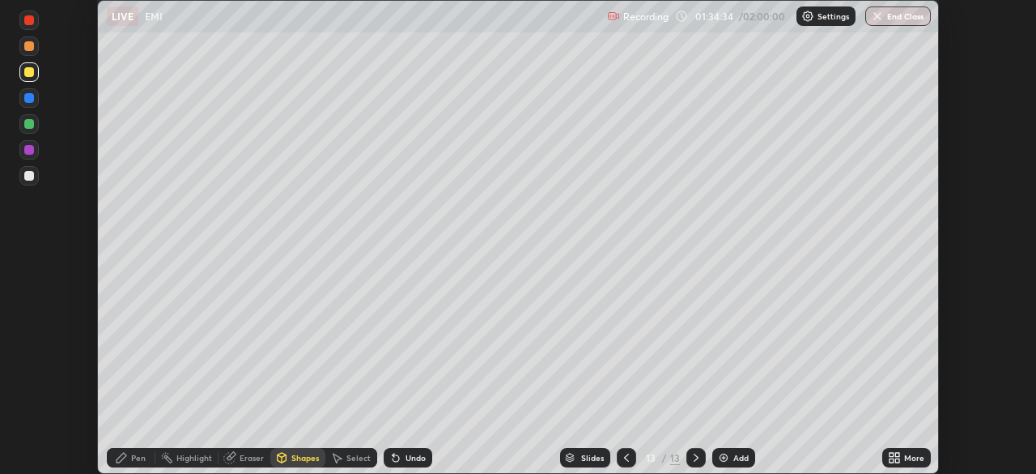
click at [128, 462] on div "Pen" at bounding box center [131, 457] width 49 height 19
click at [30, 180] on div at bounding box center [29, 176] width 10 height 10
click at [29, 149] on div at bounding box center [29, 150] width 10 height 10
click at [303, 456] on div "Shapes" at bounding box center [305, 457] width 28 height 8
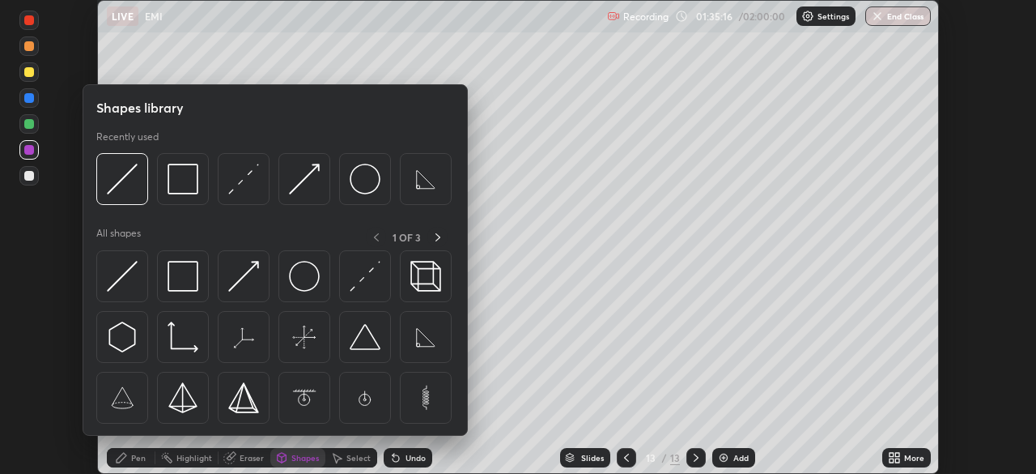
click at [353, 458] on div "Select" at bounding box center [358, 457] width 24 height 8
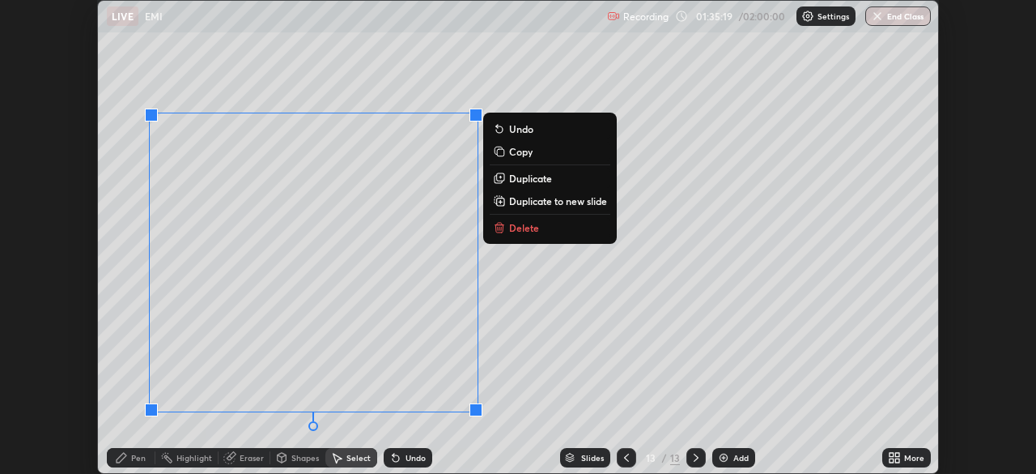
click at [537, 181] on p "Duplicate" at bounding box center [530, 178] width 43 height 13
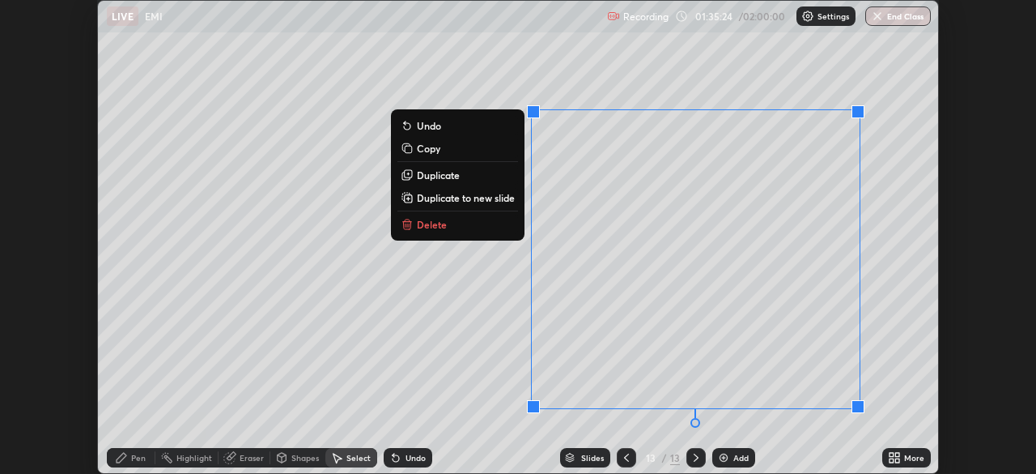
click at [319, 105] on div "0 ° Undo Copy Duplicate Duplicate to new slide Delete" at bounding box center [518, 237] width 840 height 472
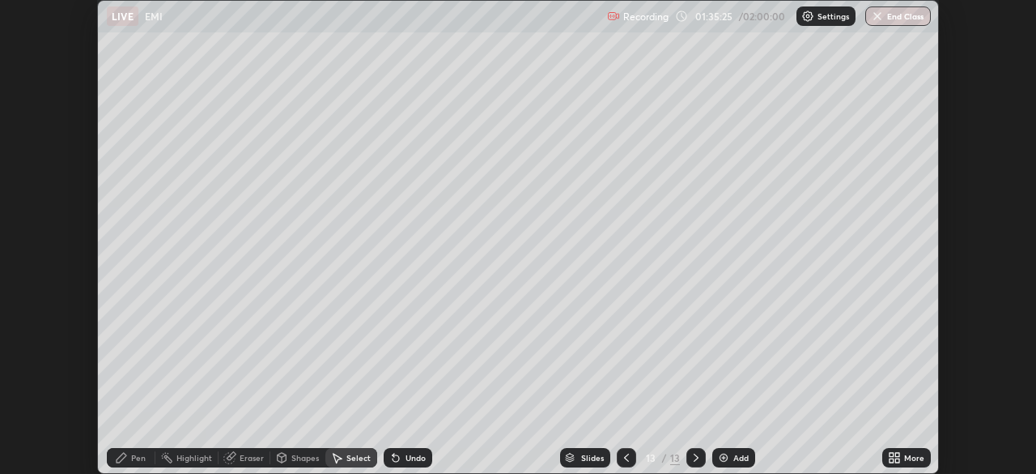
click at [116, 458] on icon at bounding box center [121, 457] width 13 height 13
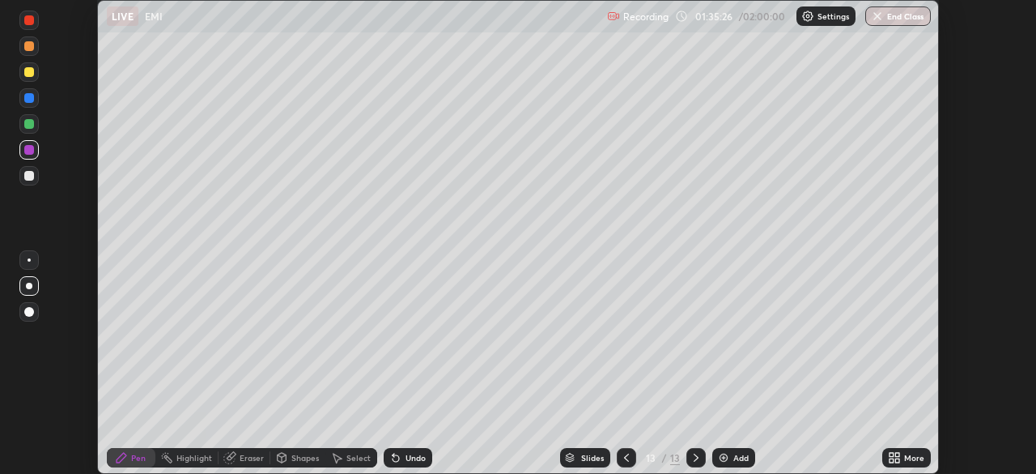
click at [245, 462] on div "Eraser" at bounding box center [245, 457] width 52 height 19
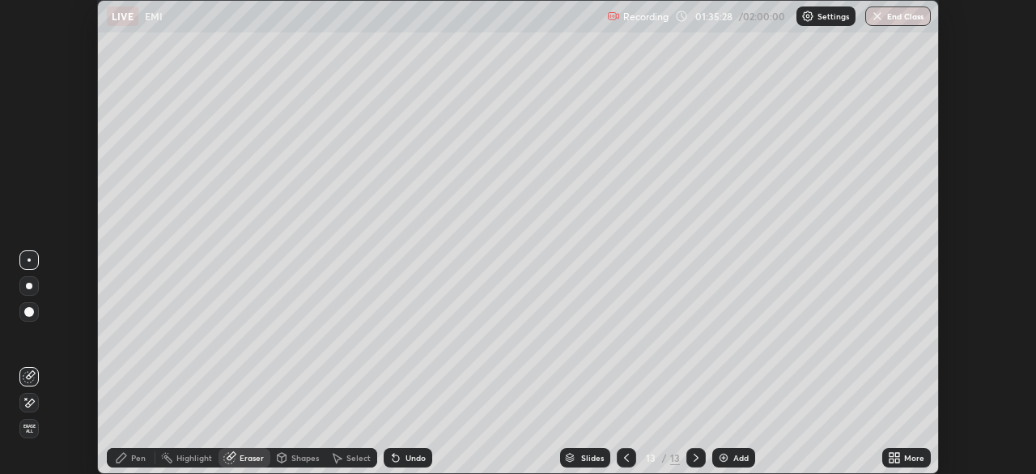
click at [31, 406] on icon at bounding box center [29, 403] width 13 height 14
click at [125, 463] on icon at bounding box center [121, 457] width 13 height 13
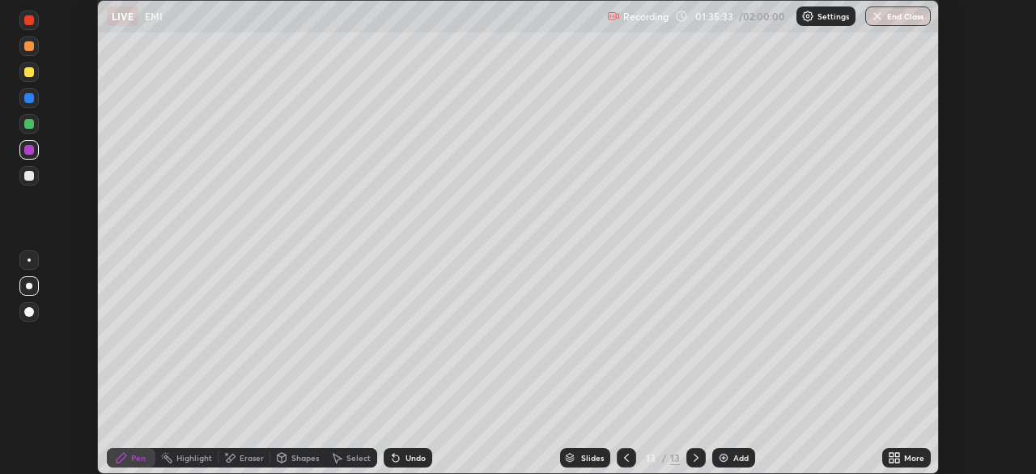
click at [304, 457] on div "Shapes" at bounding box center [305, 457] width 28 height 8
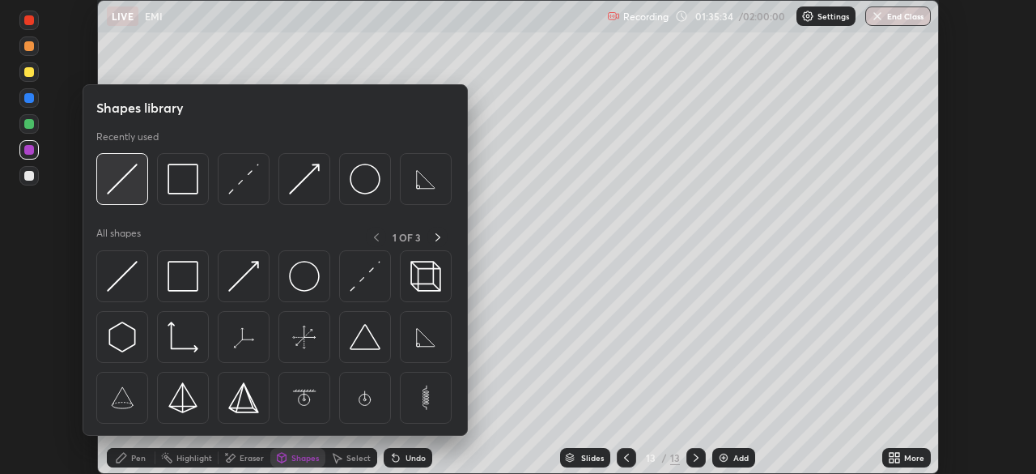
click at [125, 168] on img at bounding box center [122, 179] width 31 height 31
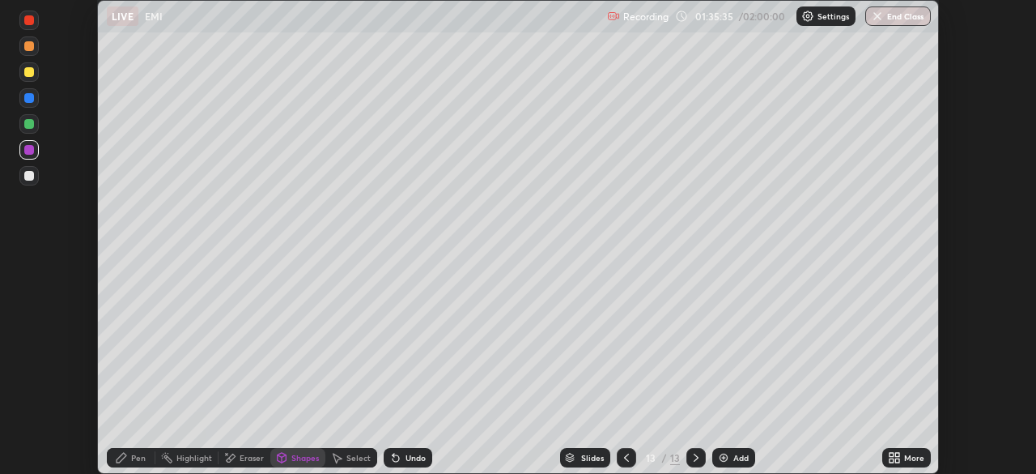
click at [30, 72] on div at bounding box center [29, 72] width 10 height 10
click at [291, 463] on div "Shapes" at bounding box center [297, 457] width 55 height 19
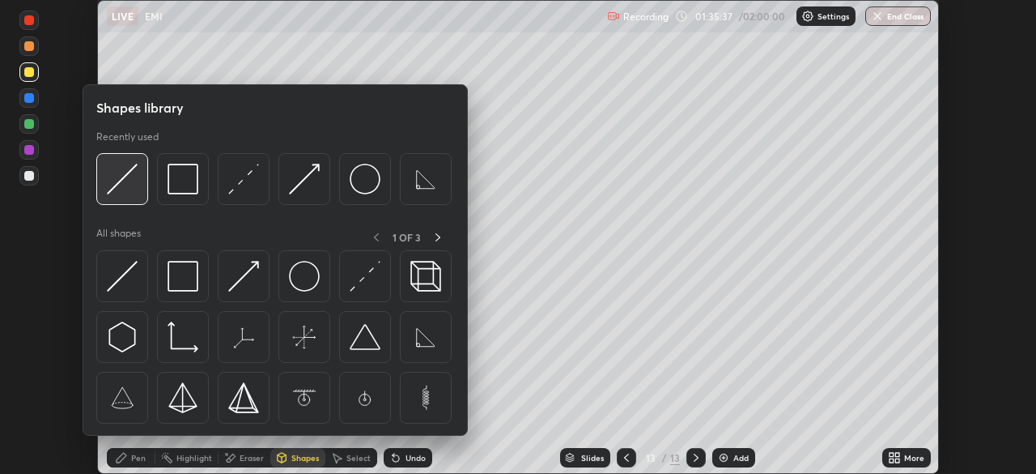
click at [120, 169] on img at bounding box center [122, 179] width 31 height 31
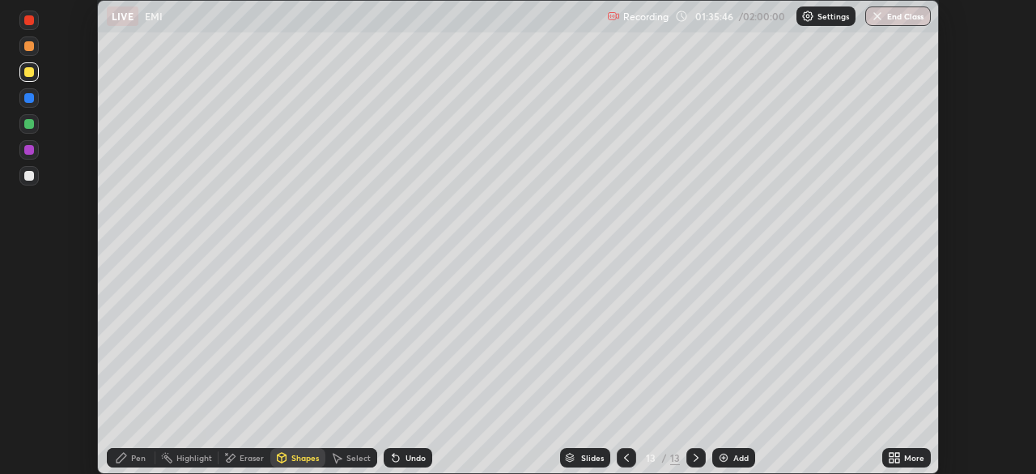
click at [125, 460] on icon at bounding box center [121, 457] width 13 height 13
click at [28, 175] on div at bounding box center [29, 176] width 10 height 10
click at [27, 120] on div at bounding box center [29, 124] width 10 height 10
click at [29, 96] on div at bounding box center [29, 98] width 10 height 10
click at [29, 124] on div at bounding box center [29, 124] width 10 height 10
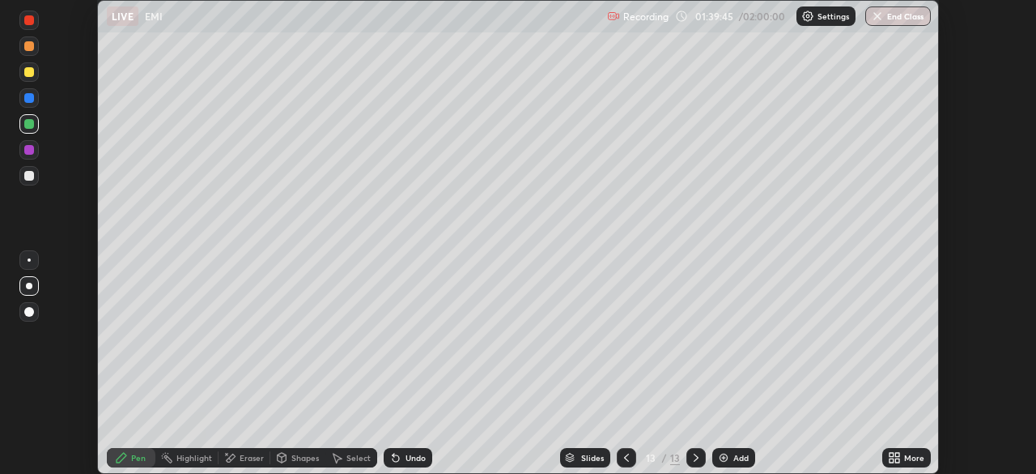
click at [28, 176] on div at bounding box center [29, 176] width 10 height 10
click at [32, 47] on div at bounding box center [29, 46] width 10 height 10
click at [29, 176] on div at bounding box center [29, 176] width 10 height 10
click at [19, 148] on div at bounding box center [28, 149] width 19 height 19
click at [26, 121] on div at bounding box center [29, 124] width 10 height 10
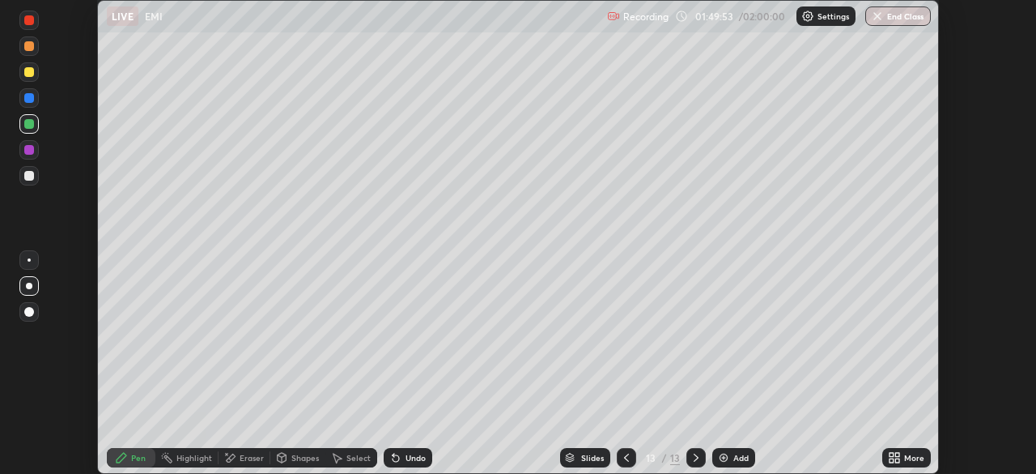
click at [912, 15] on button "End Class" at bounding box center [898, 15] width 66 height 19
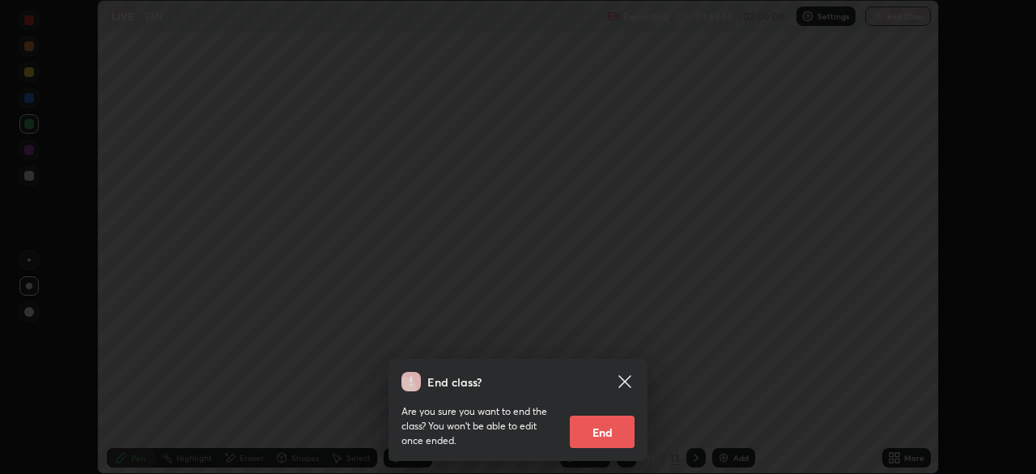
click at [608, 427] on button "End" at bounding box center [602, 431] width 65 height 32
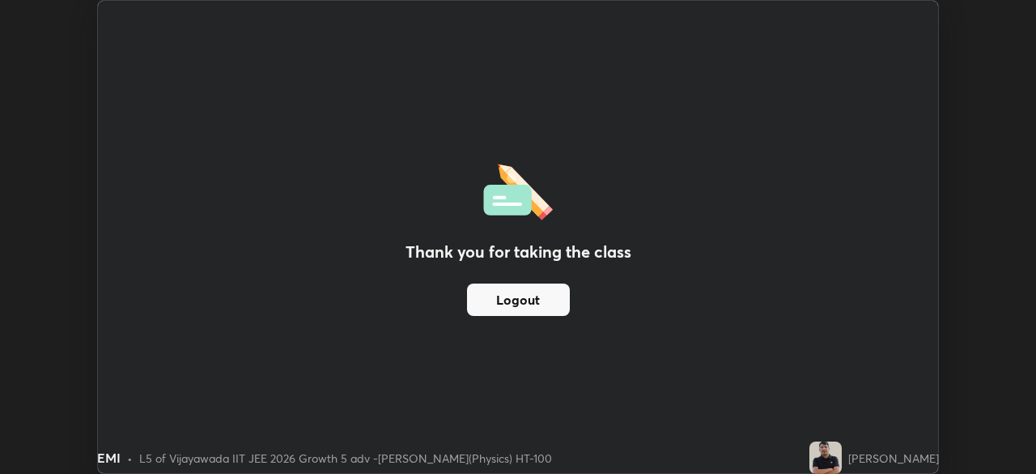
click at [549, 299] on button "Logout" at bounding box center [518, 299] width 103 height 32
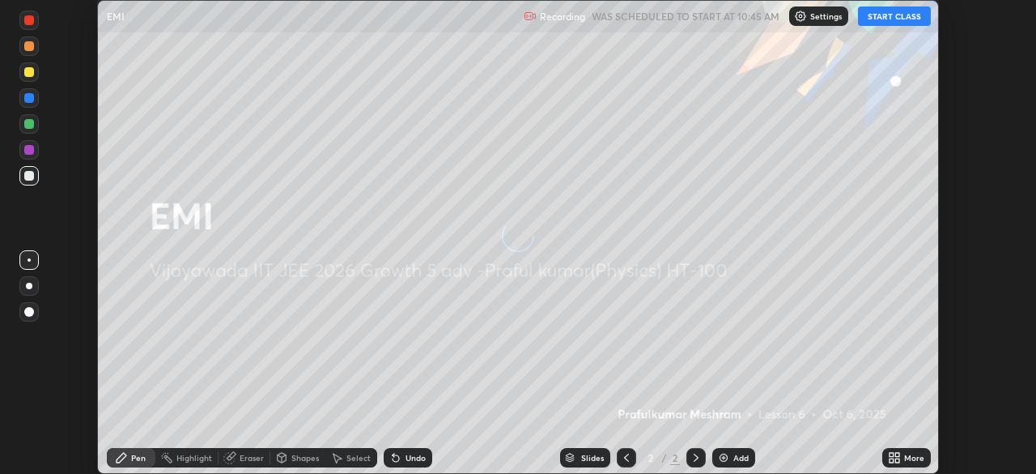
scroll to position [474, 1035]
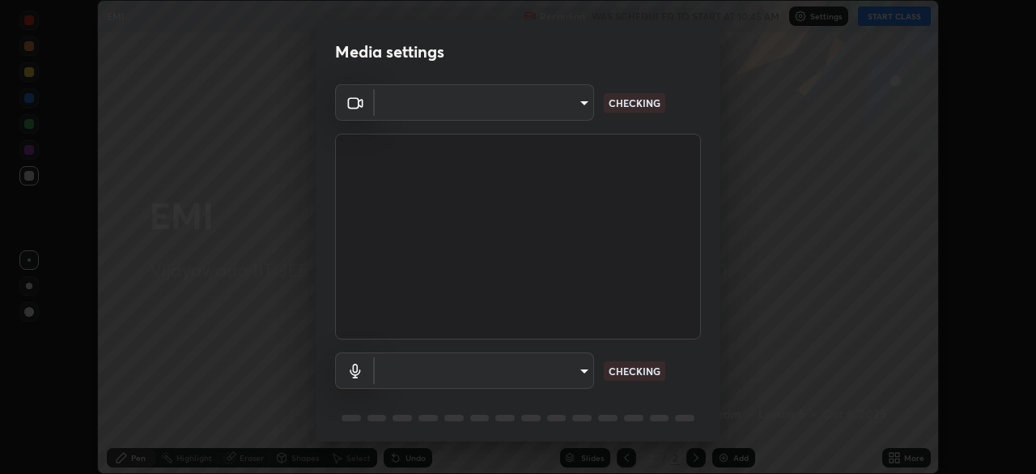
type input "4b07550f10a59a7173657f9d6ee7a44ffe01d6d7b1bc446bebceededd52016b0"
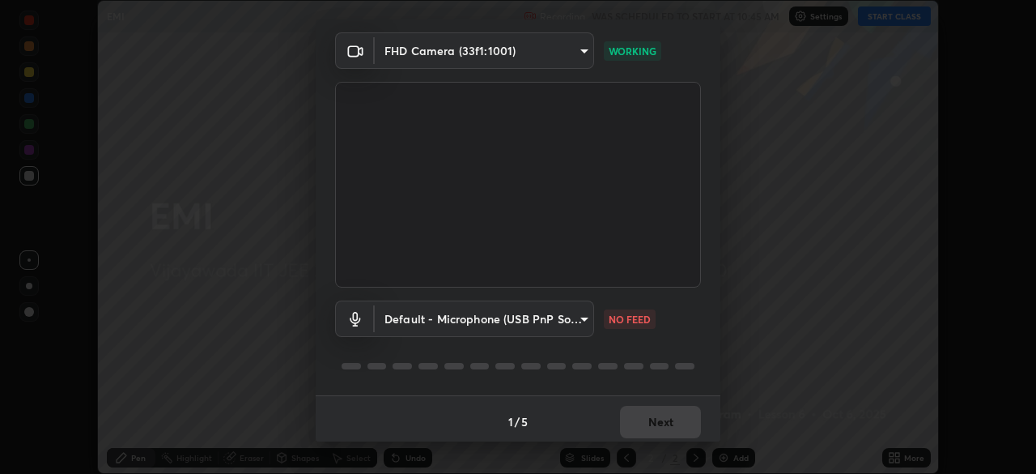
scroll to position [57, 0]
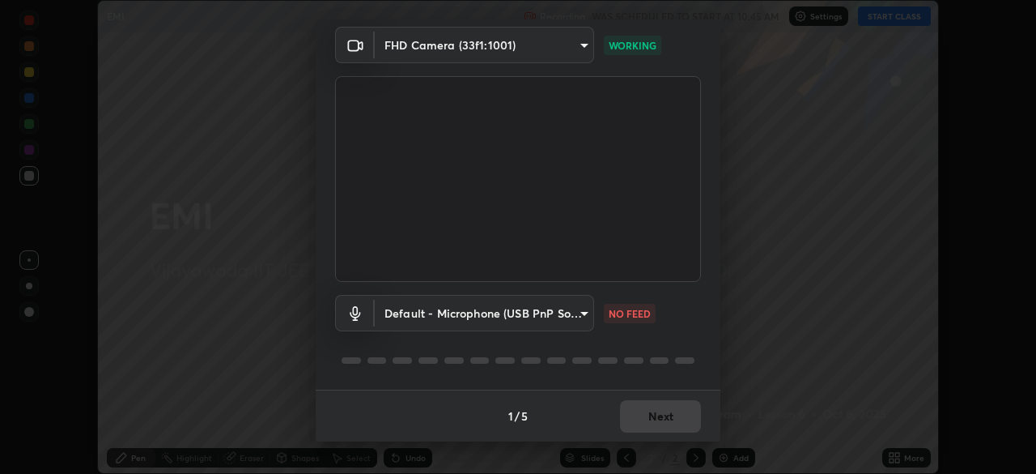
click at [576, 320] on body "Erase all EMI Recording WAS SCHEDULED TO START AT 10:45 AM Settings START CLASS…" at bounding box center [518, 237] width 1036 height 474
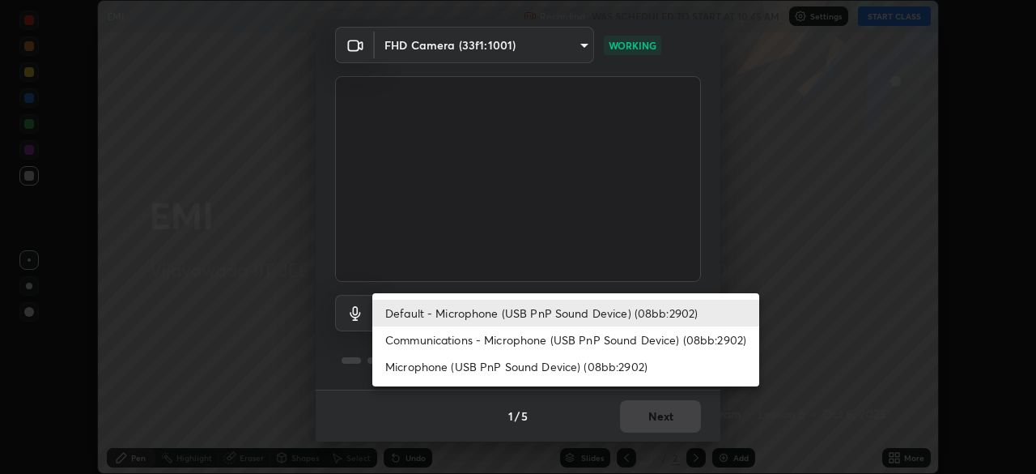
click at [631, 316] on li "Default - Microphone (USB PnP Sound Device) (08bb:2902)" at bounding box center [565, 312] width 387 height 27
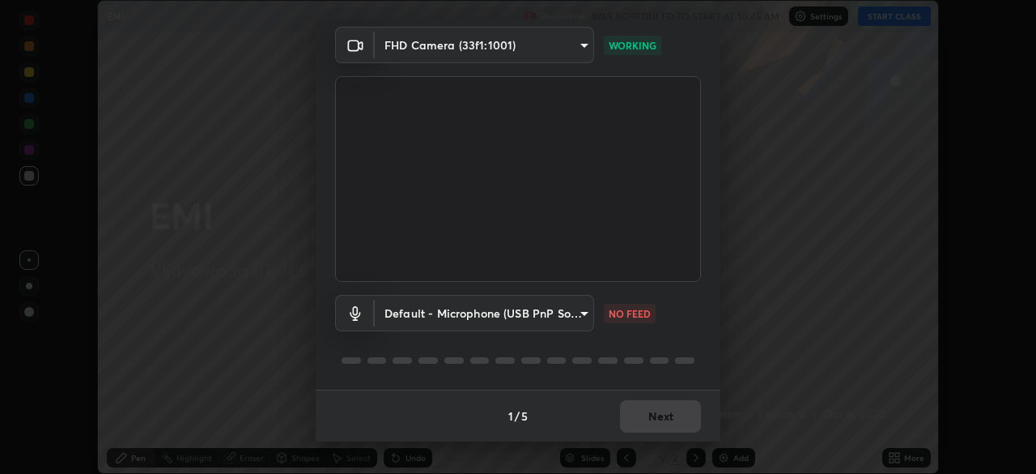
click at [580, 314] on body "Erase all EMI Recording WAS SCHEDULED TO START AT 10:45 AM Settings START CLASS…" at bounding box center [518, 237] width 1036 height 474
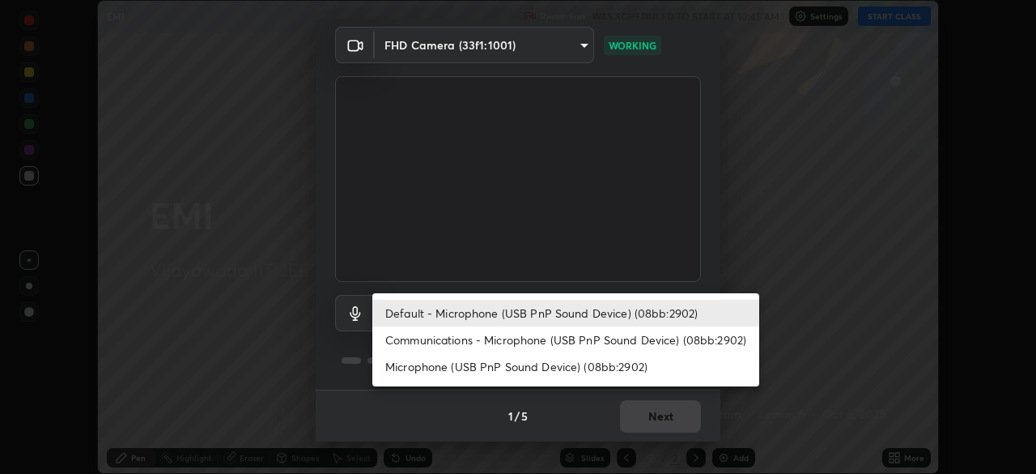
click at [602, 346] on li "Communications - Microphone (USB PnP Sound Device) (08bb:2902)" at bounding box center [565, 339] width 387 height 27
type input "communications"
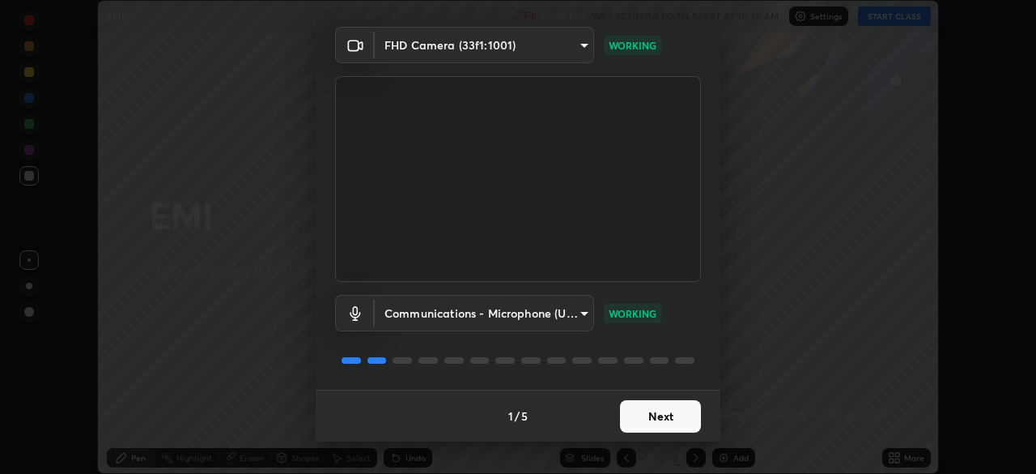
click at [680, 421] on button "Next" at bounding box center [660, 416] width 81 height 32
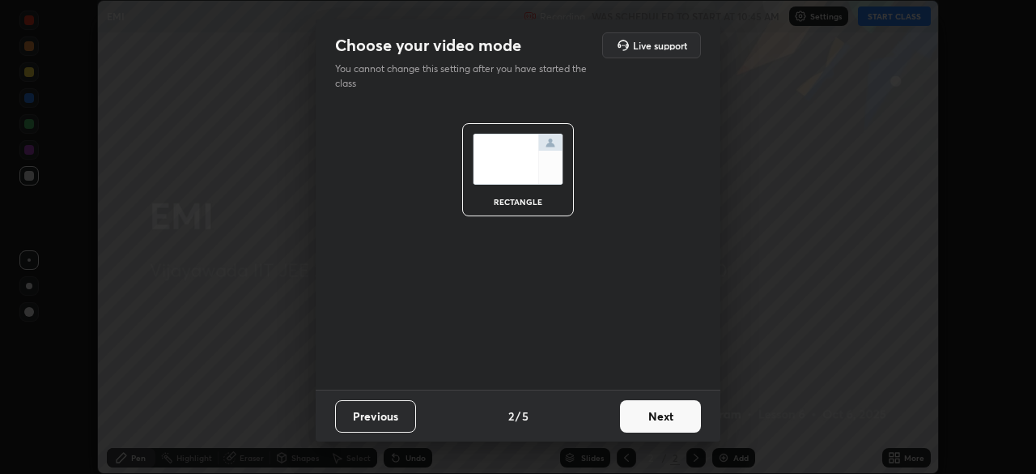
scroll to position [0, 0]
click at [686, 416] on button "Next" at bounding box center [660, 416] width 81 height 32
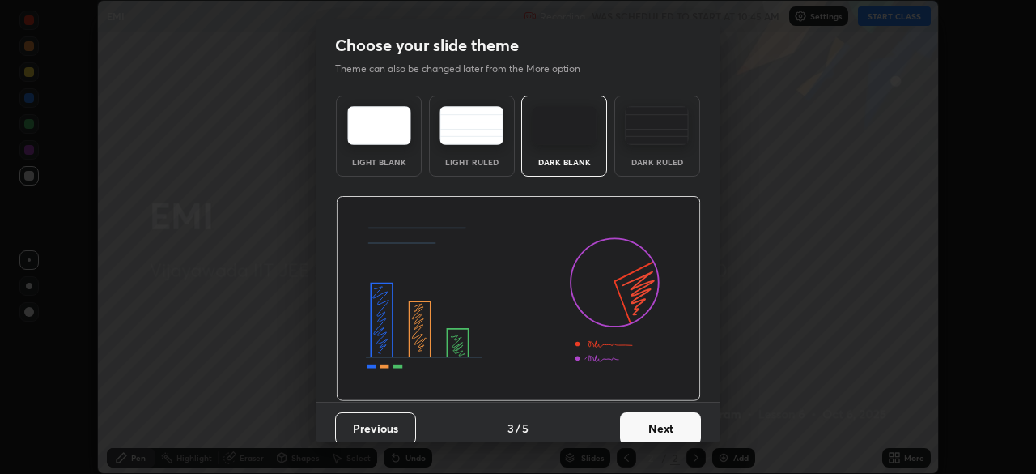
click at [688, 427] on button "Next" at bounding box center [660, 428] width 81 height 32
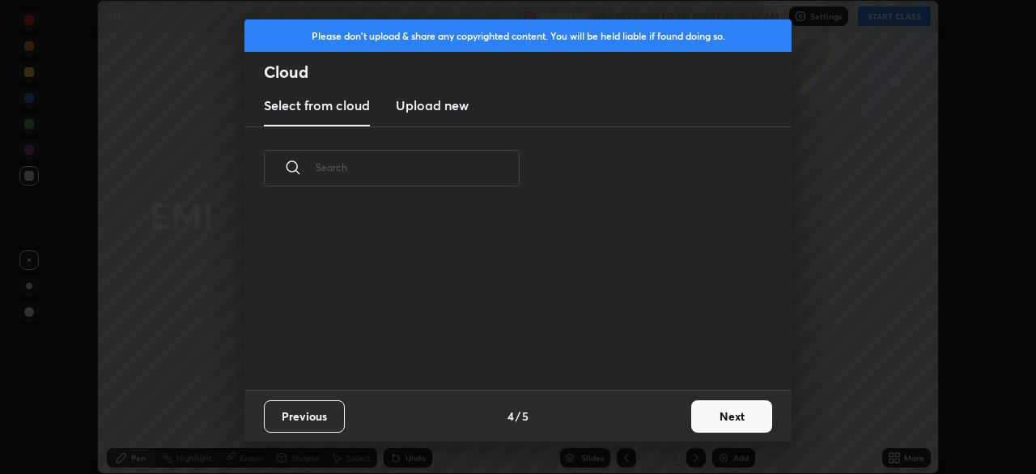
click at [726, 414] on button "Next" at bounding box center [731, 416] width 81 height 32
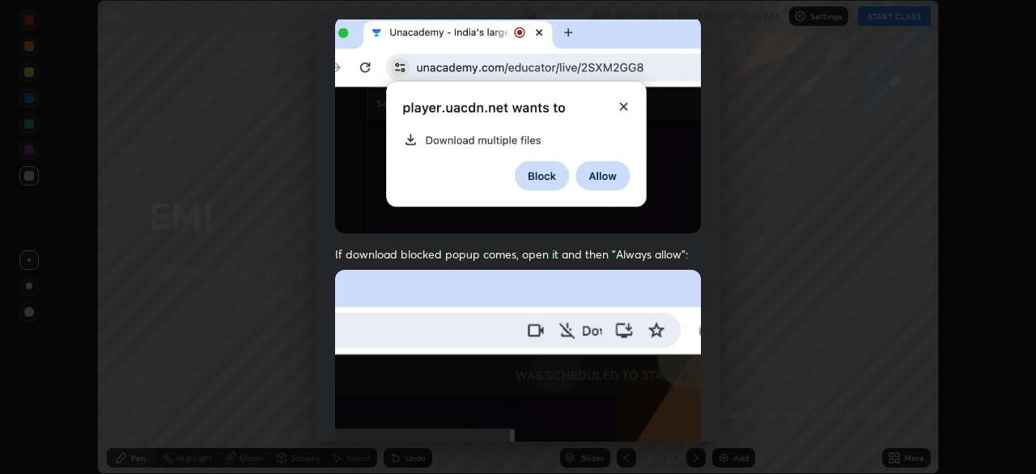
scroll to position [388, 0]
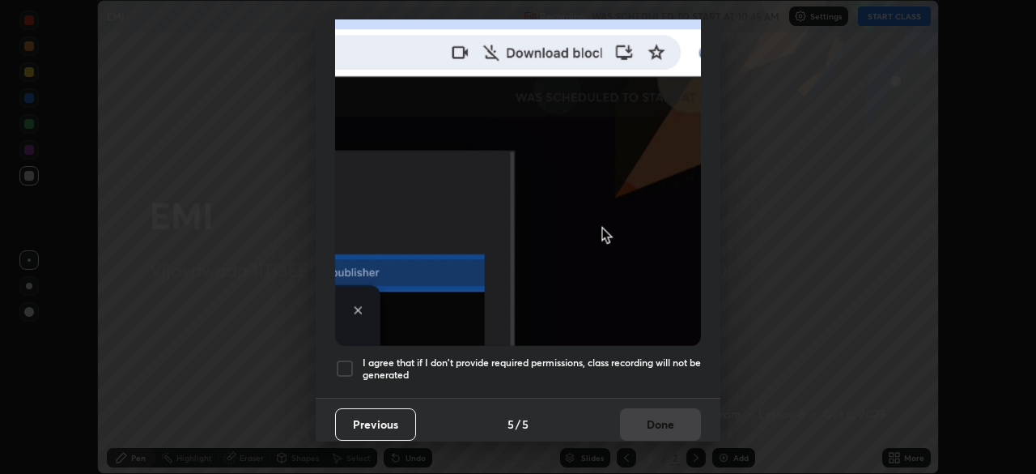
click at [345, 361] on div at bounding box center [344, 368] width 19 height 19
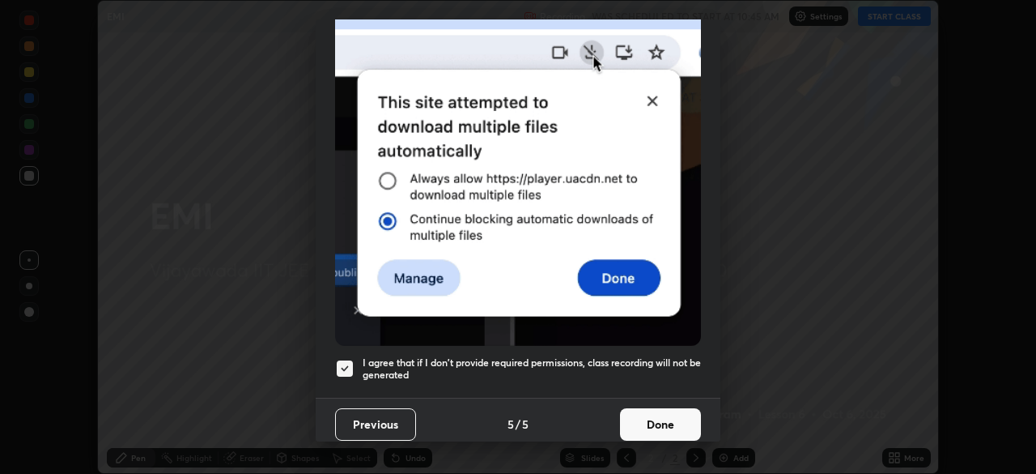
click at [672, 413] on button "Done" at bounding box center [660, 424] width 81 height 32
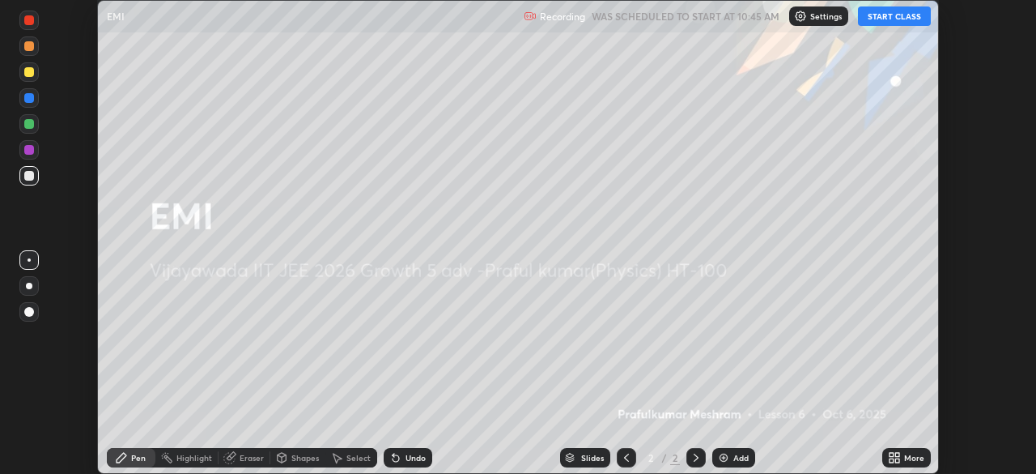
click at [743, 455] on div "Add" at bounding box center [740, 457] width 15 height 8
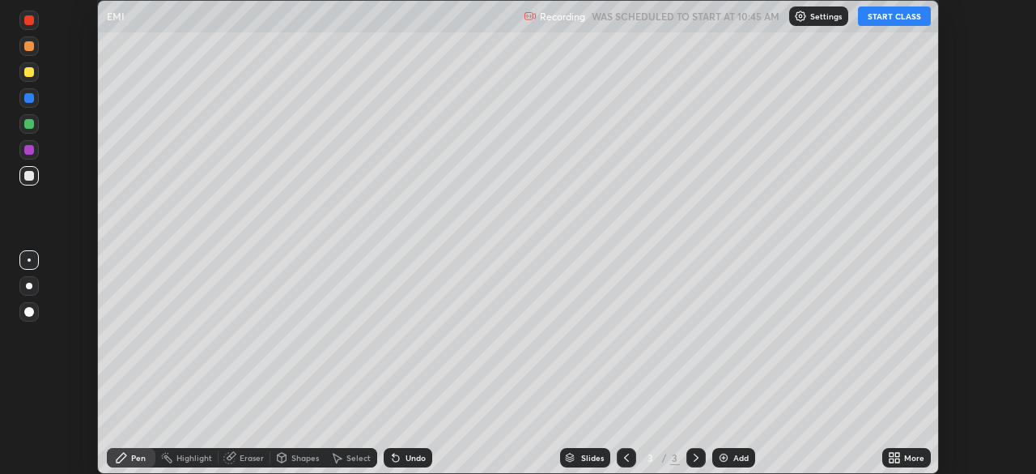
click at [888, 22] on button "START CLASS" at bounding box center [894, 15] width 73 height 19
click at [306, 453] on div "Shapes" at bounding box center [305, 457] width 28 height 8
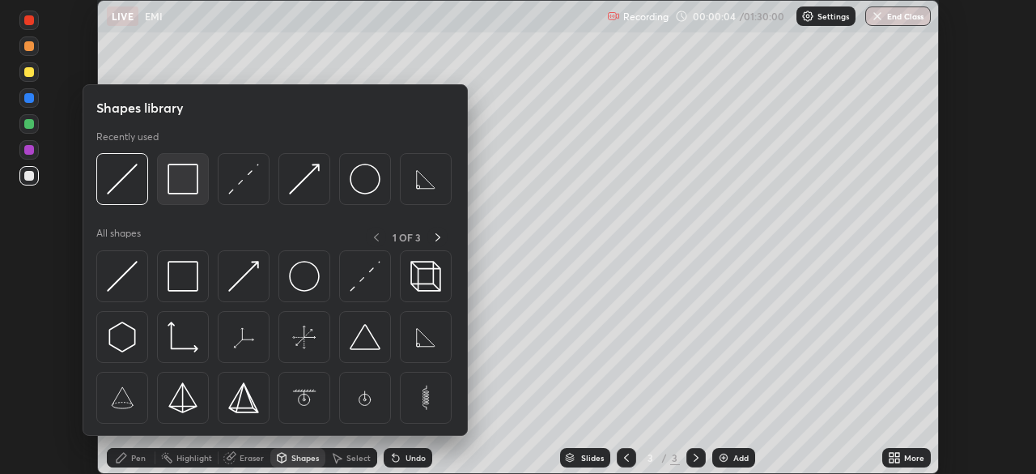
click at [188, 185] on img at bounding box center [183, 179] width 31 height 31
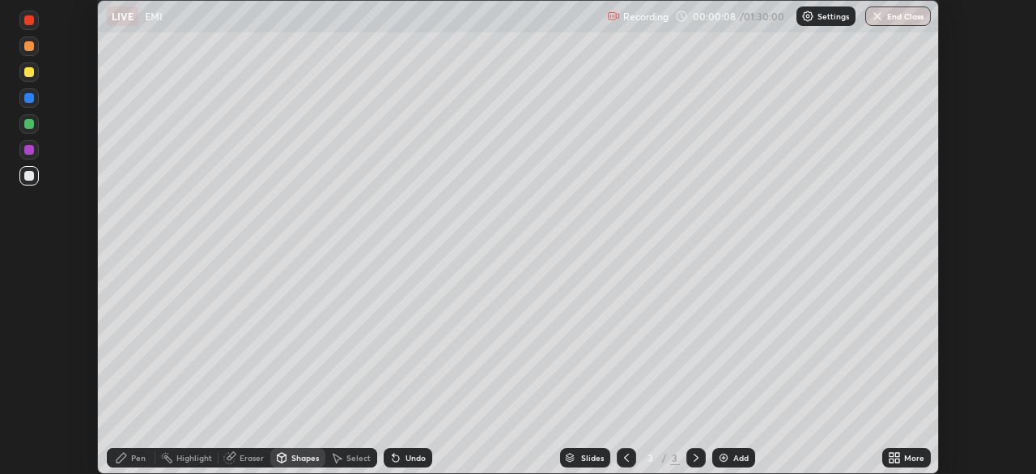
click at [128, 461] on div "Pen" at bounding box center [131, 457] width 49 height 19
click at [297, 461] on div "Shapes" at bounding box center [305, 457] width 28 height 8
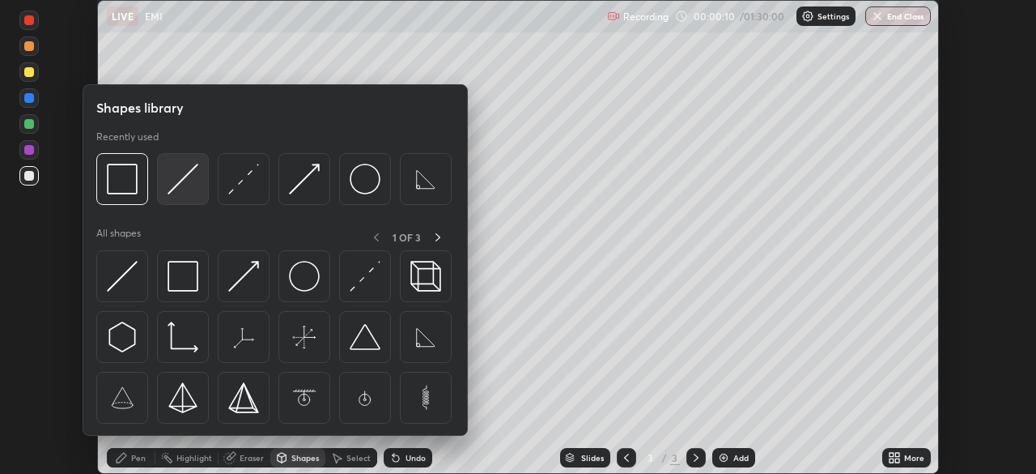
click at [190, 177] on img at bounding box center [183, 179] width 31 height 31
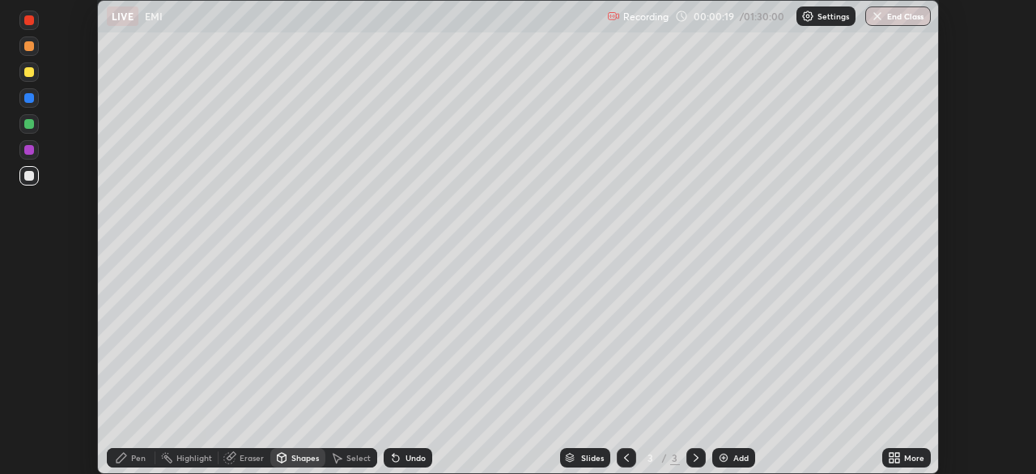
click at [127, 457] on icon at bounding box center [121, 457] width 13 height 13
click at [30, 126] on div at bounding box center [29, 124] width 10 height 10
click at [32, 152] on div at bounding box center [29, 150] width 10 height 10
click at [32, 179] on div at bounding box center [29, 176] width 10 height 10
click at [304, 455] on div "Shapes" at bounding box center [305, 457] width 28 height 8
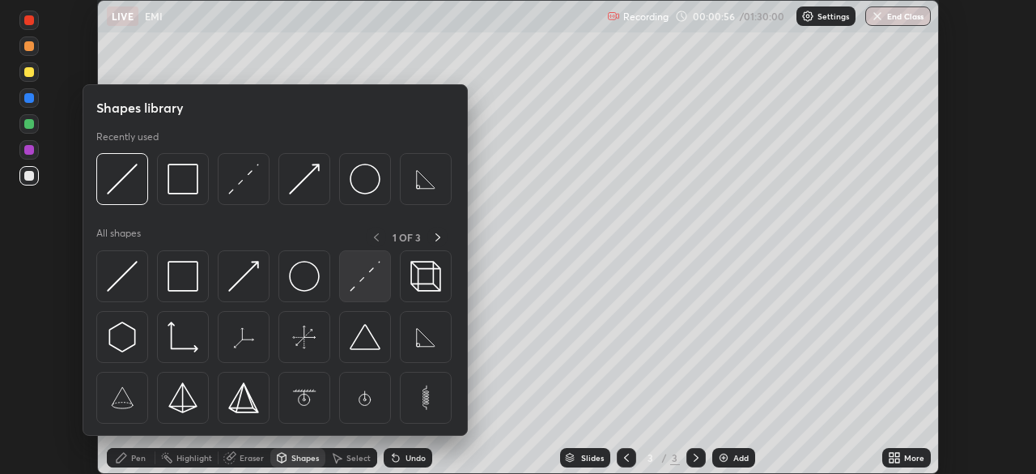
click at [371, 278] on img at bounding box center [365, 276] width 31 height 31
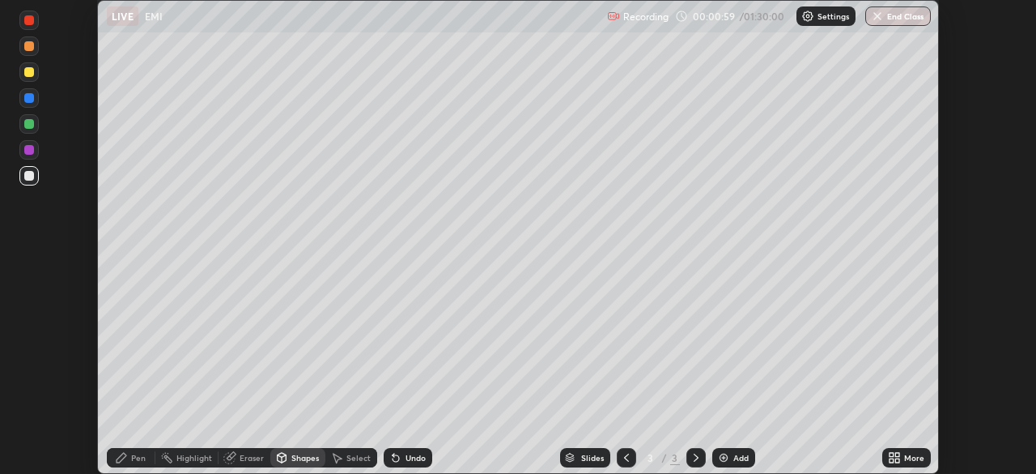
click at [415, 456] on div "Undo" at bounding box center [416, 457] width 20 height 8
click at [410, 457] on div "Undo" at bounding box center [416, 457] width 20 height 8
click at [124, 452] on icon at bounding box center [122, 457] width 10 height 10
click at [403, 462] on div "Undo" at bounding box center [408, 457] width 49 height 19
click at [28, 149] on div at bounding box center [29, 150] width 10 height 10
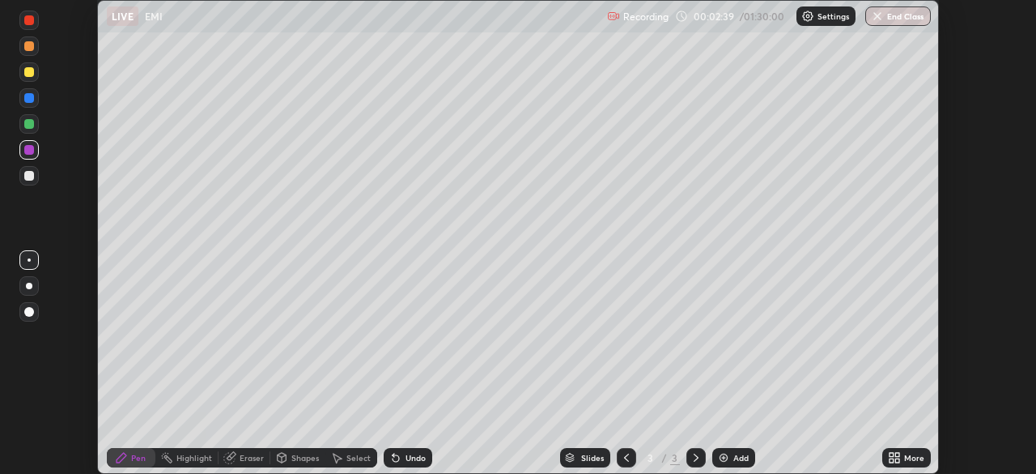
click at [28, 176] on div at bounding box center [29, 176] width 10 height 10
click at [31, 176] on div at bounding box center [29, 176] width 10 height 10
click at [294, 465] on div "Shapes" at bounding box center [297, 457] width 55 height 19
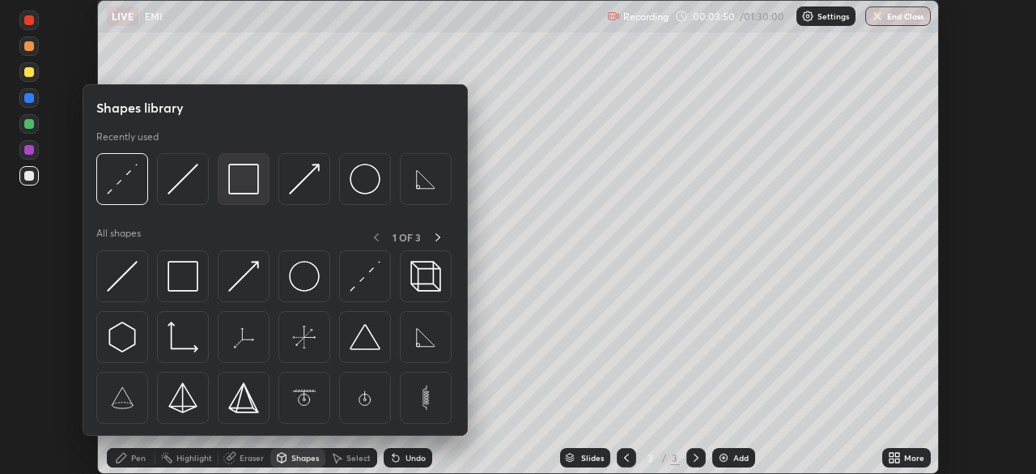
click at [250, 184] on img at bounding box center [243, 179] width 31 height 31
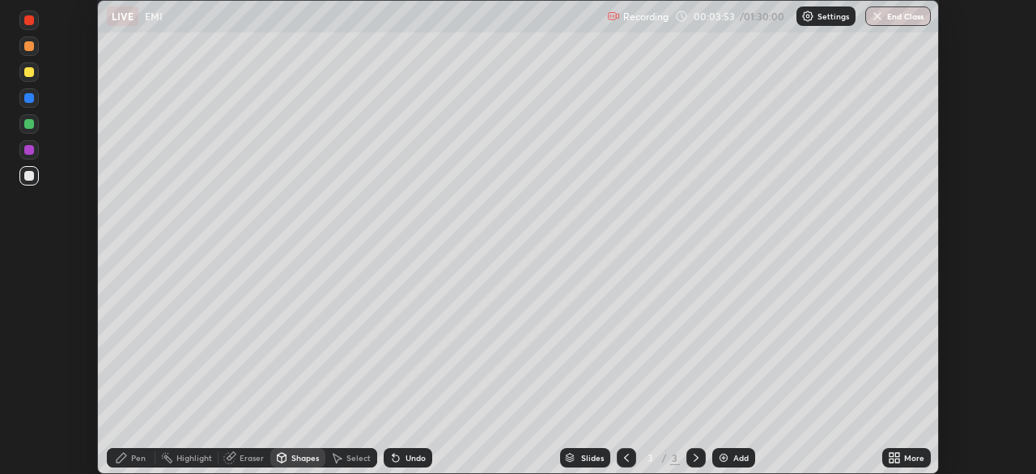
click at [128, 462] on div "Pen" at bounding box center [131, 457] width 49 height 19
click at [298, 457] on div "Shapes" at bounding box center [305, 457] width 28 height 8
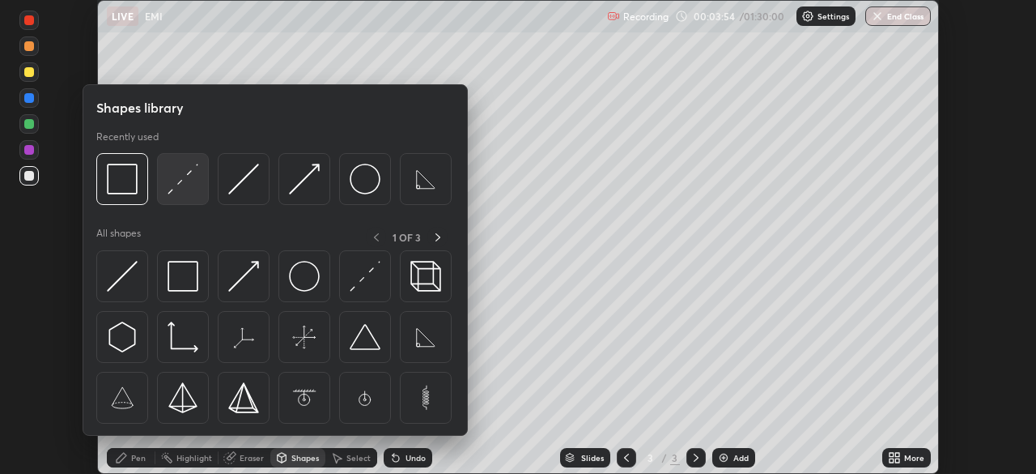
click at [179, 181] on img at bounding box center [183, 179] width 31 height 31
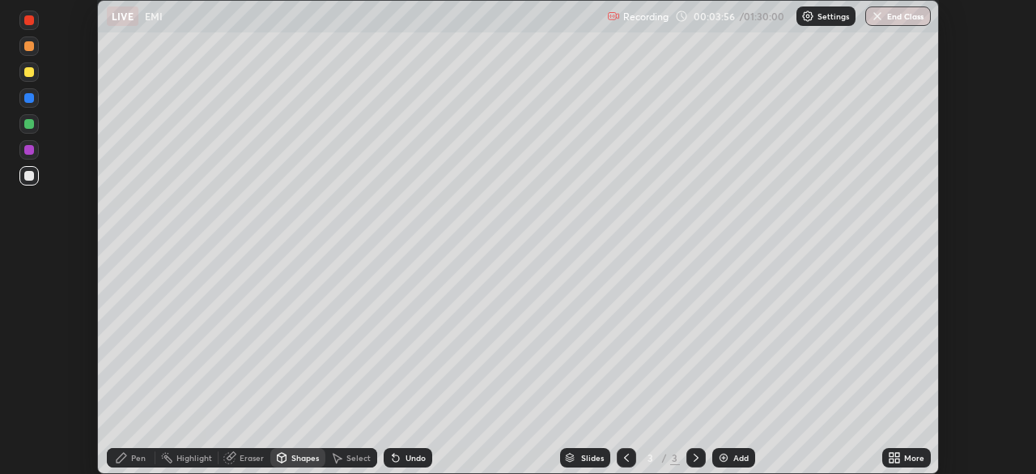
click at [302, 461] on div "Shapes" at bounding box center [305, 457] width 28 height 8
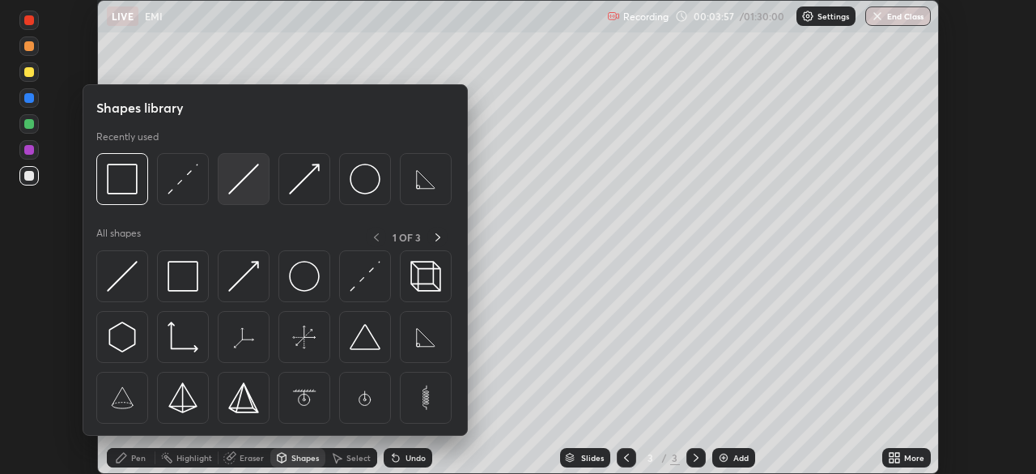
click at [248, 184] on img at bounding box center [243, 179] width 31 height 31
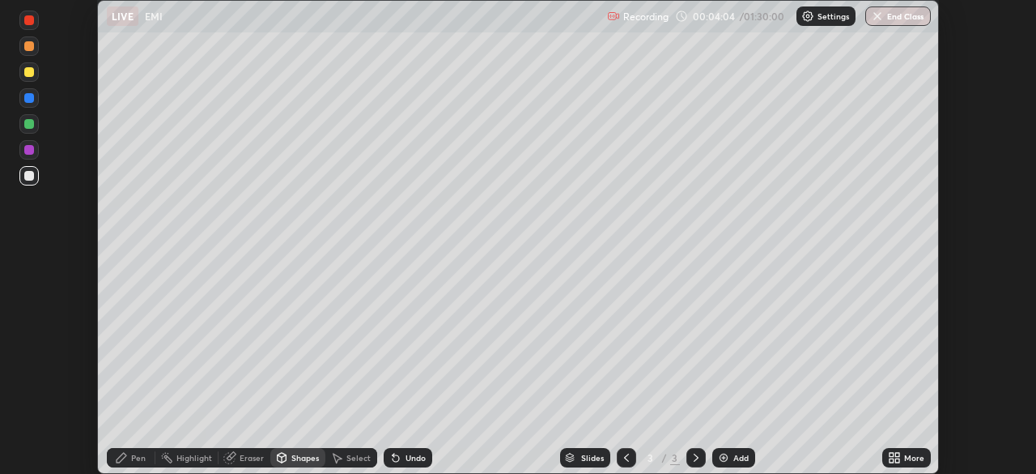
click at [114, 460] on div "Pen" at bounding box center [131, 457] width 49 height 19
click at [28, 76] on div at bounding box center [29, 72] width 10 height 10
click at [32, 176] on div at bounding box center [29, 176] width 10 height 10
click at [288, 462] on div "Shapes" at bounding box center [297, 457] width 55 height 19
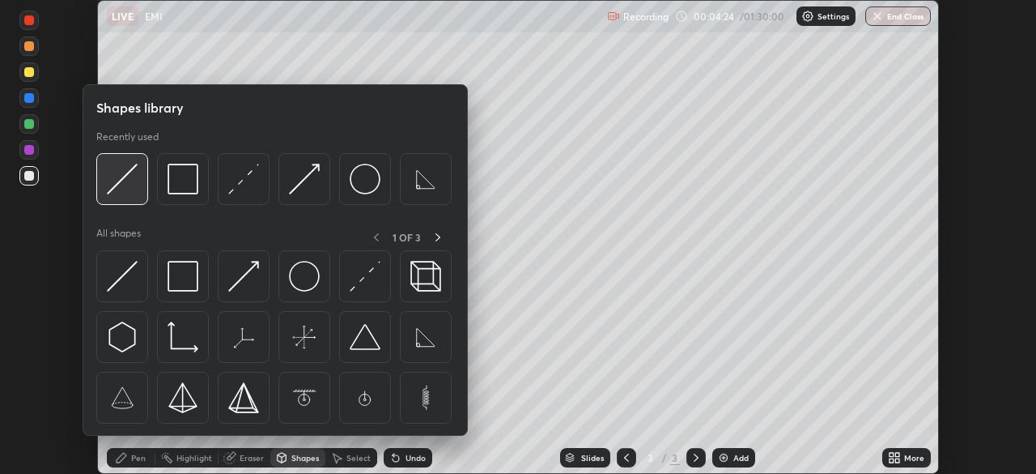
click at [121, 171] on img at bounding box center [122, 179] width 31 height 31
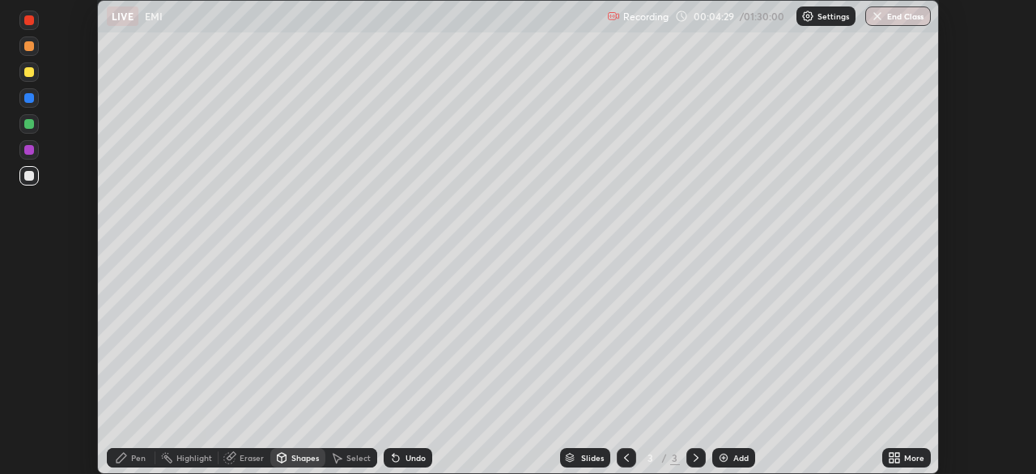
click at [419, 456] on div "Undo" at bounding box center [416, 457] width 20 height 8
click at [120, 466] on div "Pen" at bounding box center [131, 457] width 49 height 19
click at [742, 457] on div "Add" at bounding box center [740, 457] width 15 height 8
click at [310, 460] on div "Shapes" at bounding box center [305, 457] width 28 height 8
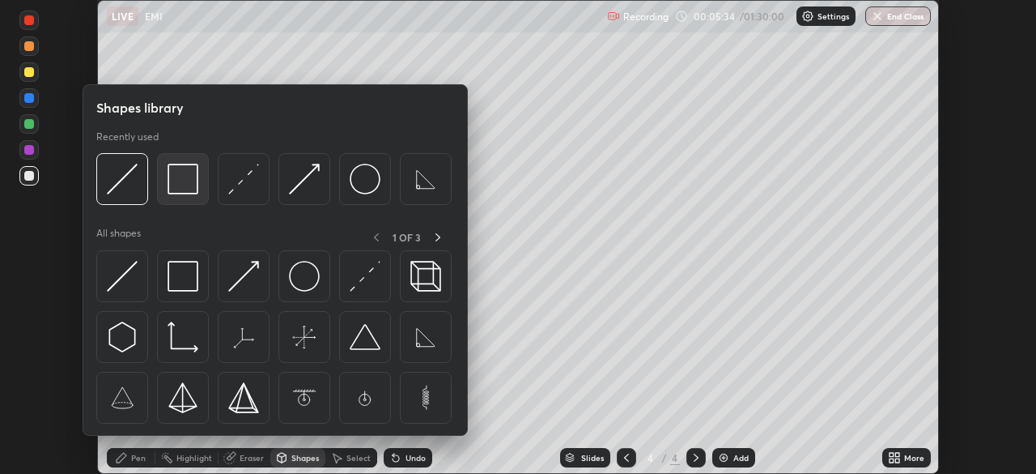
click at [190, 185] on img at bounding box center [183, 179] width 31 height 31
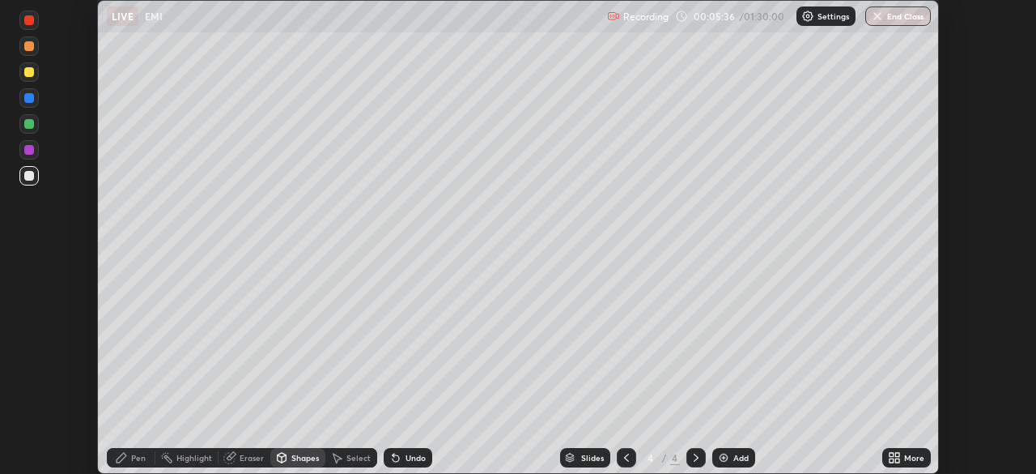
click at [120, 456] on icon at bounding box center [122, 457] width 10 height 10
click at [248, 456] on div "Eraser" at bounding box center [252, 457] width 24 height 8
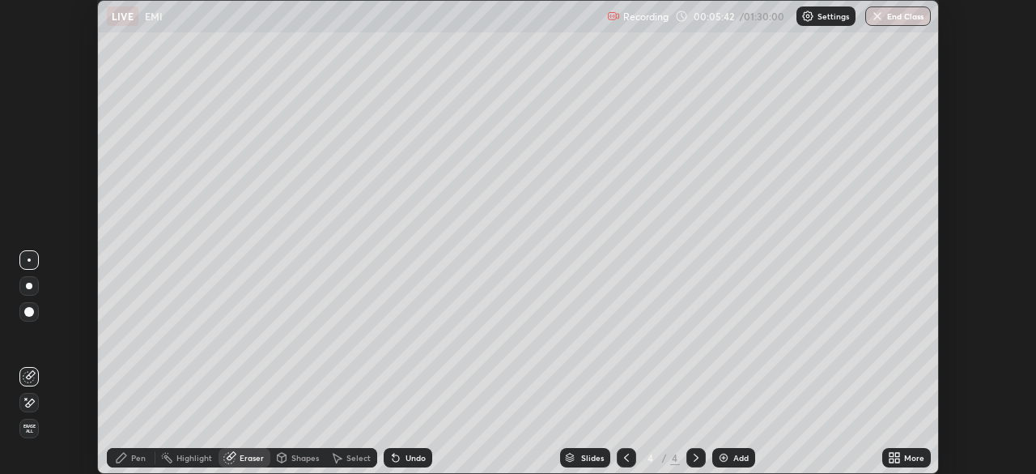
click at [120, 460] on icon at bounding box center [122, 457] width 10 height 10
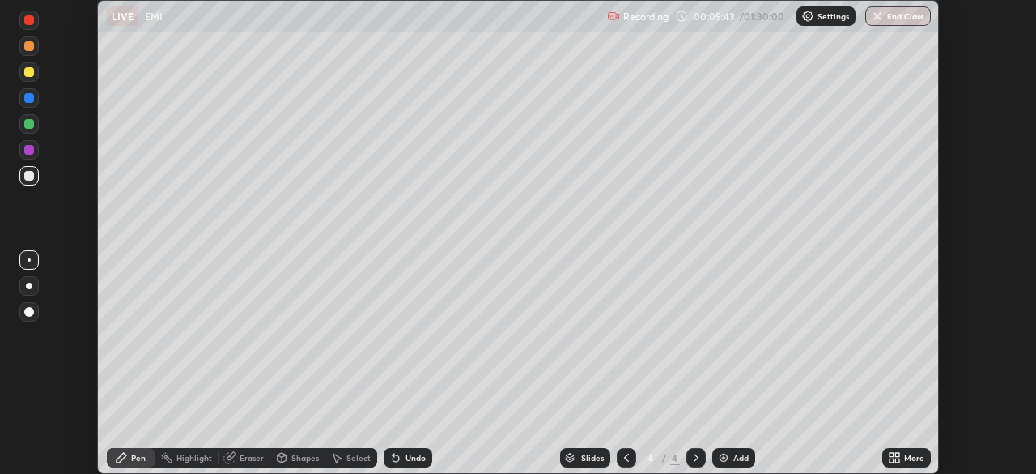
click at [24, 74] on div at bounding box center [29, 72] width 10 height 10
click at [300, 457] on div "Shapes" at bounding box center [305, 457] width 28 height 8
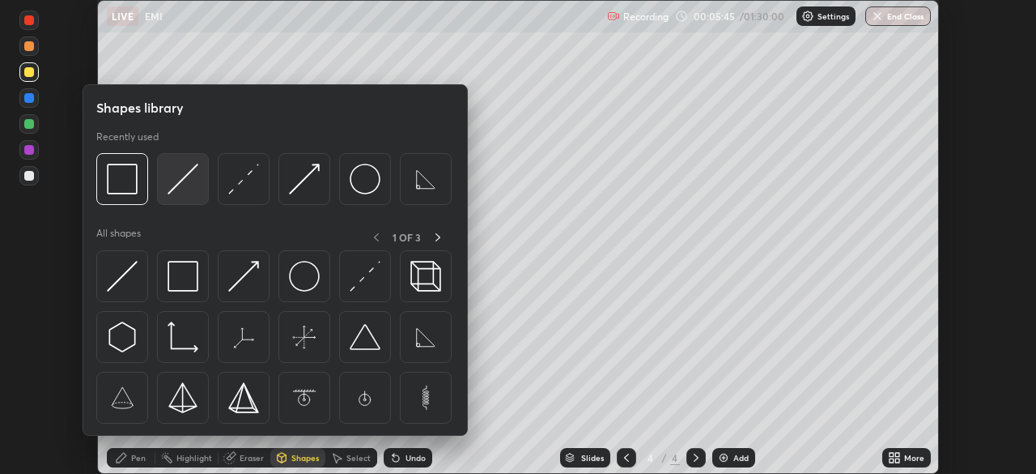
click at [192, 178] on img at bounding box center [183, 179] width 31 height 31
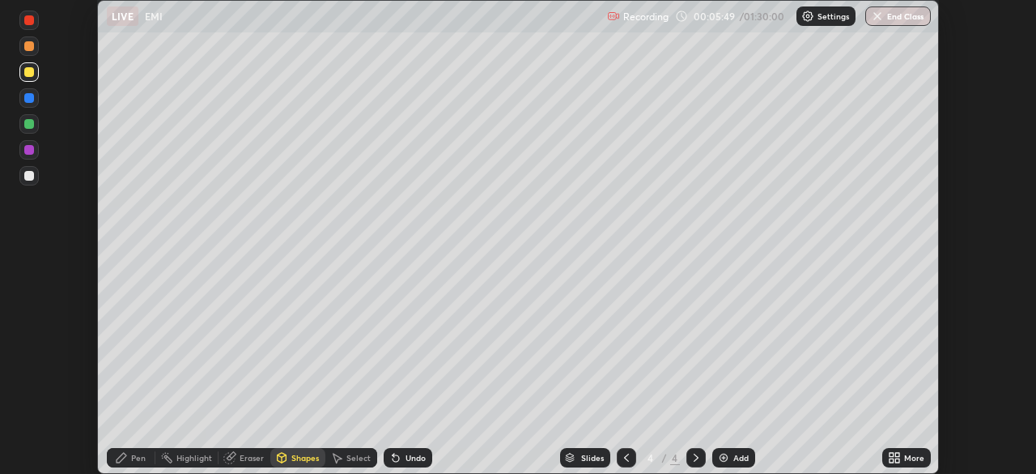
click at [125, 457] on icon at bounding box center [121, 457] width 13 height 13
click at [29, 175] on div at bounding box center [29, 176] width 10 height 10
click at [302, 463] on div "Shapes" at bounding box center [297, 457] width 55 height 19
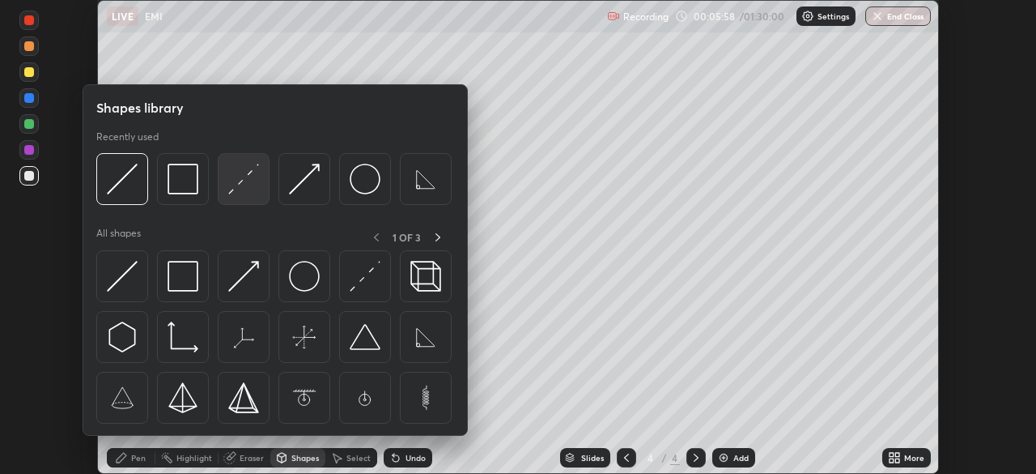
click at [234, 186] on img at bounding box center [243, 179] width 31 height 31
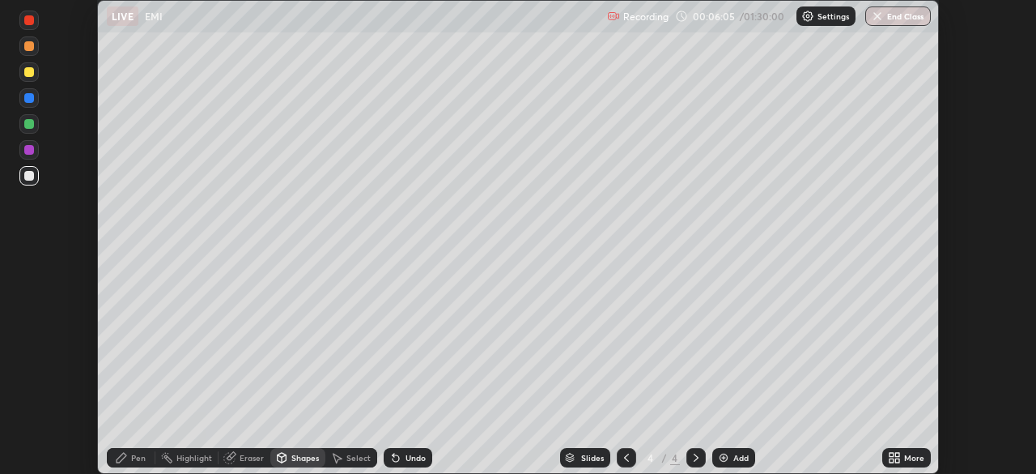
click at [113, 459] on div "Pen" at bounding box center [131, 457] width 49 height 19
click at [28, 179] on div at bounding box center [29, 176] width 10 height 10
click at [31, 146] on div at bounding box center [29, 150] width 10 height 10
click at [25, 68] on div at bounding box center [29, 72] width 10 height 10
click at [28, 174] on div at bounding box center [29, 176] width 10 height 10
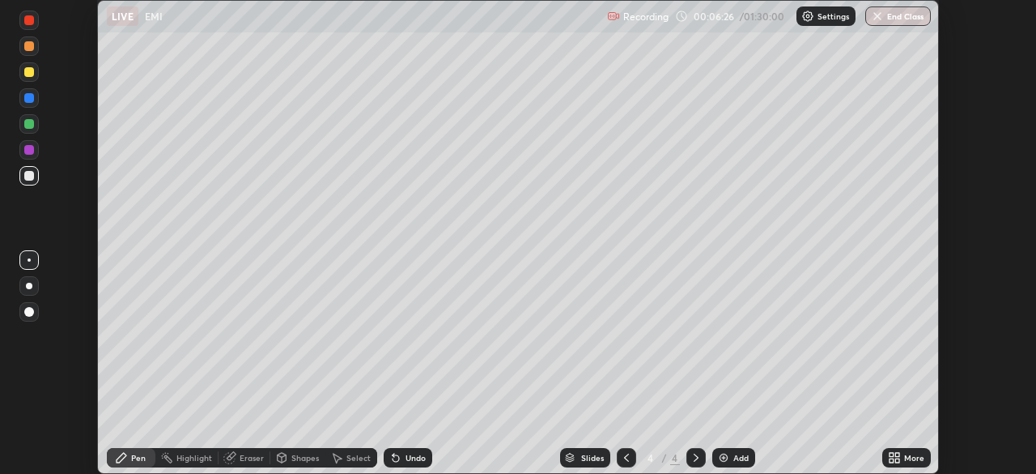
click at [296, 464] on div "Shapes" at bounding box center [297, 457] width 55 height 19
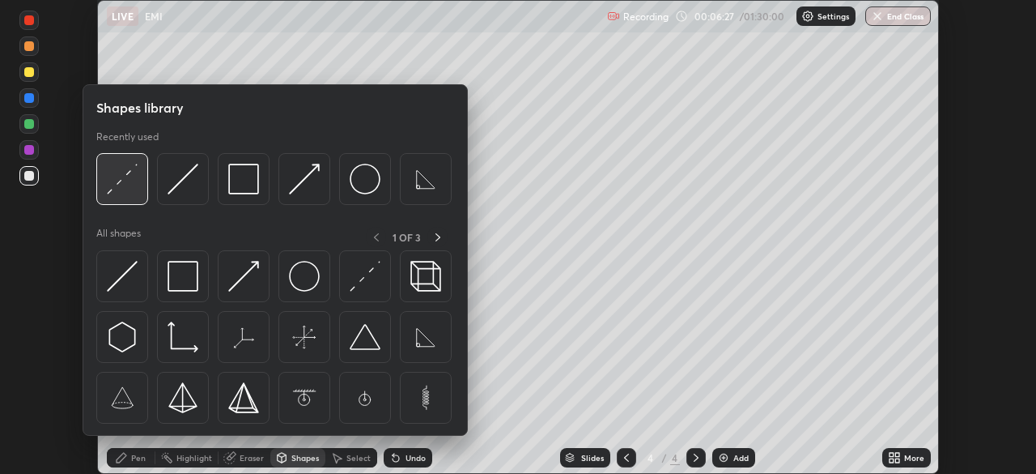
click at [134, 183] on img at bounding box center [122, 179] width 31 height 31
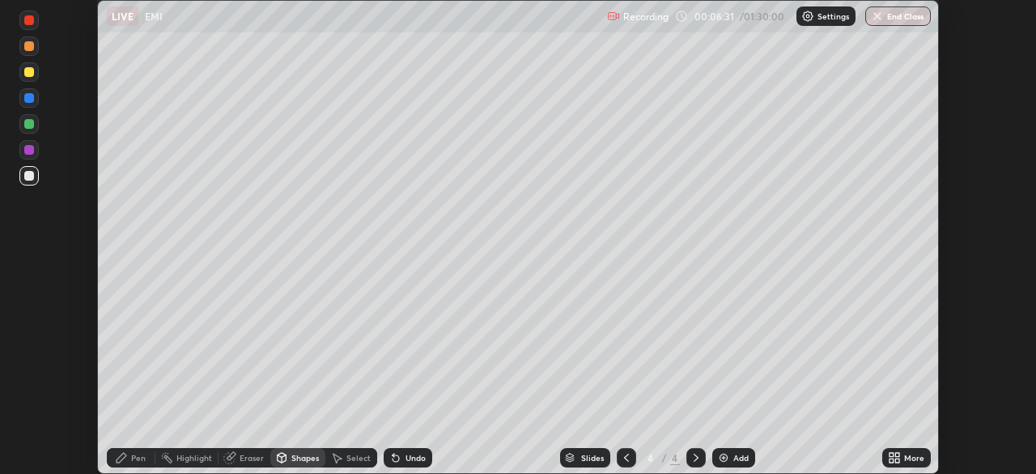
click at [129, 458] on div "Pen" at bounding box center [131, 457] width 49 height 19
click at [31, 19] on div at bounding box center [29, 20] width 10 height 10
click at [33, 179] on div at bounding box center [28, 175] width 19 height 19
click at [420, 464] on div "Undo" at bounding box center [408, 457] width 49 height 19
click at [31, 127] on div at bounding box center [29, 124] width 10 height 10
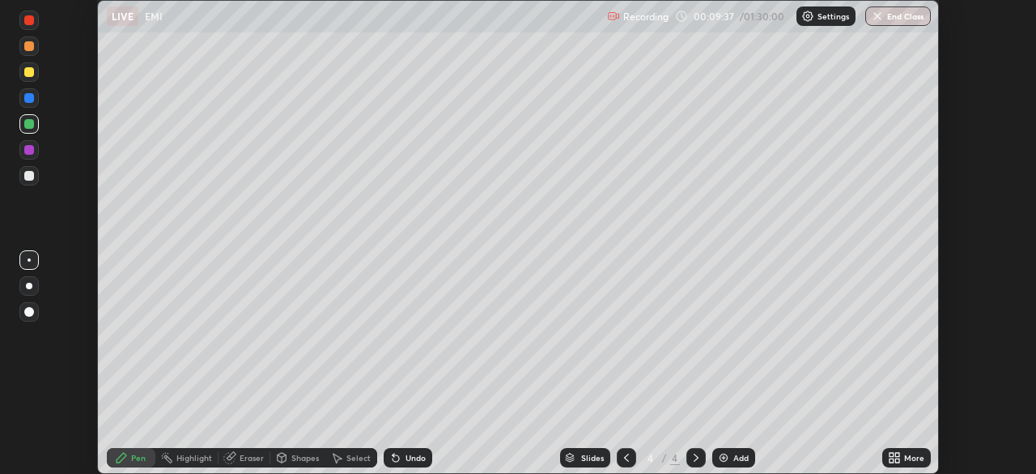
click at [28, 175] on div at bounding box center [29, 176] width 10 height 10
click at [347, 461] on div "Select" at bounding box center [358, 457] width 24 height 8
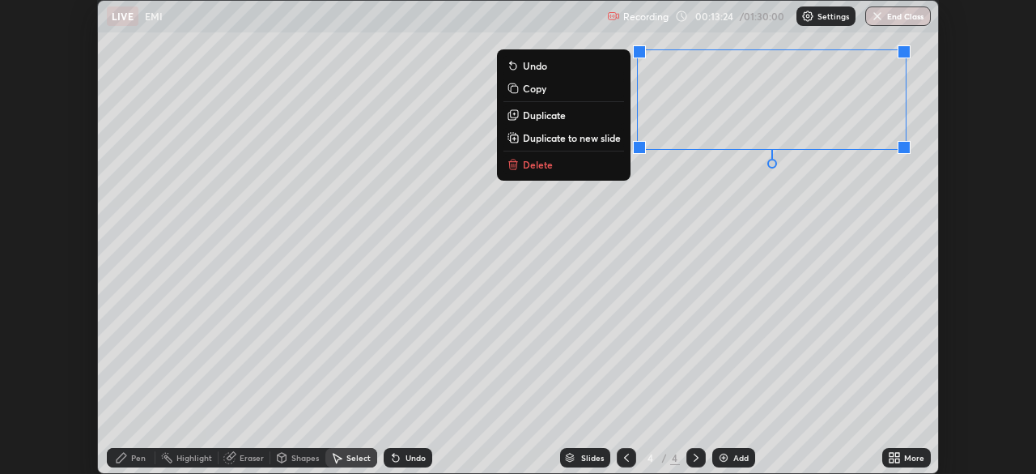
click at [666, 240] on div "0 ° Undo Copy Duplicate Duplicate to new slide Delete" at bounding box center [518, 237] width 840 height 472
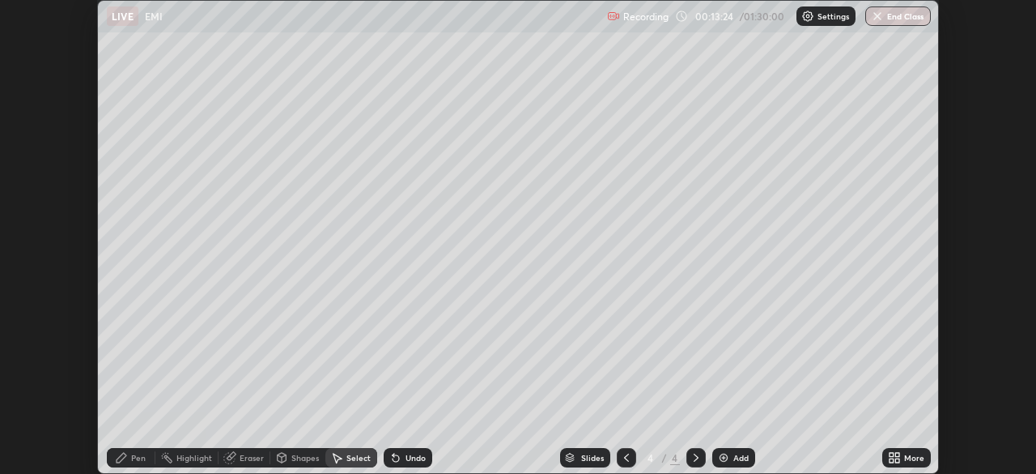
click at [117, 458] on icon at bounding box center [122, 457] width 10 height 10
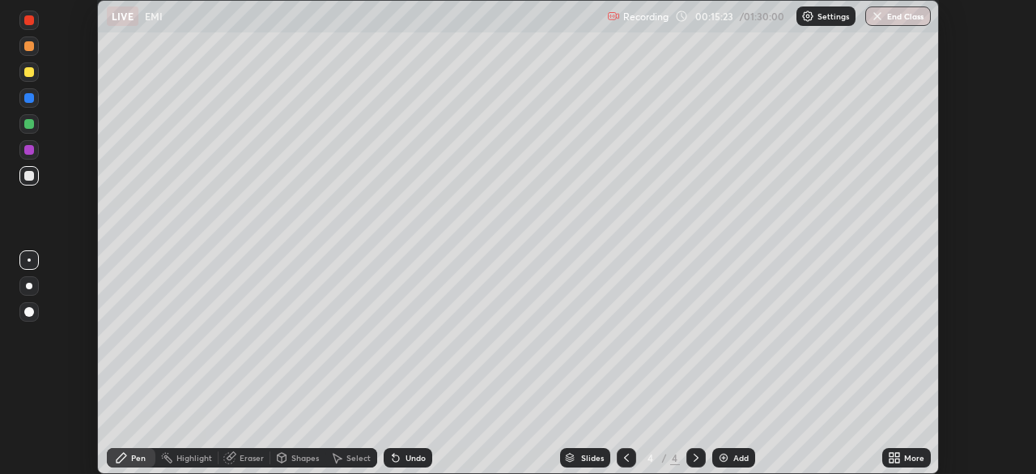
click at [251, 456] on div "Eraser" at bounding box center [252, 457] width 24 height 8
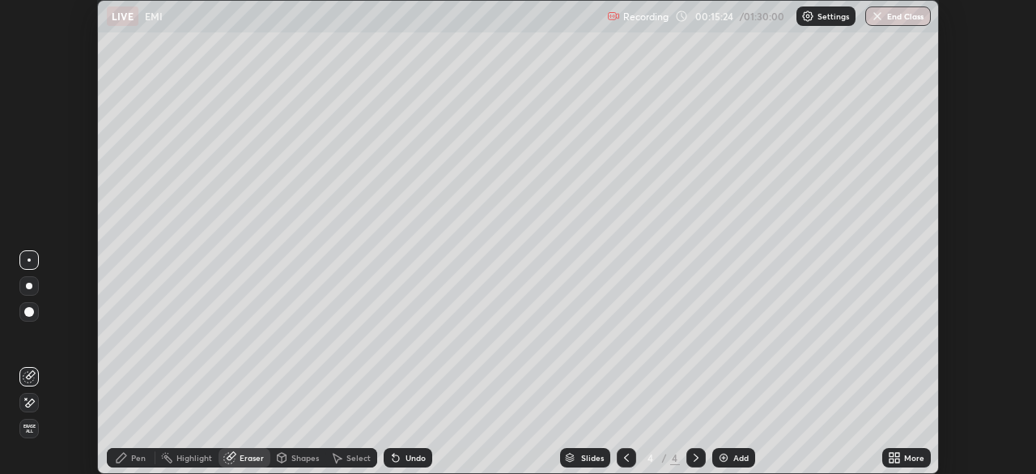
click at [31, 403] on icon at bounding box center [30, 402] width 9 height 8
click at [122, 465] on div "Pen" at bounding box center [131, 457] width 49 height 19
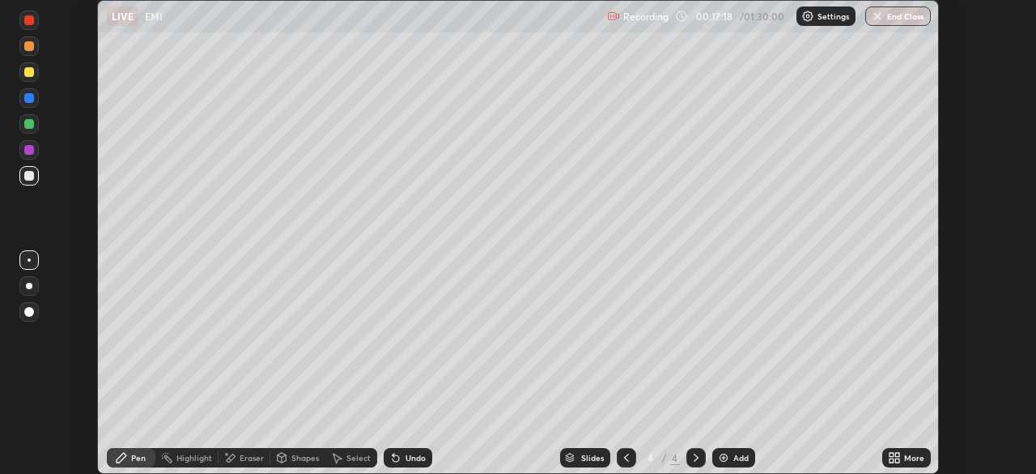
click at [244, 460] on div "Eraser" at bounding box center [252, 457] width 24 height 8
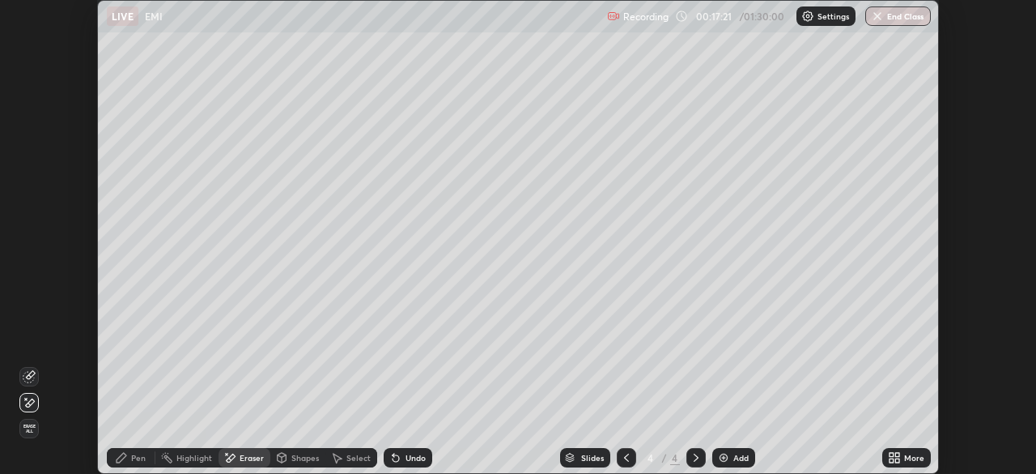
click at [34, 401] on icon at bounding box center [29, 403] width 13 height 14
click at [123, 458] on icon at bounding box center [122, 457] width 10 height 10
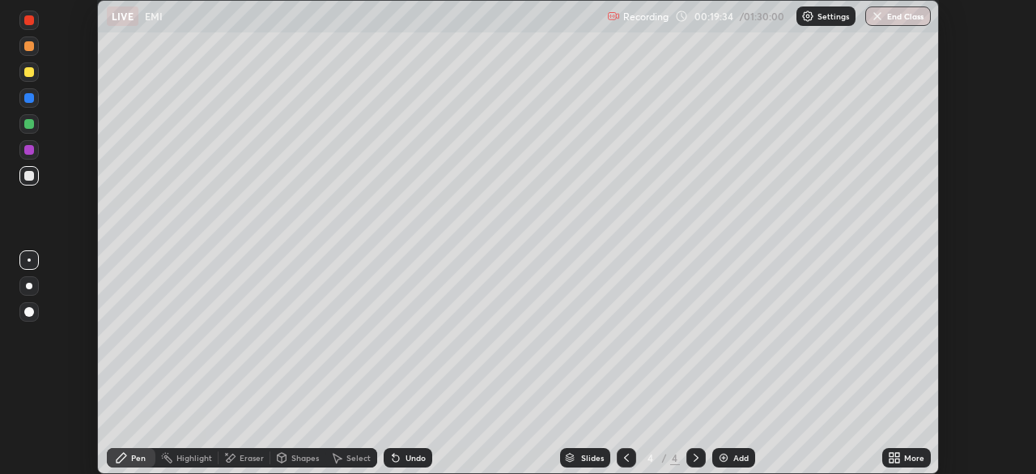
click at [357, 458] on div "Select" at bounding box center [358, 457] width 24 height 8
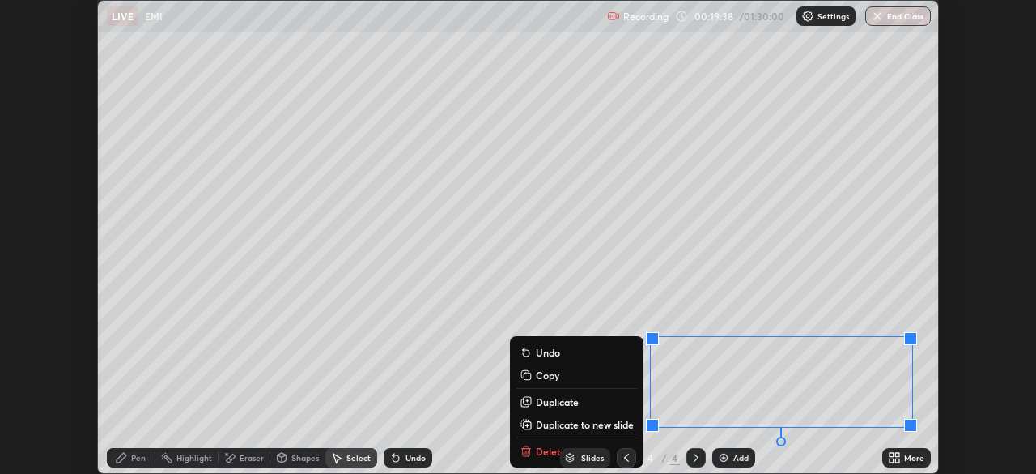
click at [605, 297] on div "0 ° Undo Copy Duplicate Duplicate to new slide Delete" at bounding box center [518, 237] width 840 height 472
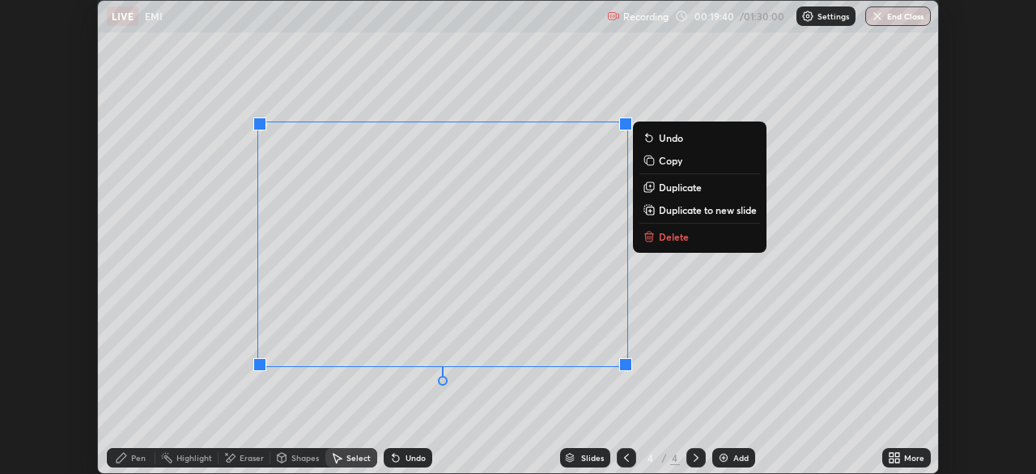
click at [673, 301] on div "0 ° Undo Copy Duplicate Duplicate to new slide Delete" at bounding box center [518, 237] width 840 height 472
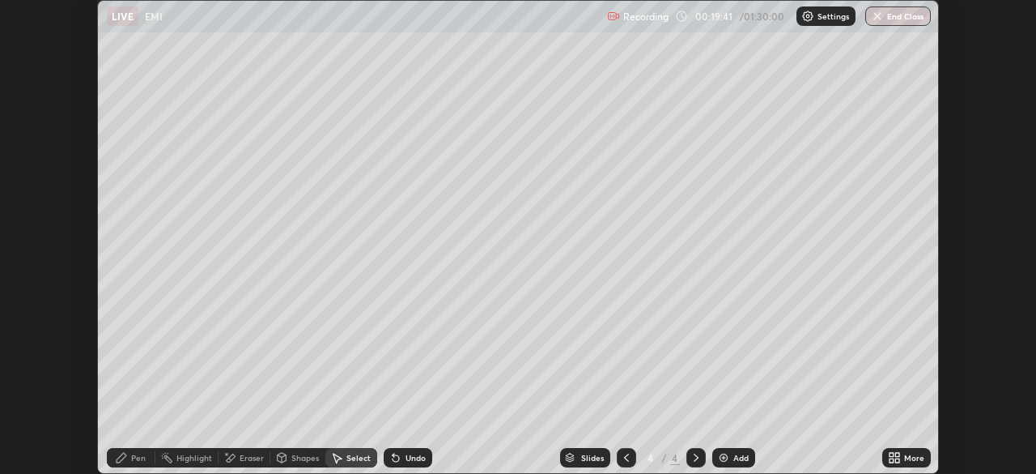
click at [132, 460] on div "Pen" at bounding box center [138, 457] width 15 height 8
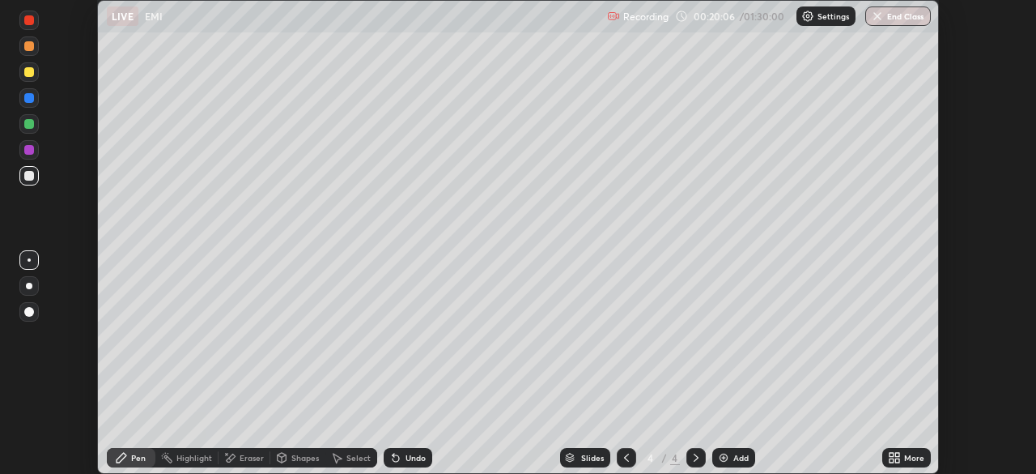
click at [396, 457] on icon at bounding box center [396, 458] width 6 height 6
click at [352, 457] on div "Select" at bounding box center [358, 457] width 24 height 8
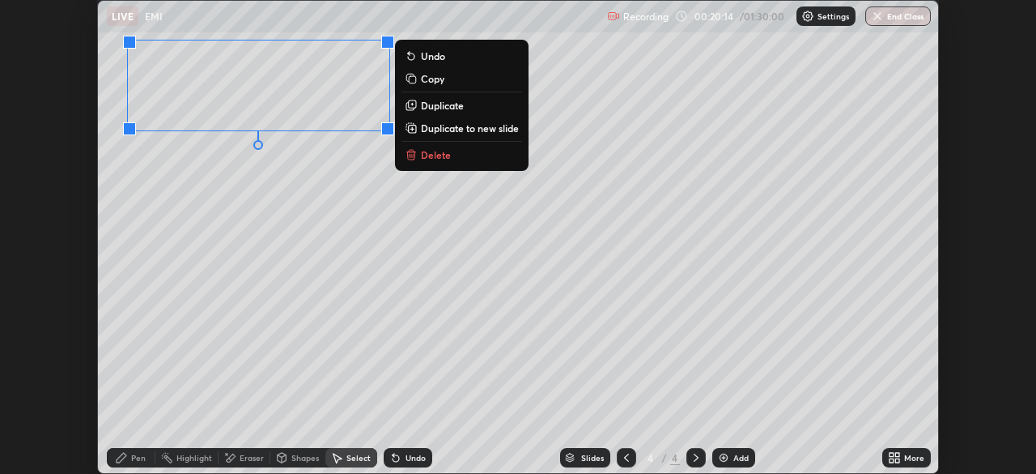
click at [180, 244] on div "0 ° Undo Copy Duplicate Duplicate to new slide Delete" at bounding box center [518, 237] width 840 height 472
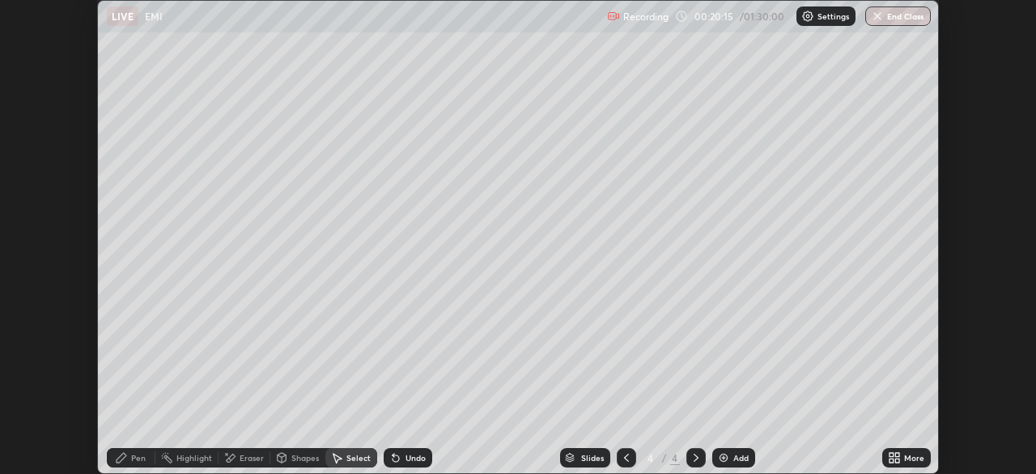
click at [134, 463] on div "Pen" at bounding box center [131, 457] width 49 height 19
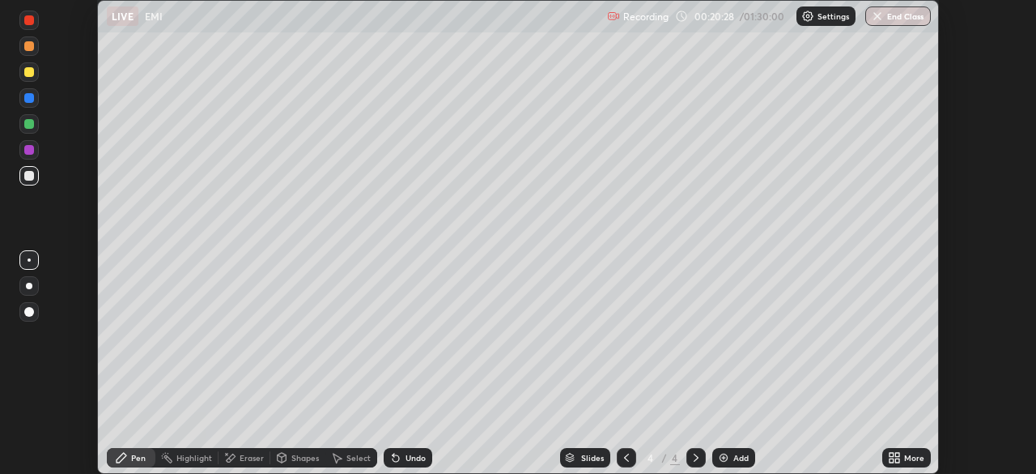
click at [400, 457] on div "Undo" at bounding box center [408, 457] width 49 height 19
click at [402, 455] on div "Undo" at bounding box center [408, 457] width 49 height 19
click at [407, 456] on div "Undo" at bounding box center [416, 457] width 20 height 8
click at [414, 456] on div "Undo" at bounding box center [416, 457] width 20 height 8
click at [124, 459] on icon at bounding box center [121, 457] width 13 height 13
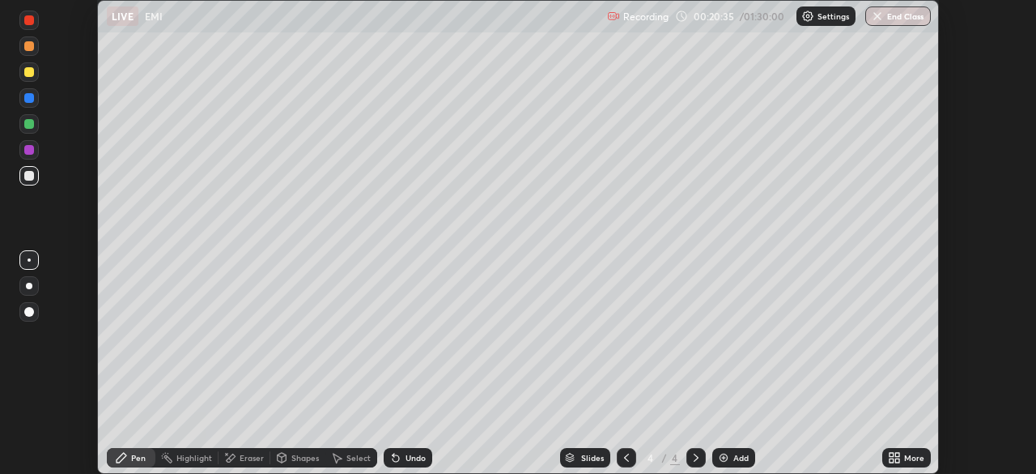
click at [355, 457] on div "Select" at bounding box center [358, 457] width 24 height 8
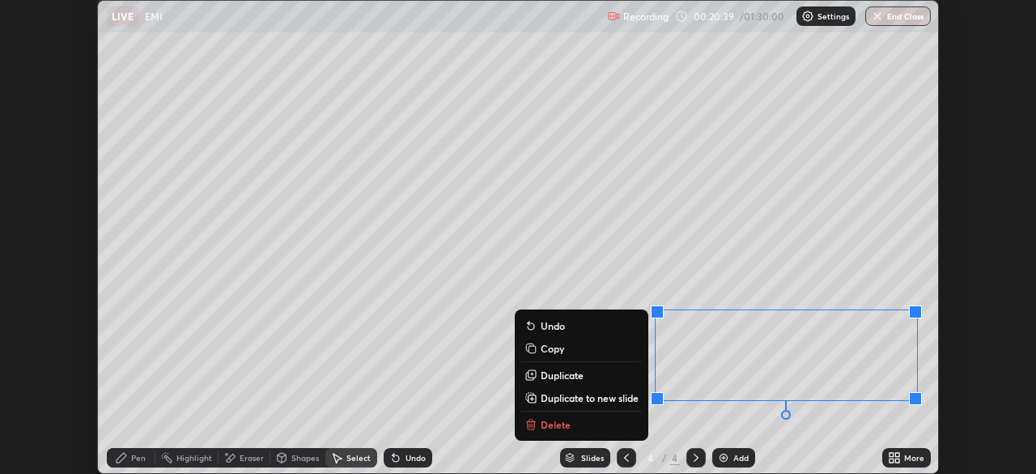
click at [622, 257] on div "0 ° Undo Copy Duplicate Duplicate to new slide Delete" at bounding box center [518, 237] width 840 height 472
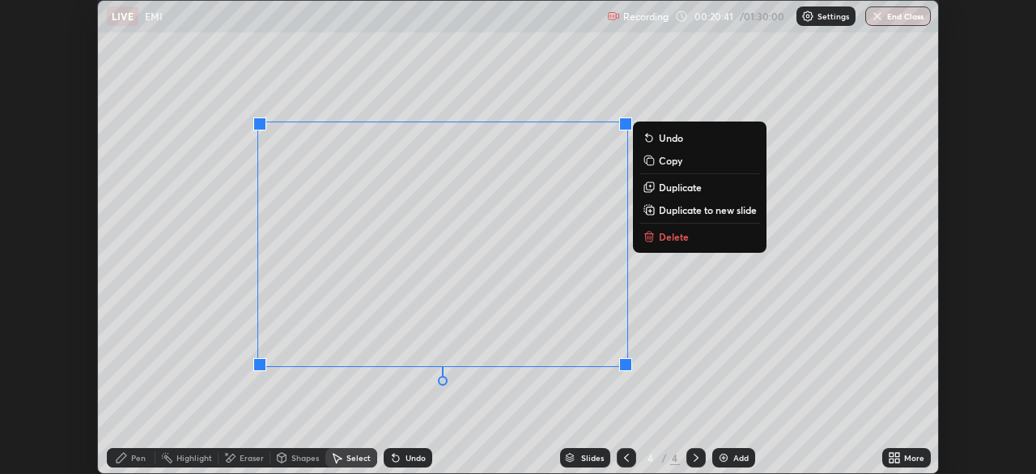
click at [583, 398] on div "0 ° Undo Copy Duplicate Duplicate to new slide Delete" at bounding box center [518, 237] width 840 height 472
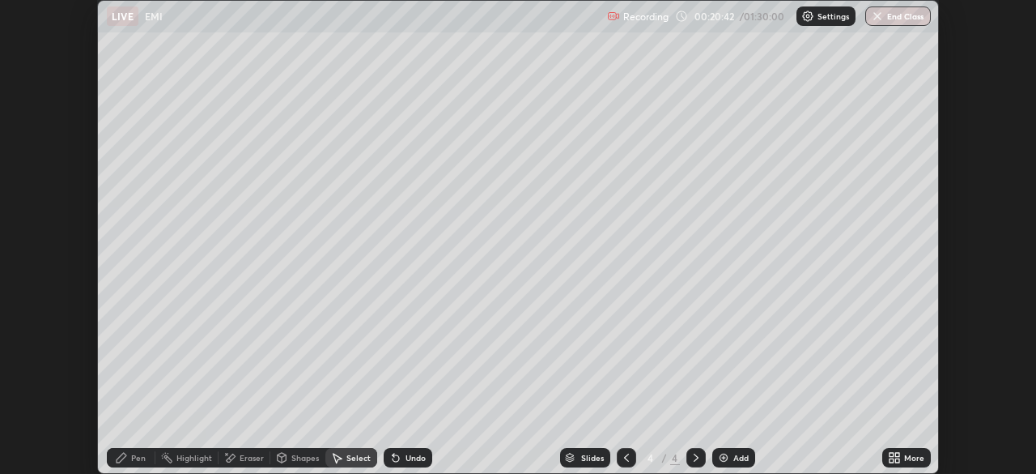
click at [117, 464] on div "Pen" at bounding box center [131, 457] width 49 height 19
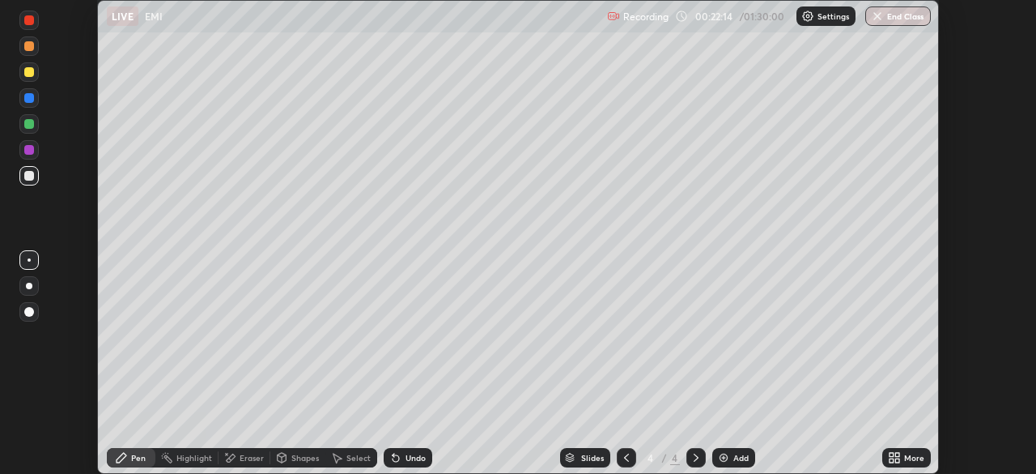
click at [249, 463] on div "Eraser" at bounding box center [245, 457] width 52 height 19
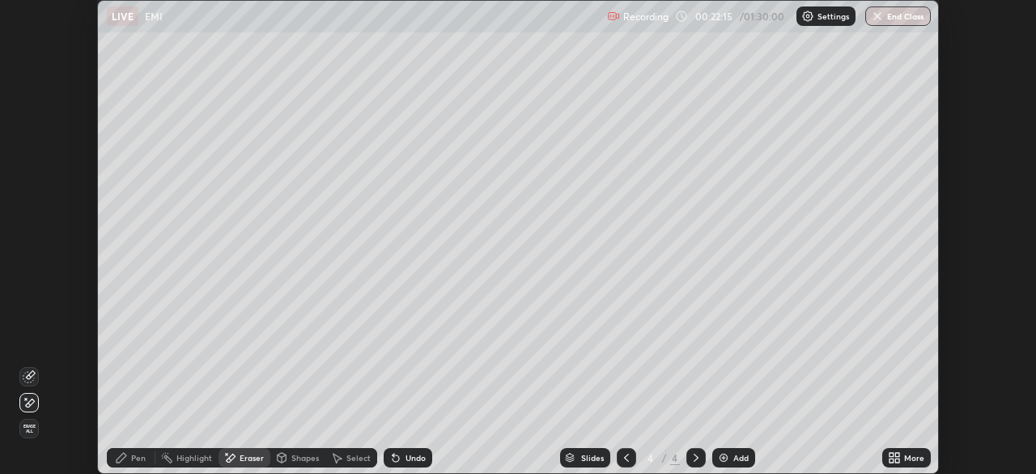
click at [31, 375] on icon at bounding box center [29, 376] width 13 height 13
click at [116, 464] on div "Pen" at bounding box center [131, 457] width 49 height 19
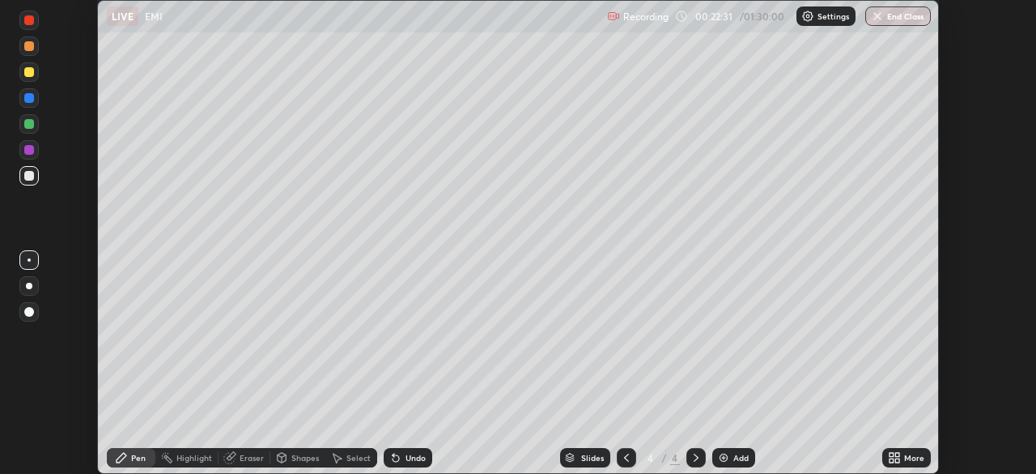
click at [631, 444] on div at bounding box center [626, 457] width 19 height 32
click at [694, 463] on icon at bounding box center [696, 457] width 13 height 13
click at [250, 463] on div "Eraser" at bounding box center [245, 457] width 52 height 19
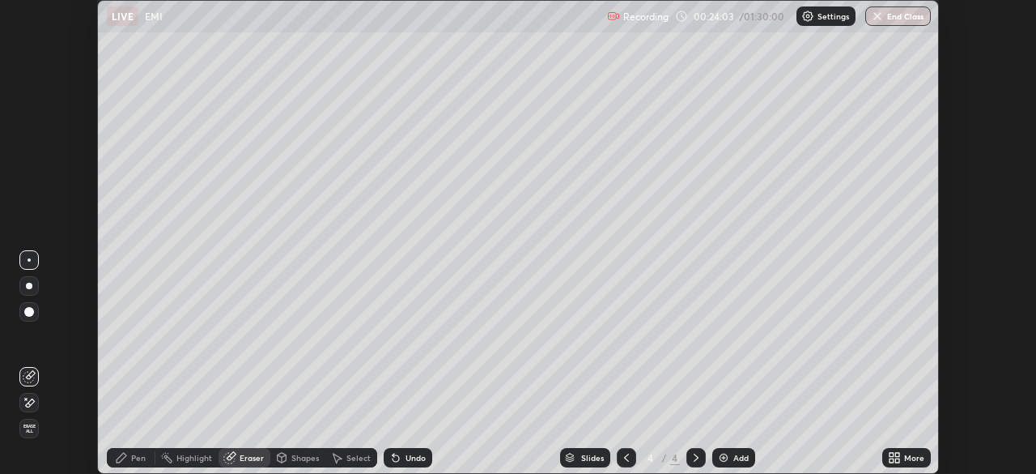
click at [136, 464] on div "Pen" at bounding box center [131, 457] width 49 height 19
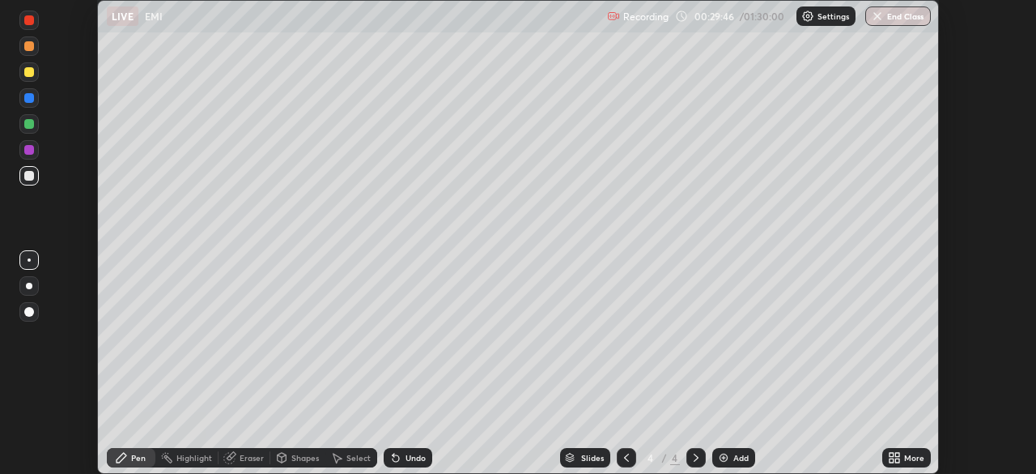
click at [725, 459] on img at bounding box center [723, 457] width 13 height 13
click at [305, 460] on div "Shapes" at bounding box center [305, 457] width 28 height 8
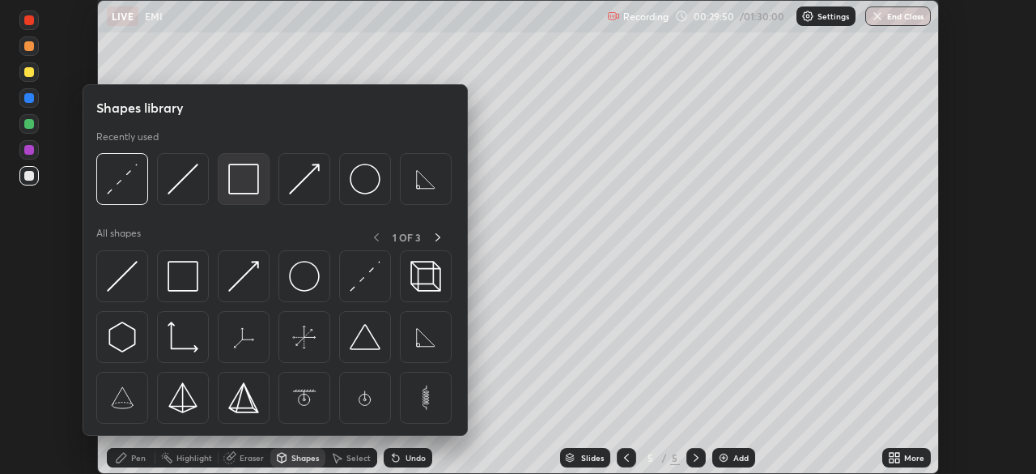
click at [257, 177] on img at bounding box center [243, 179] width 31 height 31
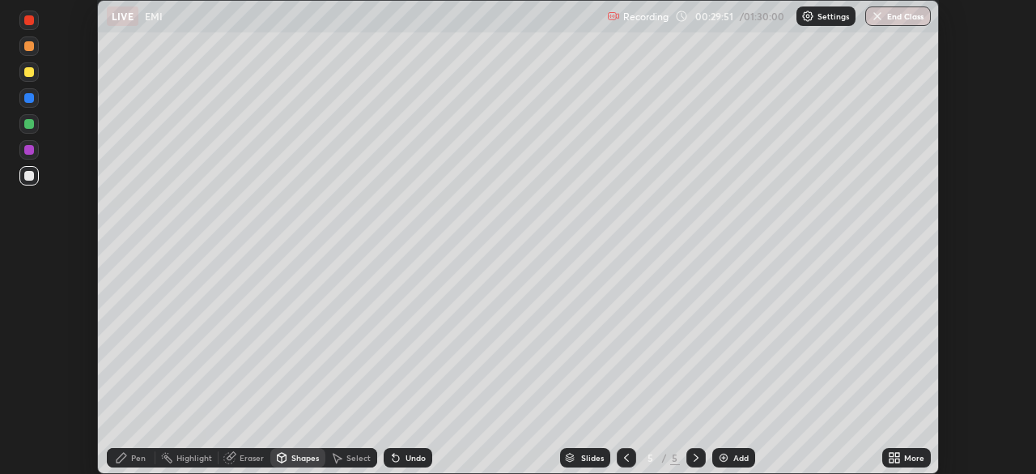
click at [300, 461] on div "Shapes" at bounding box center [305, 457] width 28 height 8
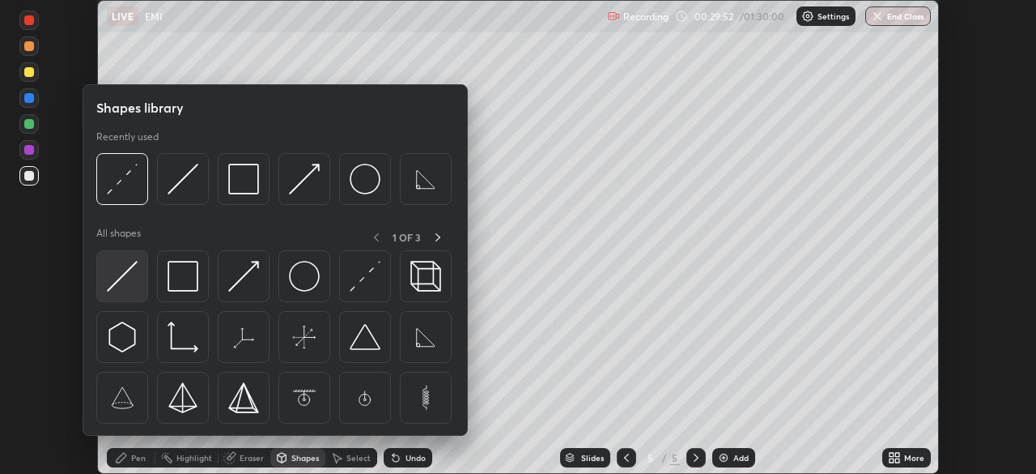
click at [125, 270] on img at bounding box center [122, 276] width 31 height 31
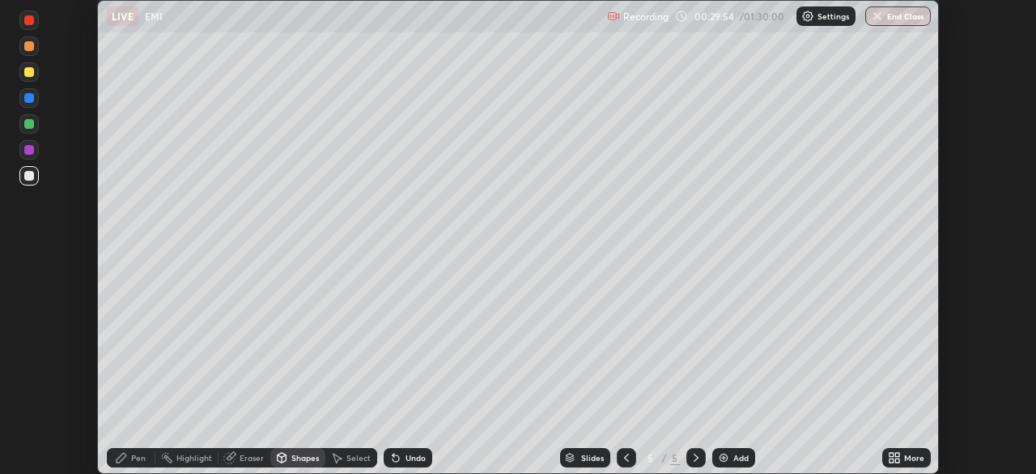
click at [127, 463] on icon at bounding box center [121, 457] width 13 height 13
click at [303, 464] on div "Shapes" at bounding box center [297, 457] width 55 height 19
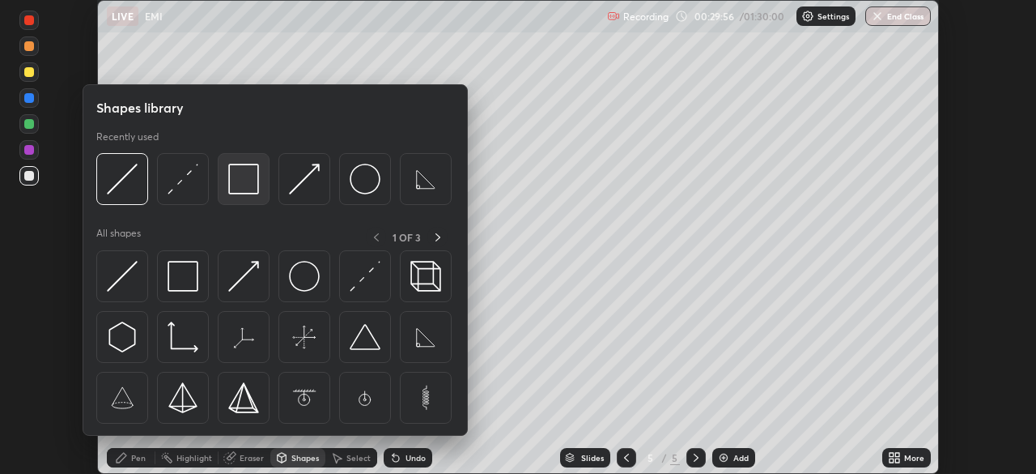
click at [252, 190] on img at bounding box center [243, 179] width 31 height 31
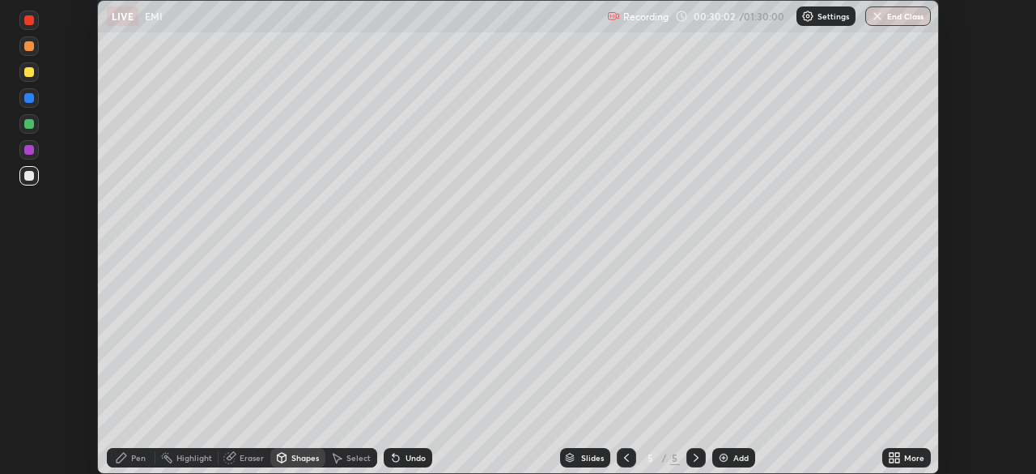
click at [304, 460] on div "Shapes" at bounding box center [305, 457] width 28 height 8
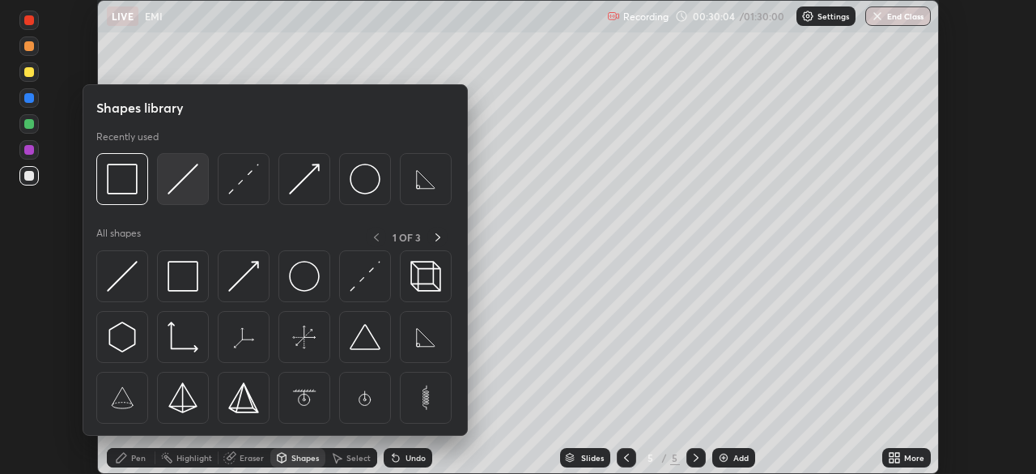
click at [185, 181] on img at bounding box center [183, 179] width 31 height 31
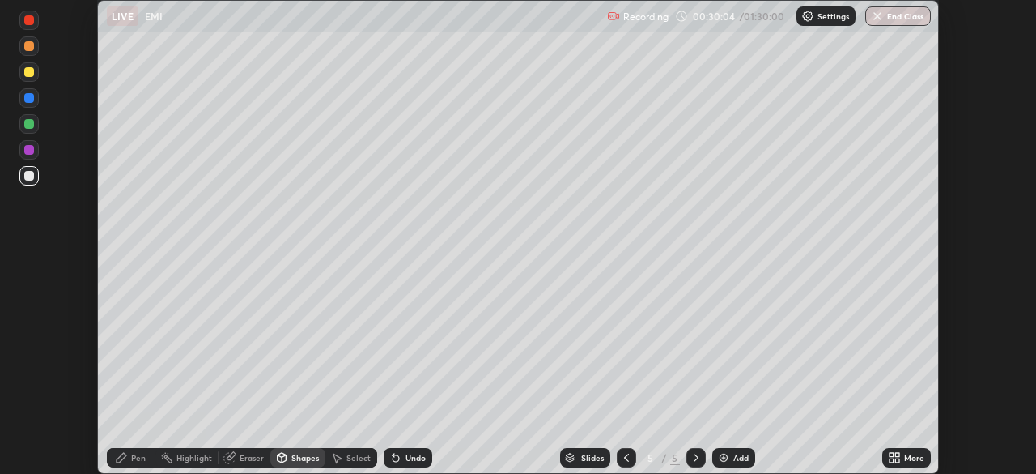
click at [31, 70] on div at bounding box center [29, 72] width 10 height 10
click at [298, 456] on div "Shapes" at bounding box center [305, 457] width 28 height 8
click at [132, 462] on div "Pen" at bounding box center [131, 457] width 49 height 19
click at [247, 457] on div "Eraser" at bounding box center [252, 457] width 24 height 8
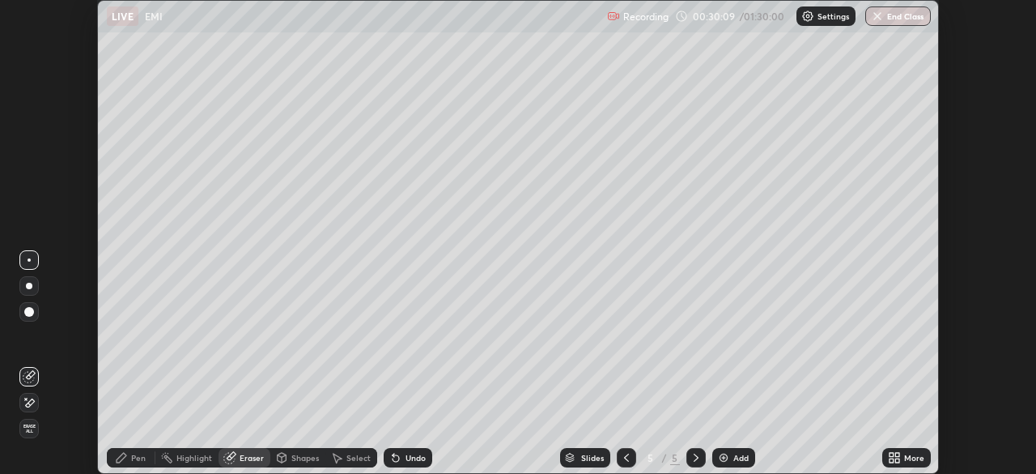
click at [35, 372] on icon at bounding box center [30, 375] width 9 height 8
click at [135, 459] on div "Pen" at bounding box center [138, 457] width 15 height 8
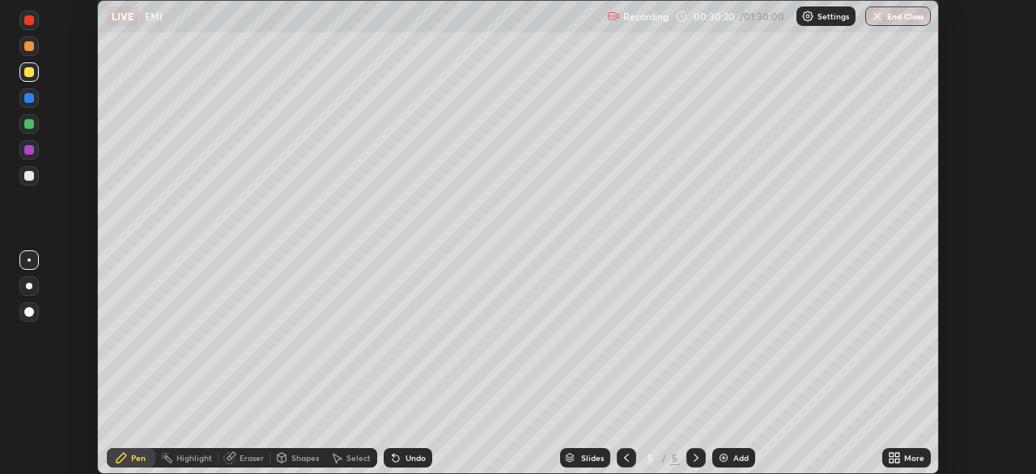
click at [23, 176] on div at bounding box center [28, 175] width 19 height 19
click at [32, 71] on div at bounding box center [29, 72] width 10 height 10
click at [302, 458] on div "Shapes" at bounding box center [305, 457] width 28 height 8
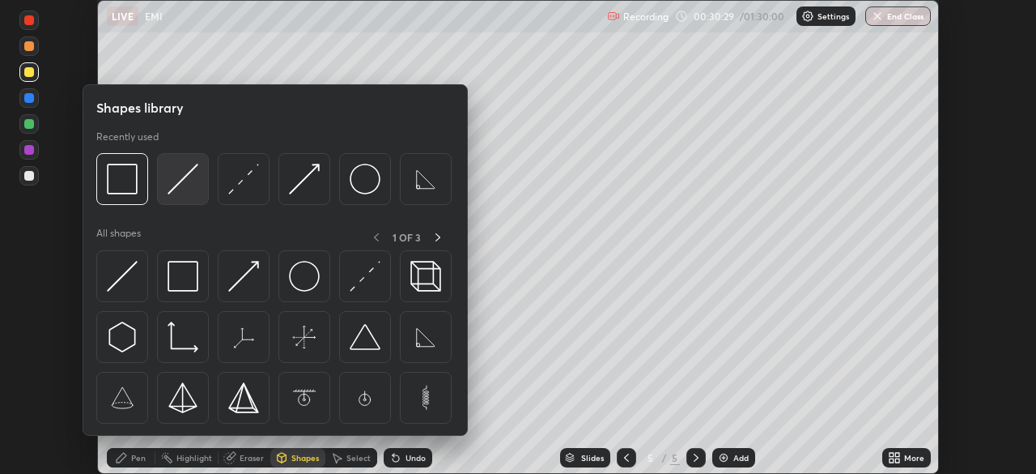
click at [189, 176] on img at bounding box center [183, 179] width 31 height 31
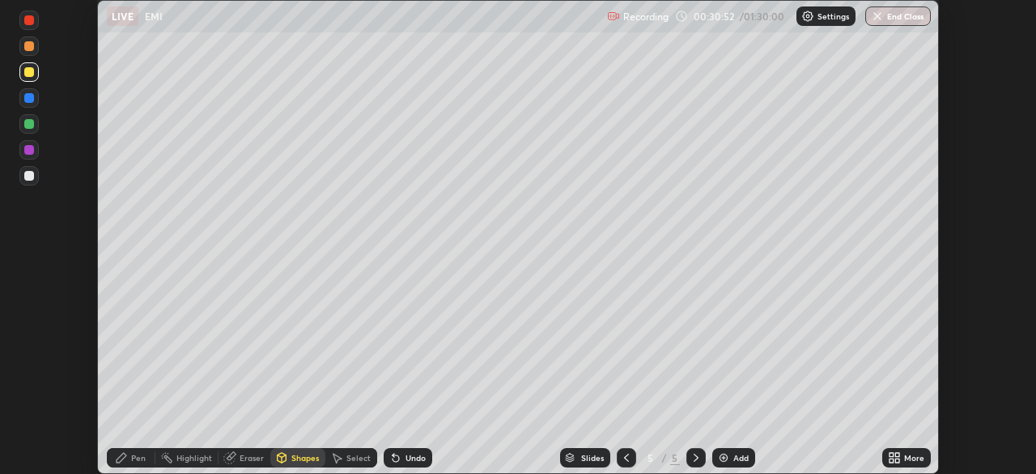
click at [129, 457] on div "Pen" at bounding box center [131, 457] width 49 height 19
click at [29, 175] on div at bounding box center [29, 176] width 10 height 10
click at [29, 148] on div at bounding box center [29, 150] width 10 height 10
click at [32, 177] on div at bounding box center [29, 176] width 10 height 10
click at [30, 148] on div at bounding box center [29, 150] width 10 height 10
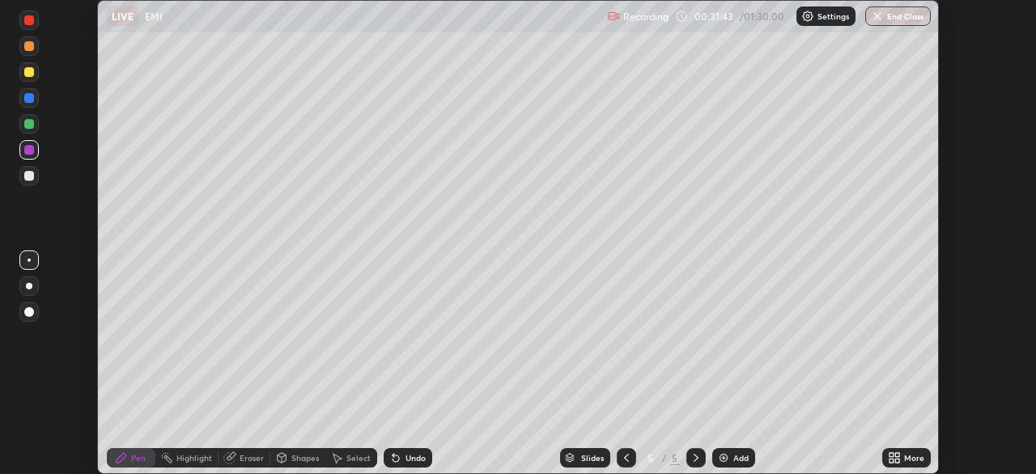
click at [33, 98] on div at bounding box center [29, 98] width 10 height 10
click at [32, 176] on div at bounding box center [29, 176] width 10 height 10
click at [32, 16] on div at bounding box center [29, 20] width 10 height 10
click at [30, 176] on div at bounding box center [29, 176] width 10 height 10
click at [30, 127] on div at bounding box center [29, 124] width 10 height 10
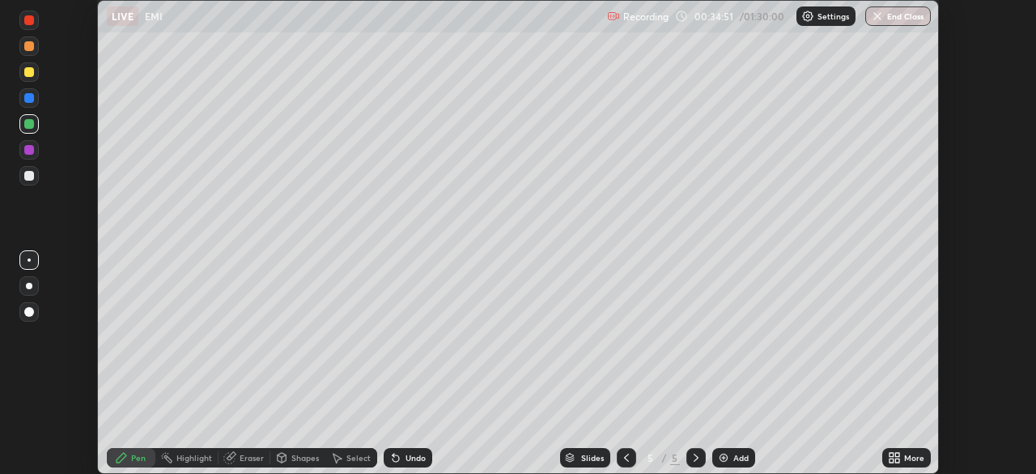
click at [28, 172] on div at bounding box center [29, 176] width 10 height 10
click at [29, 123] on div at bounding box center [29, 124] width 10 height 10
click at [28, 173] on div at bounding box center [29, 176] width 10 height 10
click at [36, 96] on div at bounding box center [28, 97] width 19 height 19
click at [28, 176] on div at bounding box center [29, 176] width 10 height 10
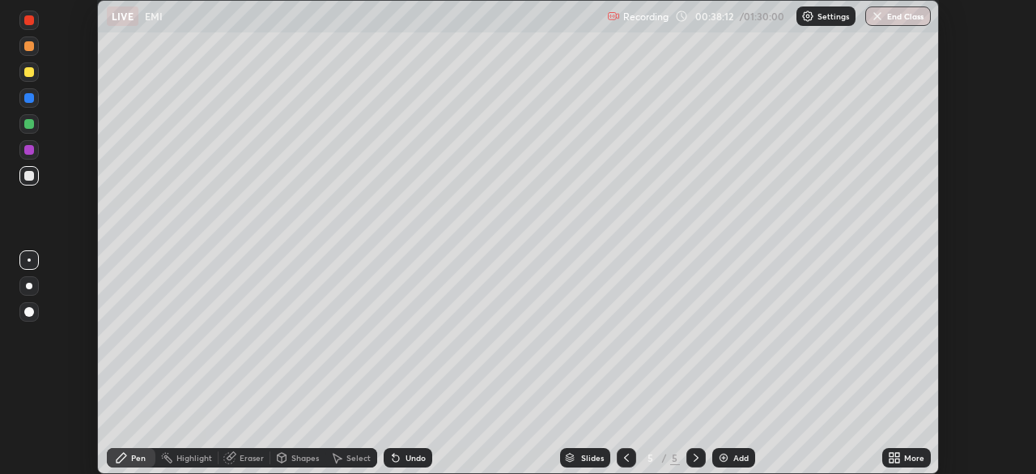
click at [255, 457] on div "Eraser" at bounding box center [252, 457] width 24 height 8
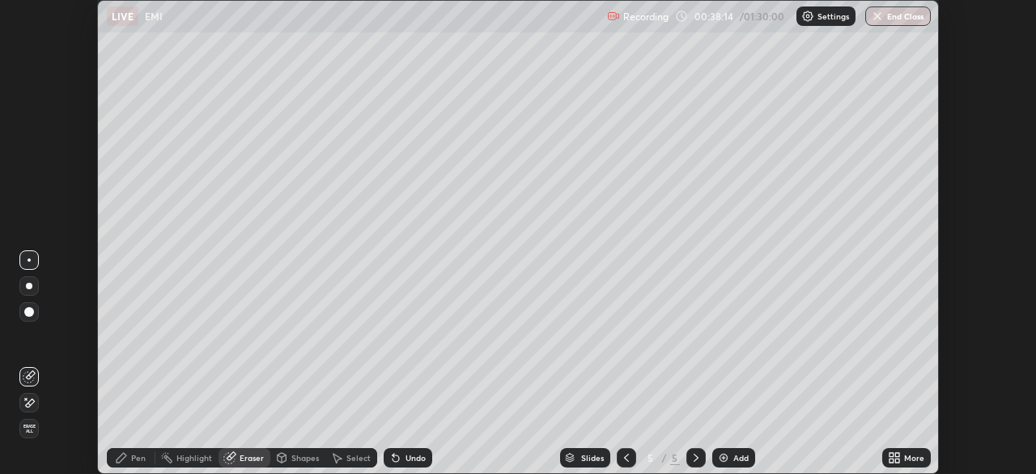
click at [127, 461] on icon at bounding box center [121, 457] width 13 height 13
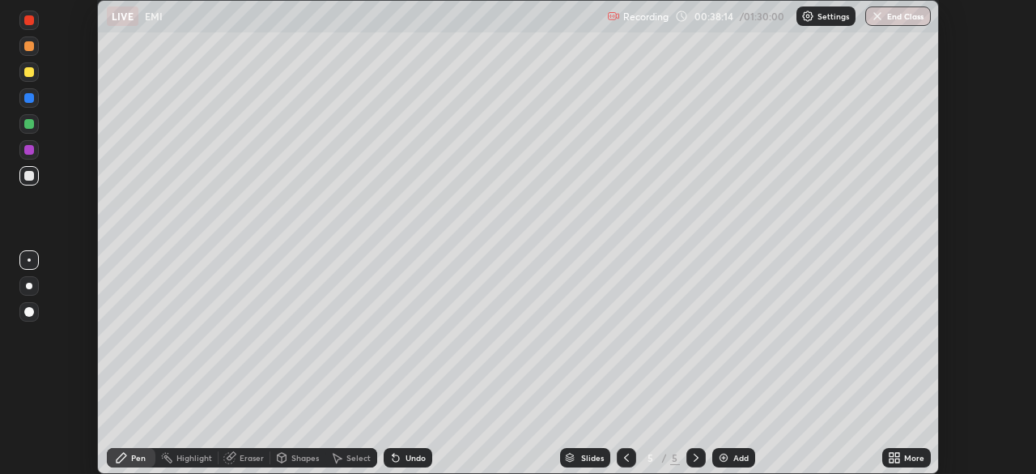
click at [241, 460] on div "Eraser" at bounding box center [252, 457] width 24 height 8
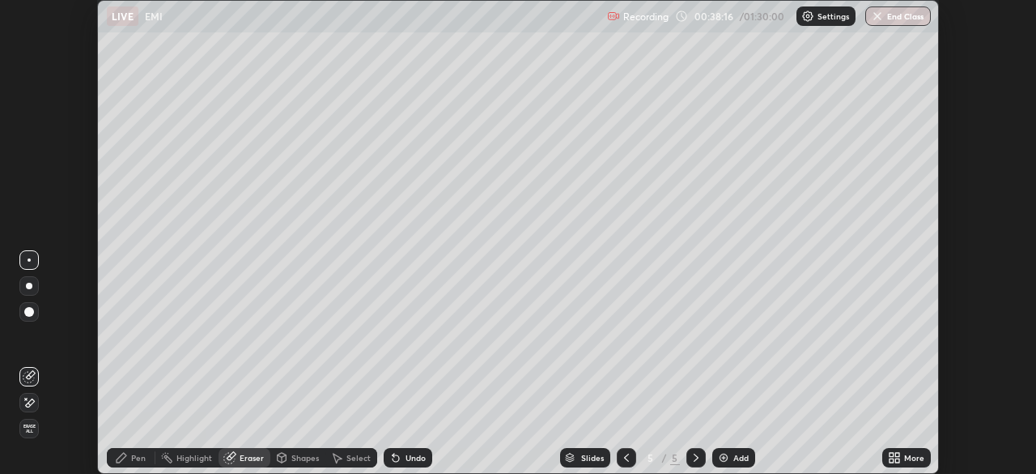
click at [31, 399] on icon at bounding box center [30, 402] width 9 height 8
click at [117, 459] on icon at bounding box center [122, 457] width 10 height 10
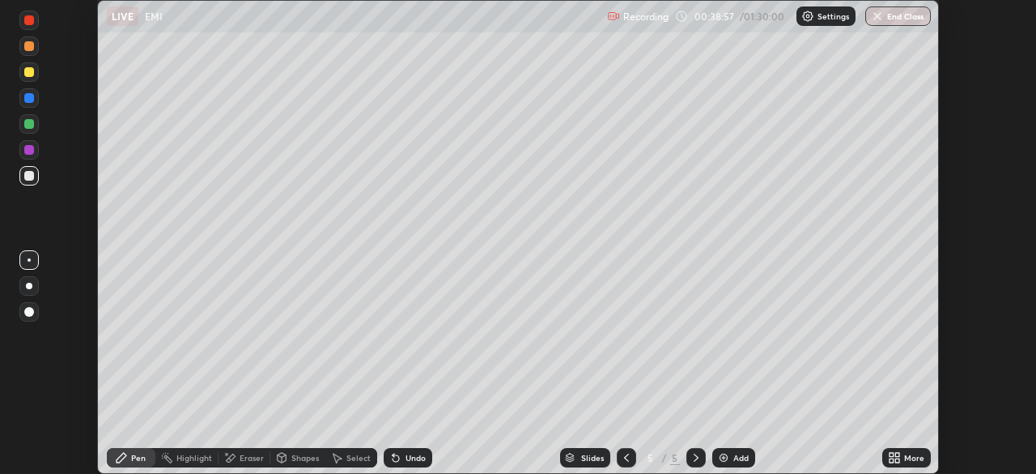
click at [244, 454] on div "Eraser" at bounding box center [252, 457] width 24 height 8
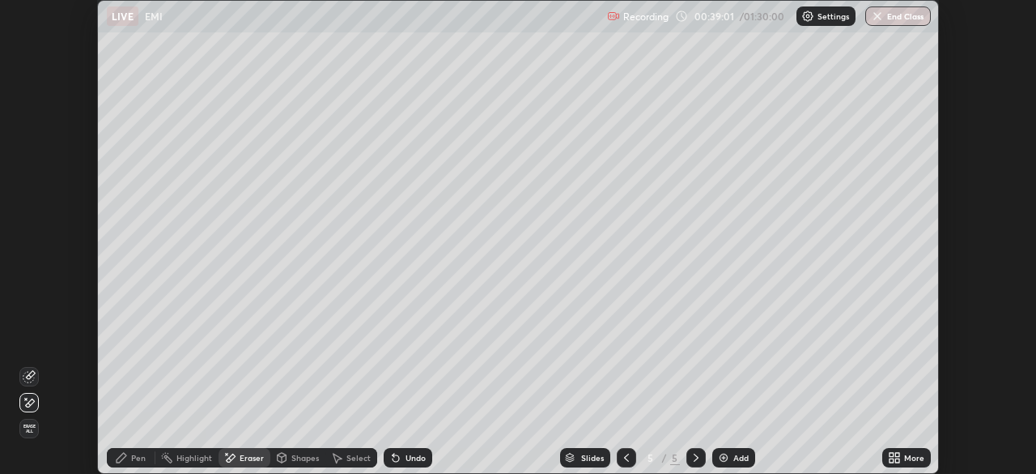
click at [121, 463] on icon at bounding box center [121, 457] width 13 height 13
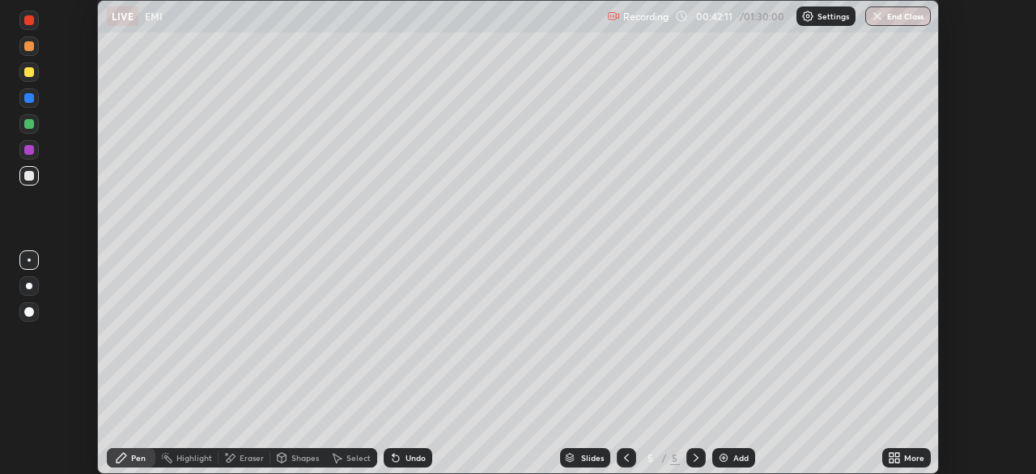
click at [414, 458] on div "Undo" at bounding box center [416, 457] width 20 height 8
click at [409, 460] on div "Undo" at bounding box center [416, 457] width 20 height 8
click at [743, 456] on div "Add" at bounding box center [740, 457] width 15 height 8
click at [321, 463] on div "Shapes" at bounding box center [297, 457] width 55 height 19
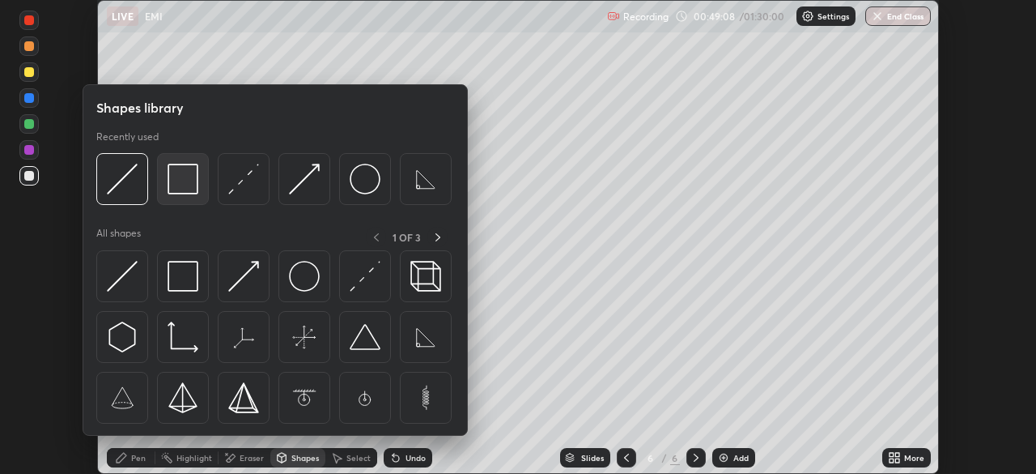
click at [195, 184] on img at bounding box center [183, 179] width 31 height 31
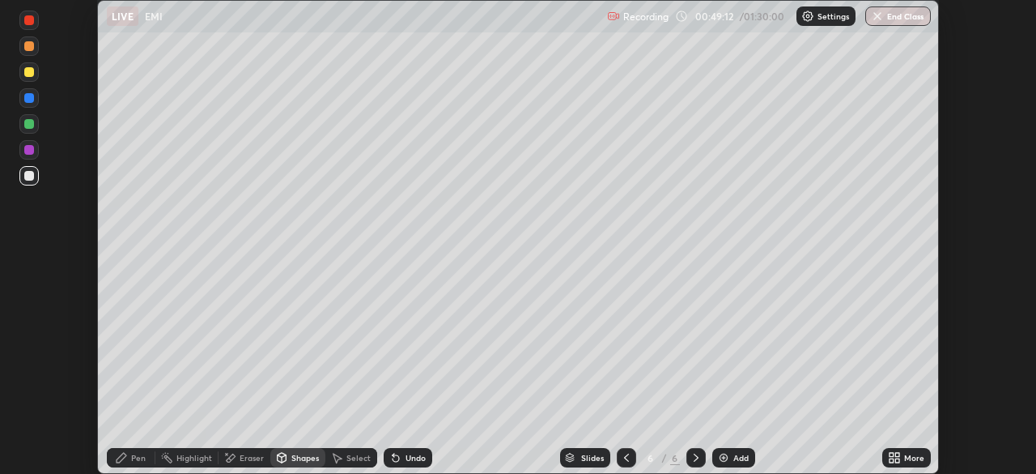
click at [403, 462] on div "Undo" at bounding box center [408, 457] width 49 height 19
click at [129, 457] on div "Pen" at bounding box center [131, 457] width 49 height 19
click at [31, 70] on div at bounding box center [29, 72] width 10 height 10
click at [30, 75] on div at bounding box center [29, 72] width 10 height 10
click at [29, 73] on div at bounding box center [29, 72] width 10 height 10
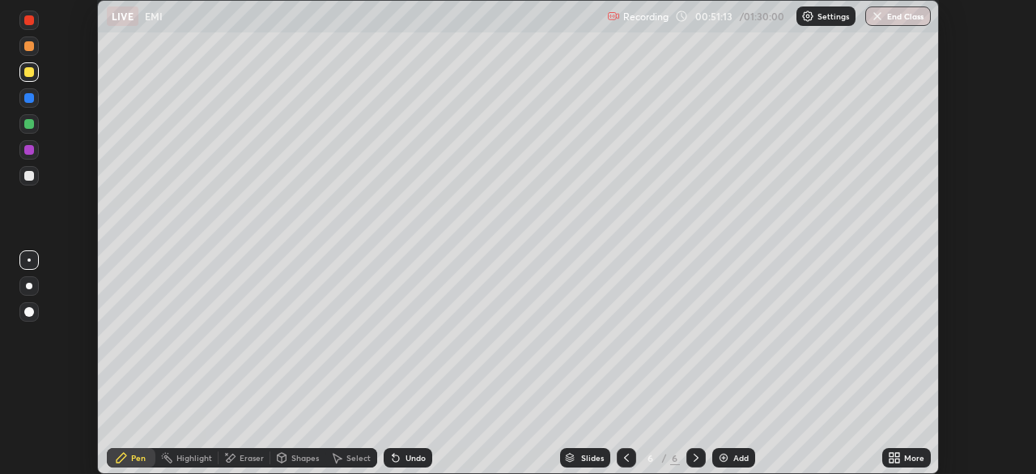
click at [29, 176] on div at bounding box center [29, 176] width 10 height 10
click at [302, 458] on div "Shapes" at bounding box center [305, 457] width 28 height 8
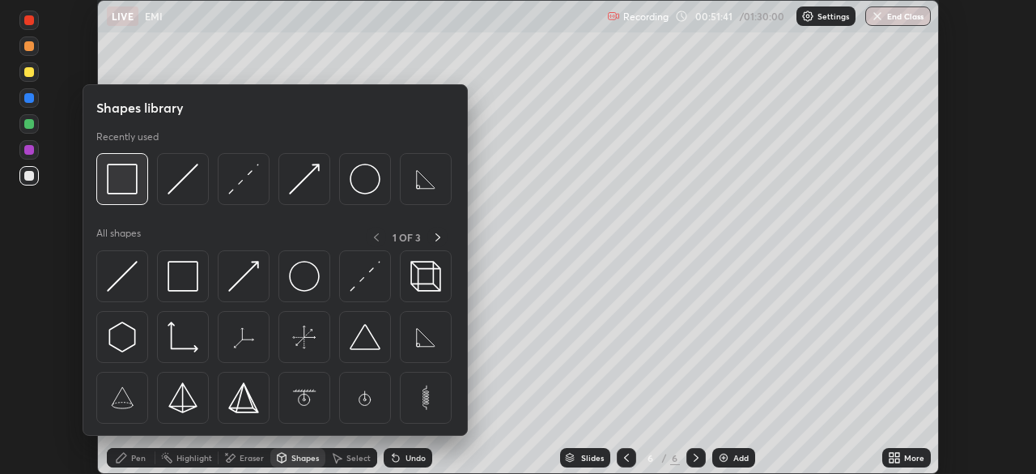
click at [129, 183] on img at bounding box center [122, 179] width 31 height 31
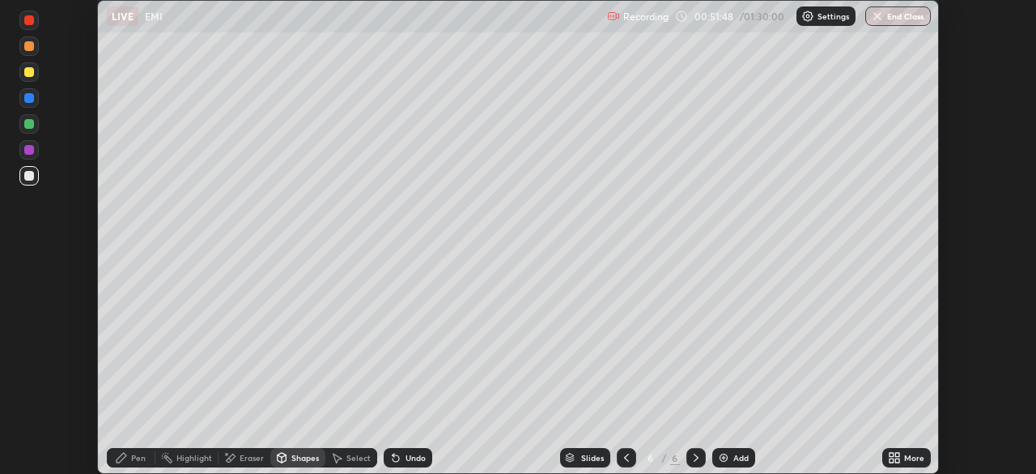
click at [141, 455] on div "Pen" at bounding box center [138, 457] width 15 height 8
click at [32, 42] on div at bounding box center [29, 46] width 10 height 10
click at [30, 72] on div at bounding box center [29, 72] width 10 height 10
click at [30, 176] on div at bounding box center [29, 176] width 10 height 10
click at [31, 157] on div at bounding box center [28, 149] width 19 height 19
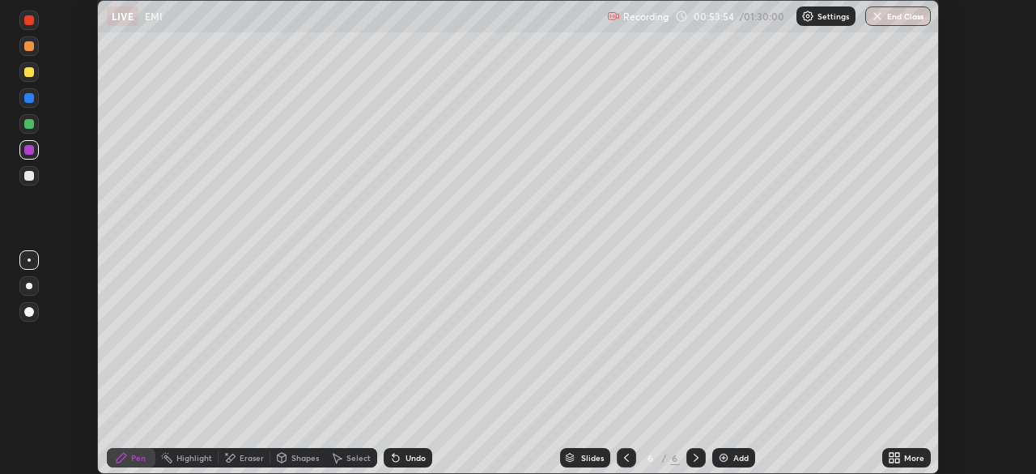
click at [401, 457] on div "Undo" at bounding box center [408, 457] width 49 height 19
click at [398, 456] on icon at bounding box center [395, 457] width 13 height 13
click at [401, 458] on div "Undo" at bounding box center [408, 457] width 49 height 19
click at [399, 457] on icon at bounding box center [395, 457] width 13 height 13
click at [397, 457] on icon at bounding box center [396, 458] width 6 height 6
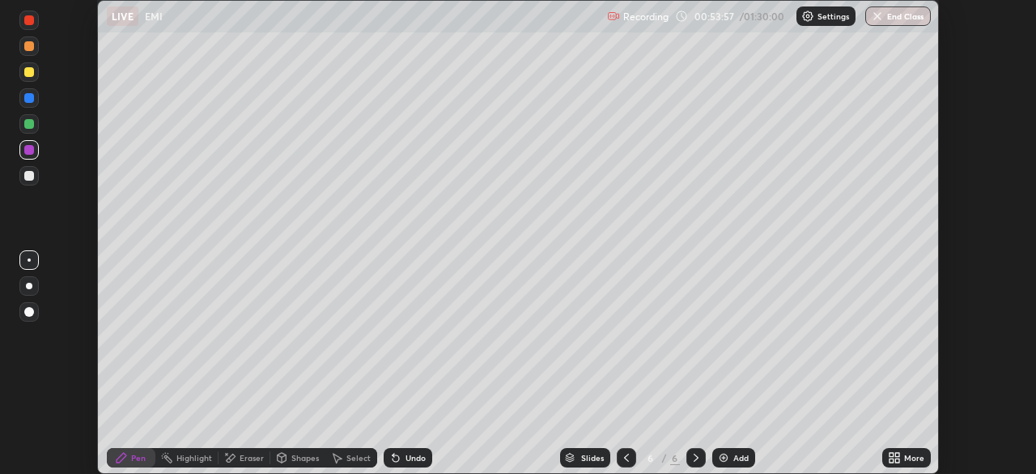
click at [399, 454] on icon at bounding box center [395, 457] width 13 height 13
click at [27, 176] on div at bounding box center [29, 176] width 10 height 10
click at [33, 180] on div at bounding box center [28, 175] width 19 height 19
click at [29, 21] on div at bounding box center [29, 20] width 10 height 10
click at [20, 178] on div at bounding box center [28, 175] width 19 height 19
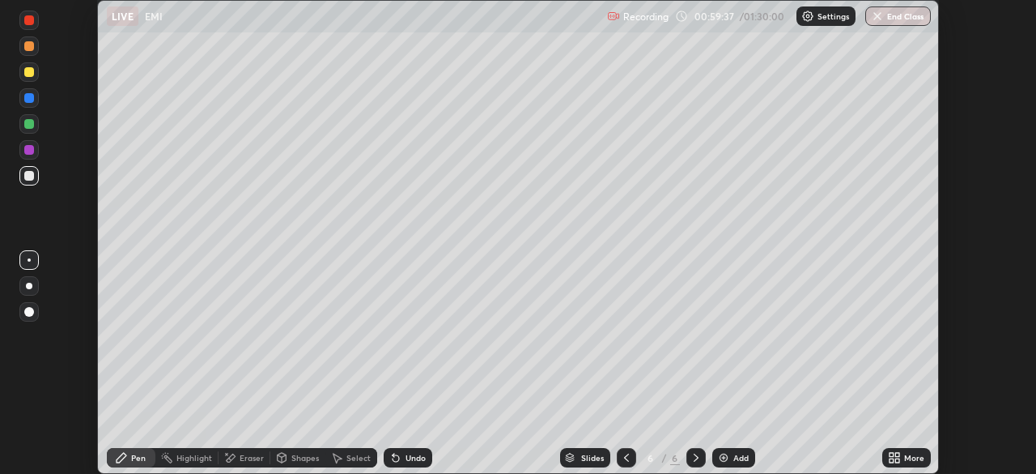
click at [29, 23] on div at bounding box center [29, 20] width 10 height 10
click at [417, 460] on div "Undo" at bounding box center [416, 457] width 20 height 8
click at [31, 177] on div at bounding box center [29, 176] width 10 height 10
click at [728, 465] on div "Add" at bounding box center [733, 457] width 43 height 19
click at [305, 459] on div "Shapes" at bounding box center [305, 457] width 28 height 8
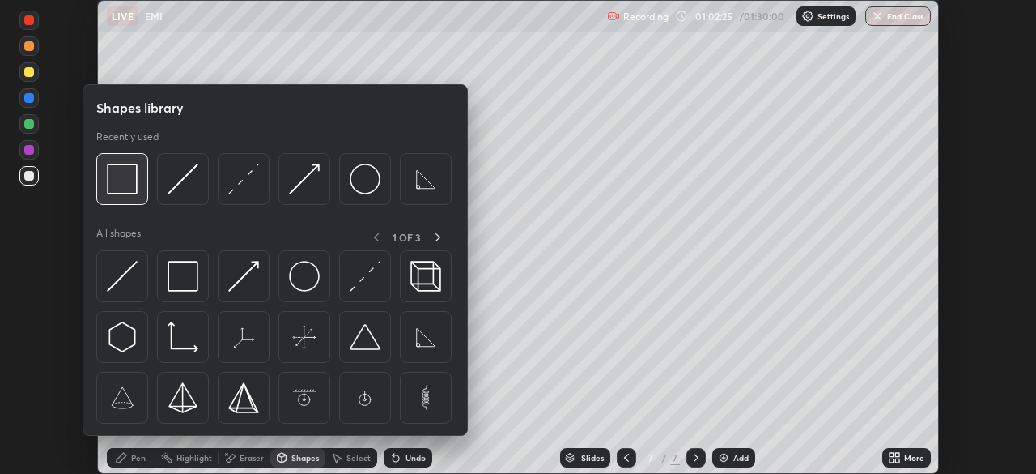
click at [128, 190] on img at bounding box center [122, 179] width 31 height 31
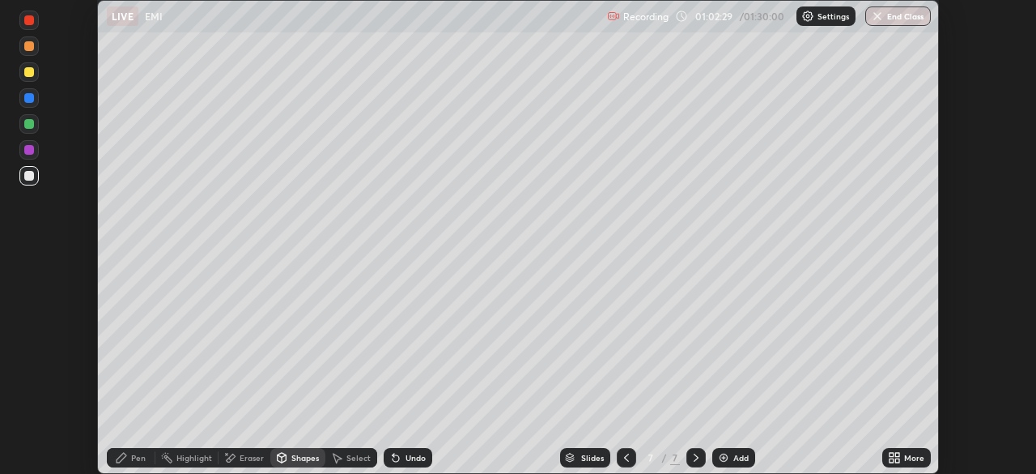
click at [134, 461] on div "Pen" at bounding box center [138, 457] width 15 height 8
click at [414, 457] on div "Undo" at bounding box center [416, 457] width 20 height 8
click at [409, 456] on div "Undo" at bounding box center [416, 457] width 20 height 8
click at [413, 457] on div "Undo" at bounding box center [416, 457] width 20 height 8
click at [412, 457] on div "Undo" at bounding box center [416, 457] width 20 height 8
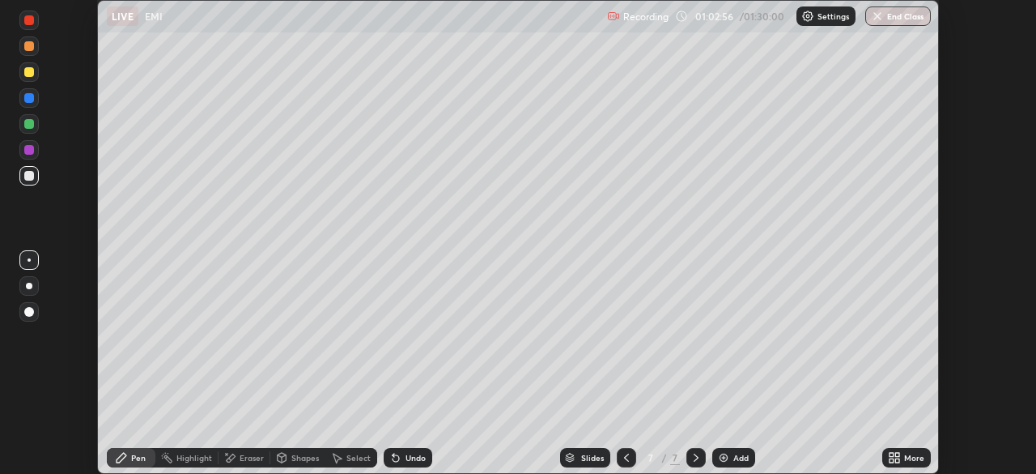
click at [414, 457] on div "Undo" at bounding box center [416, 457] width 20 height 8
click at [622, 452] on icon at bounding box center [626, 457] width 13 height 13
click at [692, 463] on icon at bounding box center [696, 457] width 13 height 13
click at [620, 464] on div at bounding box center [626, 457] width 19 height 19
click at [697, 455] on icon at bounding box center [696, 457] width 13 height 13
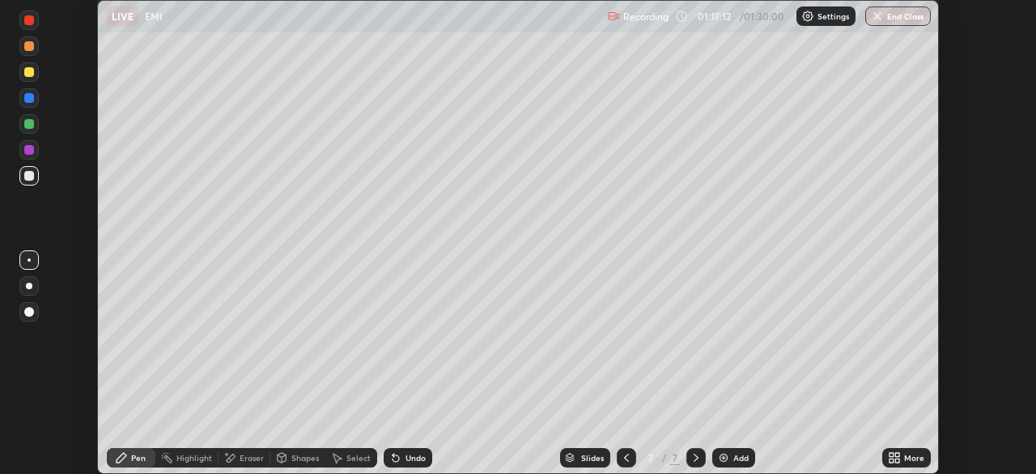
click at [312, 458] on div "Shapes" at bounding box center [305, 457] width 28 height 8
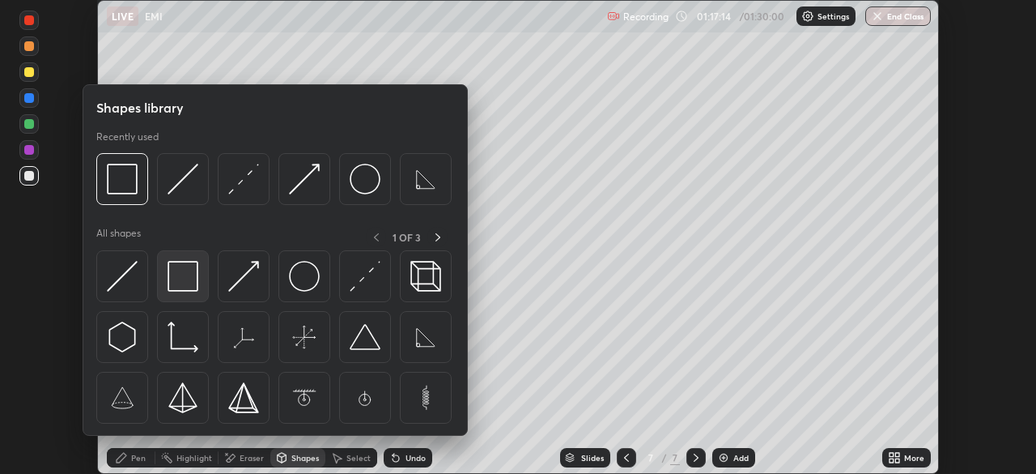
click at [191, 281] on img at bounding box center [183, 276] width 31 height 31
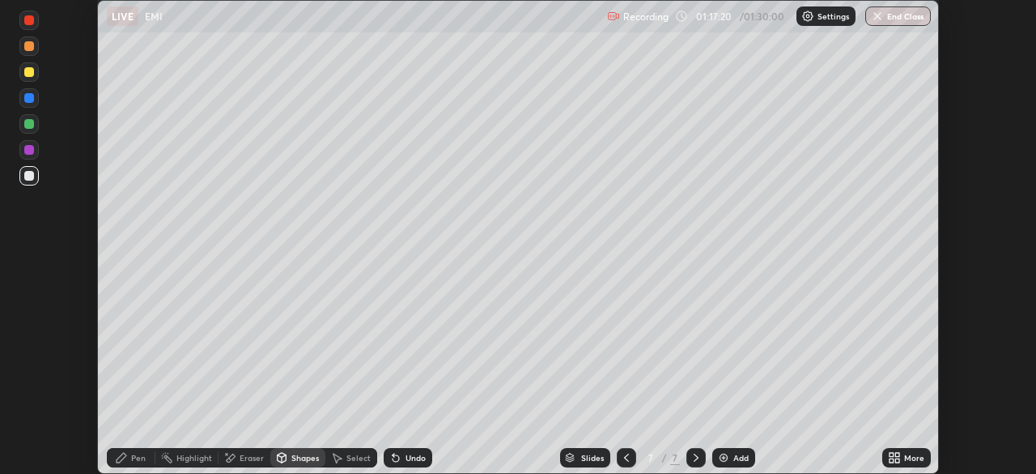
click at [140, 459] on div "Pen" at bounding box center [138, 457] width 15 height 8
click at [32, 71] on div at bounding box center [29, 72] width 10 height 10
click at [28, 45] on div at bounding box center [29, 46] width 10 height 10
click at [30, 183] on div at bounding box center [28, 175] width 19 height 19
click at [36, 149] on div at bounding box center [28, 149] width 19 height 19
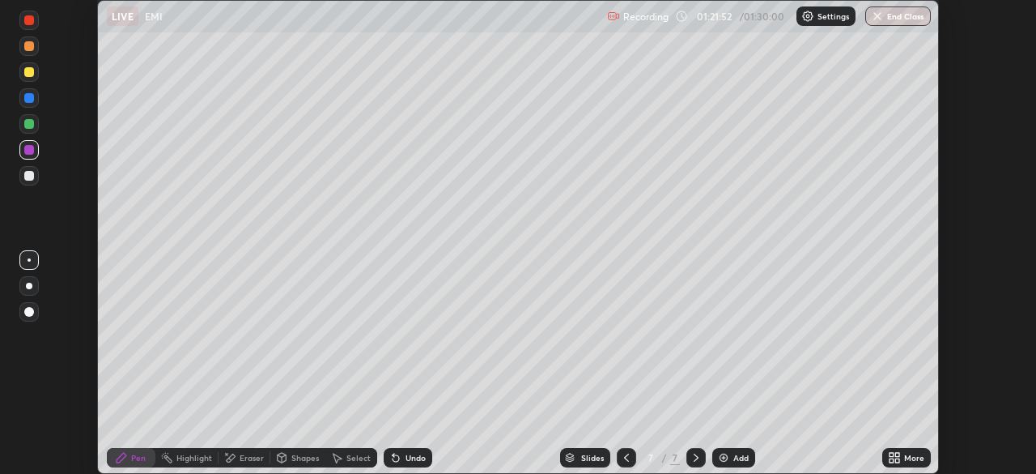
click at [31, 123] on div at bounding box center [29, 124] width 10 height 10
click at [25, 175] on div at bounding box center [29, 176] width 10 height 10
click at [721, 454] on img at bounding box center [723, 457] width 13 height 13
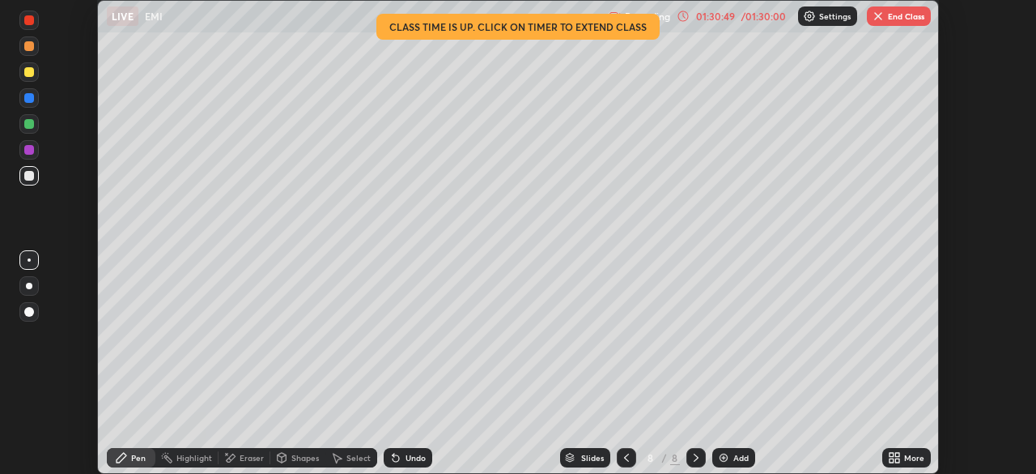
click at [886, 15] on button "End Class" at bounding box center [899, 15] width 64 height 19
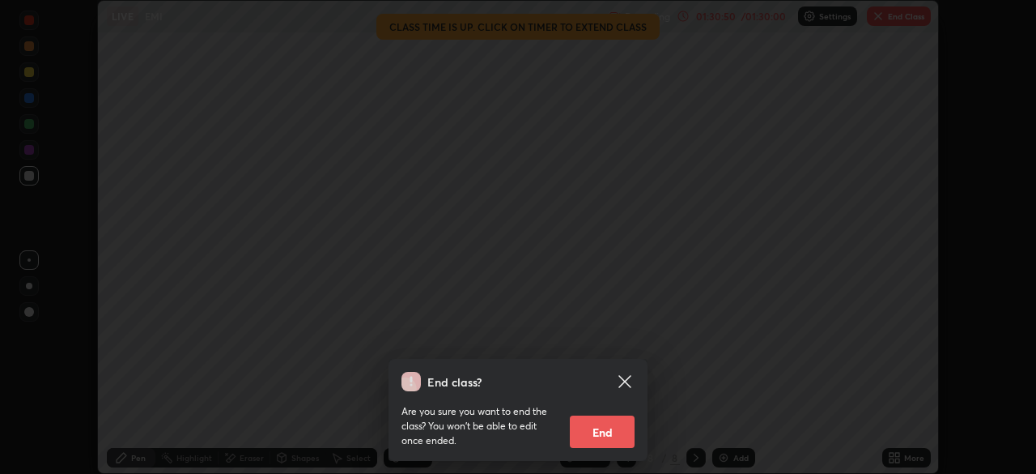
click at [607, 431] on button "End" at bounding box center [602, 431] width 65 height 32
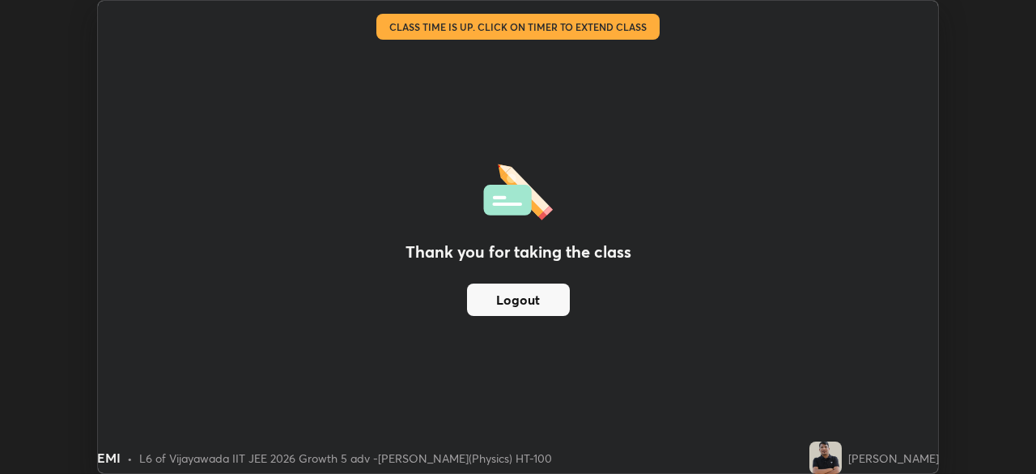
click at [523, 299] on button "Logout" at bounding box center [518, 299] width 103 height 32
